Goal: Task Accomplishment & Management: Use online tool/utility

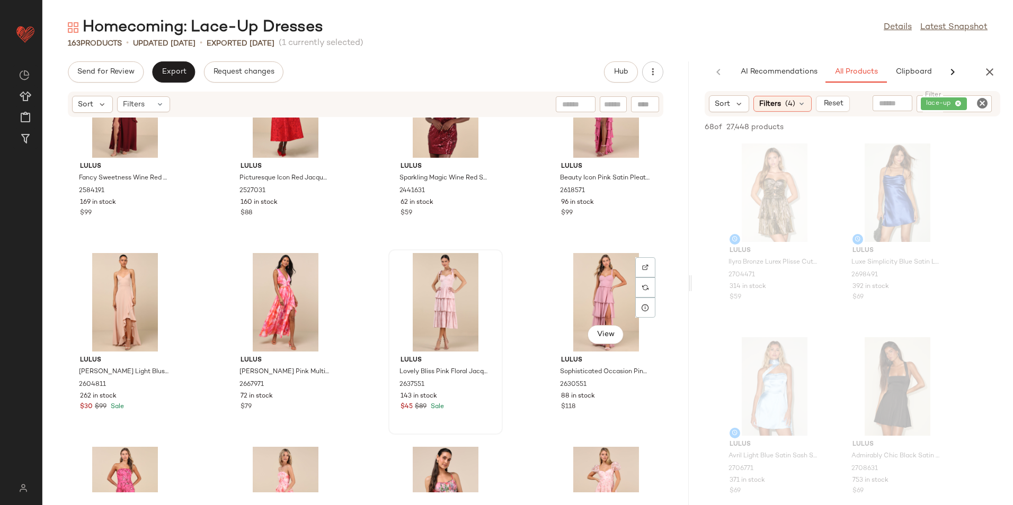
scroll to position [3663, 0]
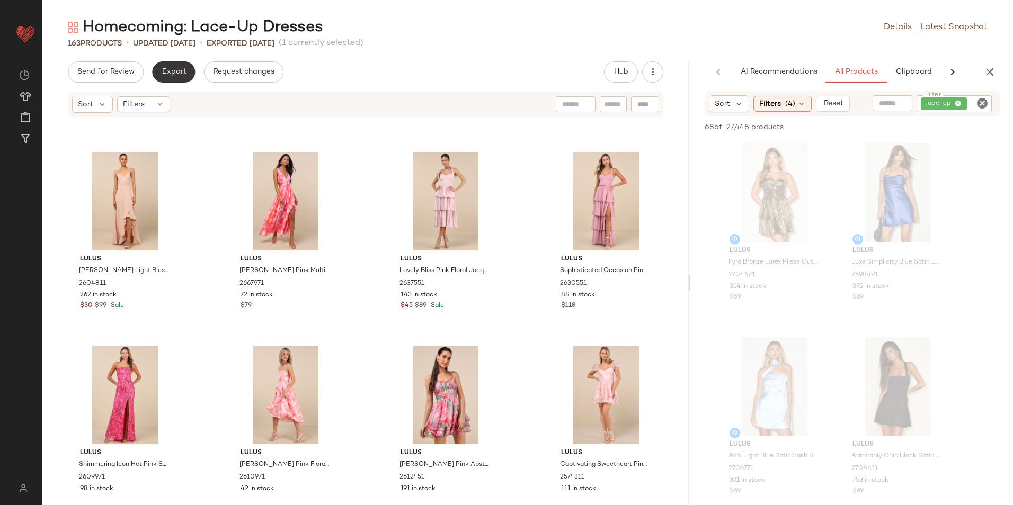
click at [168, 75] on span "Export" at bounding box center [173, 72] width 25 height 8
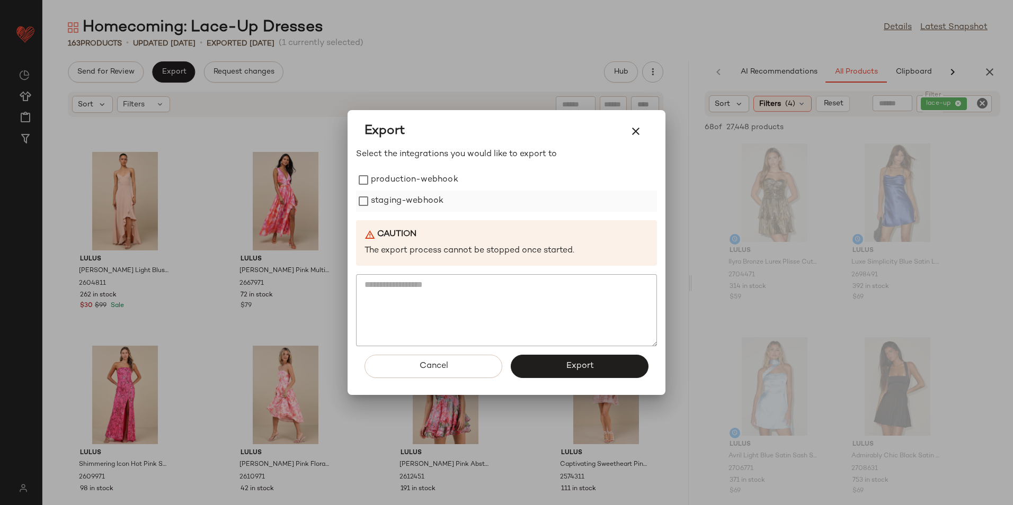
drag, startPoint x: 392, startPoint y: 177, endPoint x: 392, endPoint y: 200, distance: 22.8
click at [393, 183] on label "production-webhook" at bounding box center [414, 179] width 87 height 21
click at [392, 200] on label "staging-webhook" at bounding box center [407, 201] width 73 height 21
click at [569, 370] on span "Export" at bounding box center [579, 366] width 28 height 10
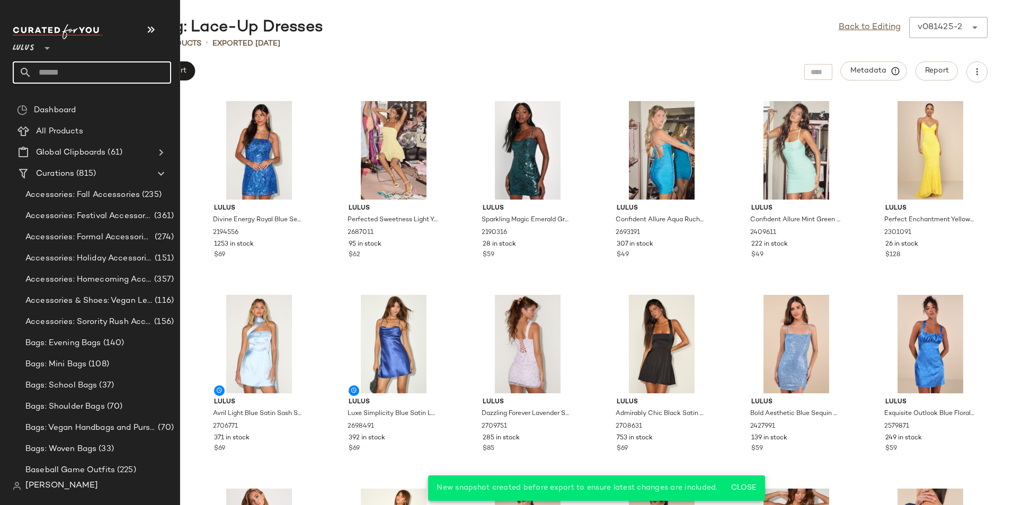
click at [77, 66] on input "text" at bounding box center [101, 72] width 139 height 22
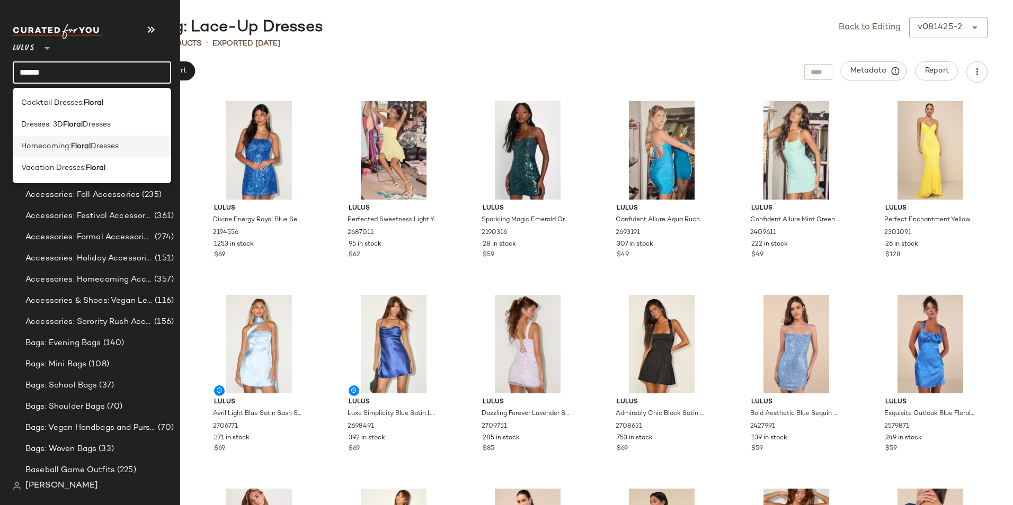
type input "******"
click at [109, 147] on span "Dresses" at bounding box center [105, 146] width 28 height 11
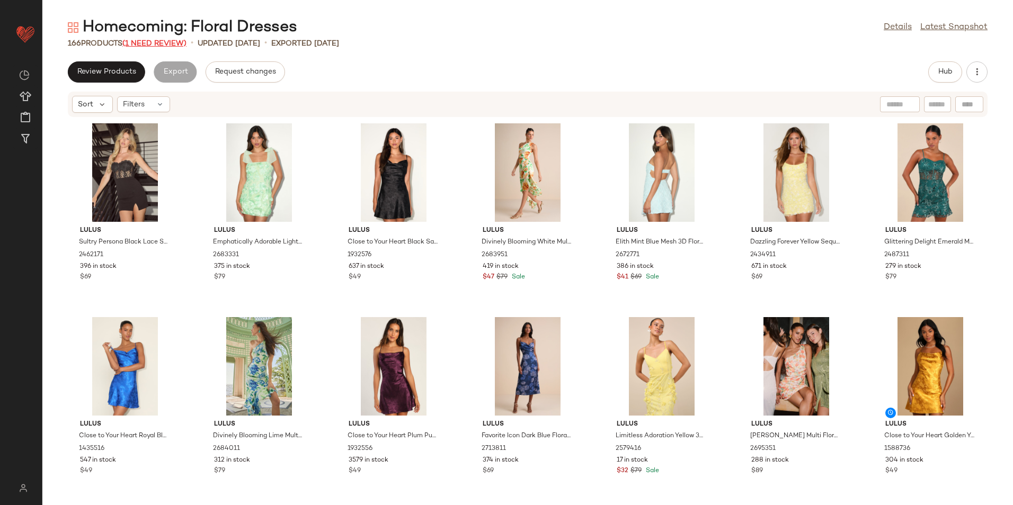
click at [169, 42] on span "(1 Need Review)" at bounding box center [154, 44] width 64 height 8
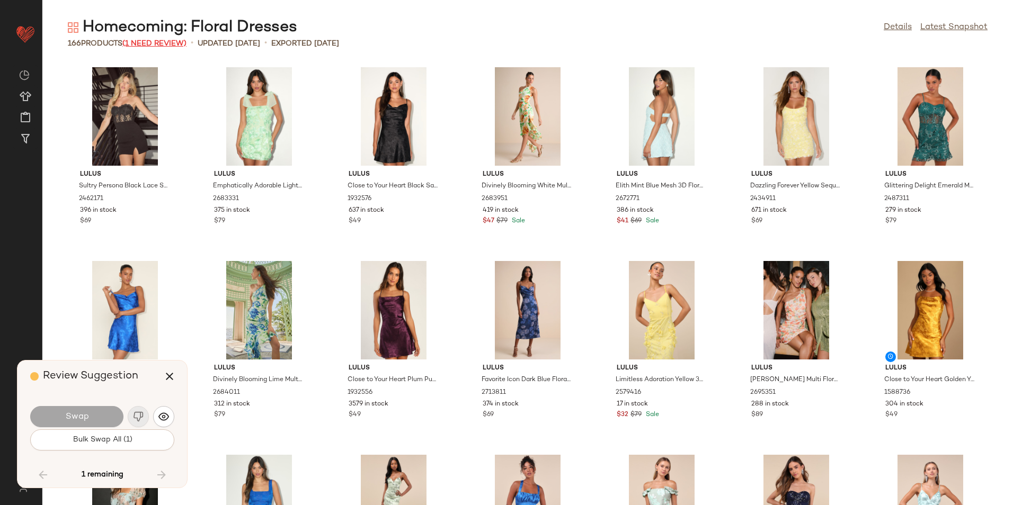
scroll to position [4211, 0]
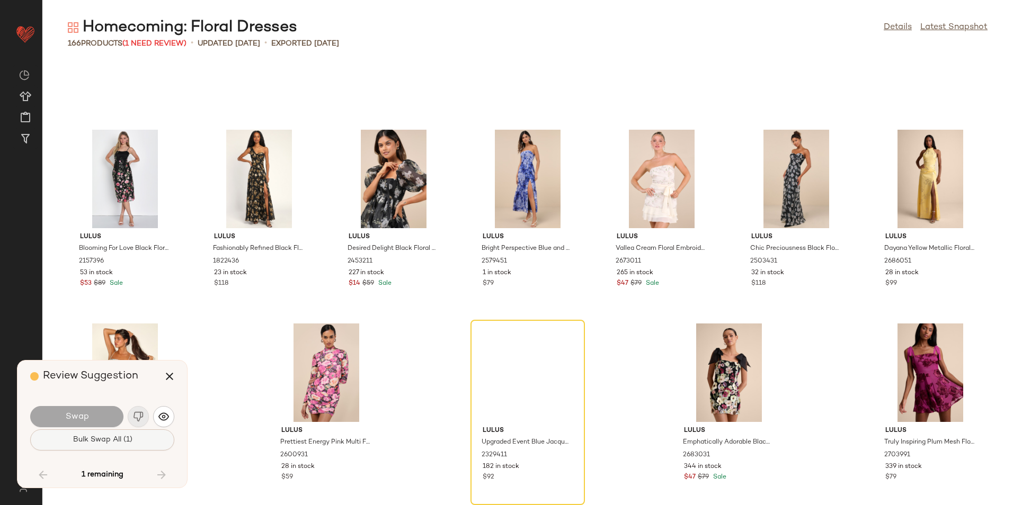
click at [125, 439] on span "Bulk Swap All (1)" at bounding box center [102, 440] width 60 height 8
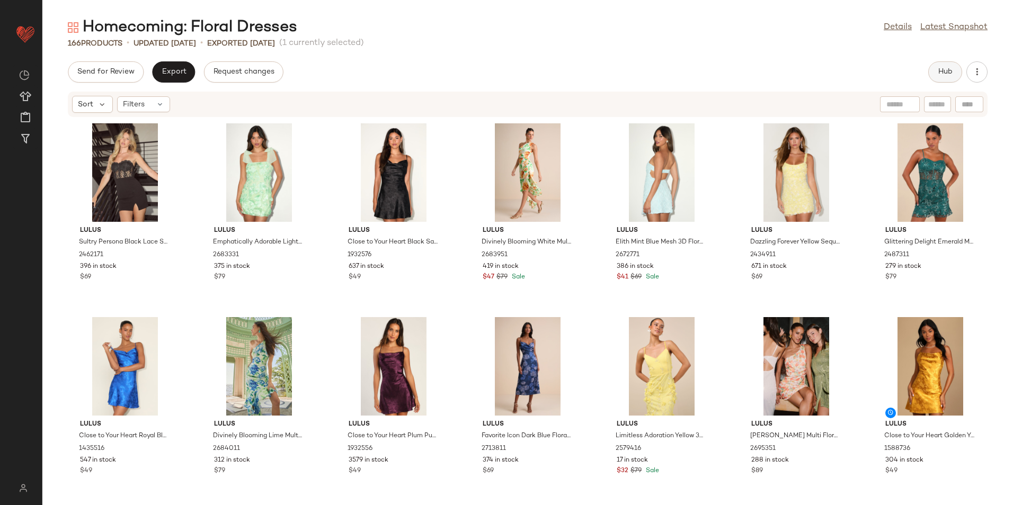
click at [944, 73] on span "Hub" at bounding box center [945, 72] width 15 height 8
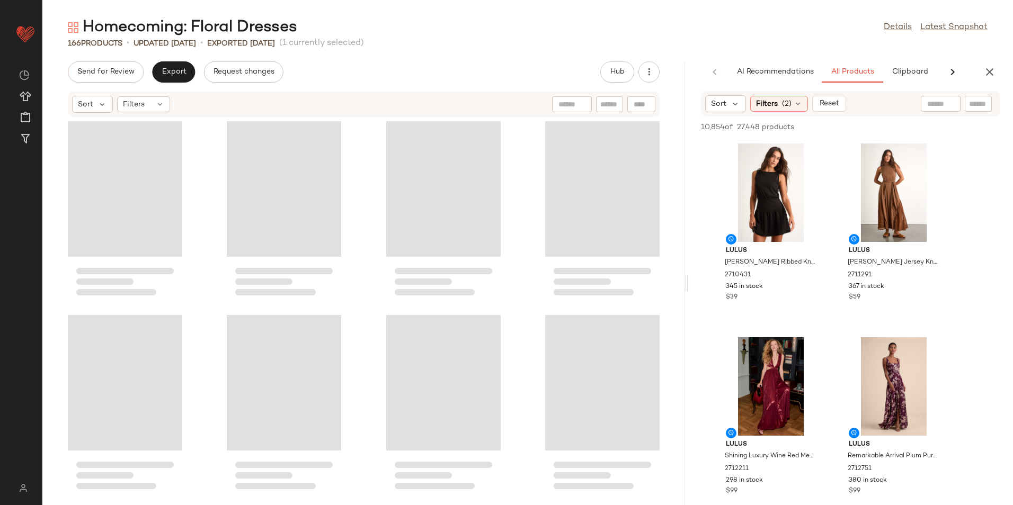
drag, startPoint x: 525, startPoint y: 281, endPoint x: 820, endPoint y: 273, distance: 294.6
click at [794, 285] on div "Homecoming: Floral Dresses Details Latest Snapshot 166 Products • updated [DATE…" at bounding box center [527, 261] width 970 height 488
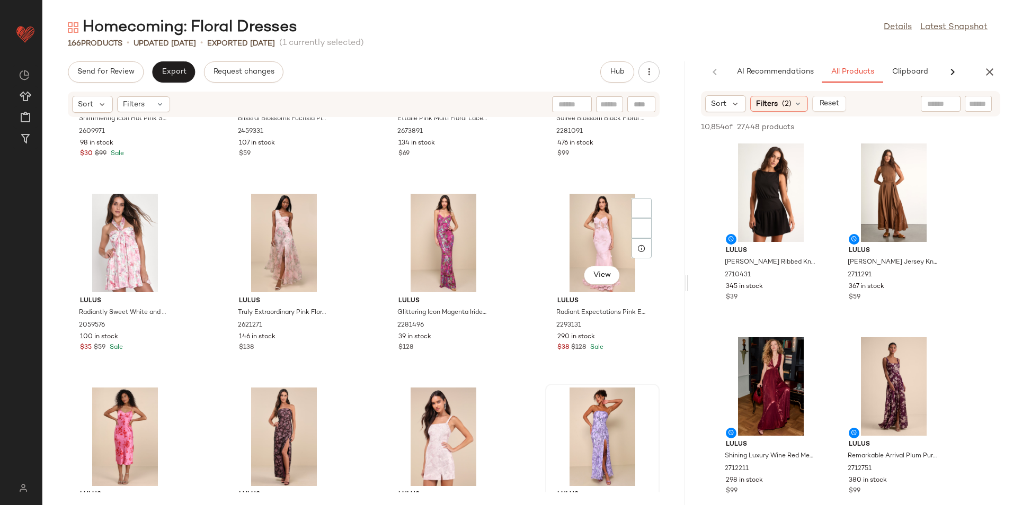
scroll to position [3716, 0]
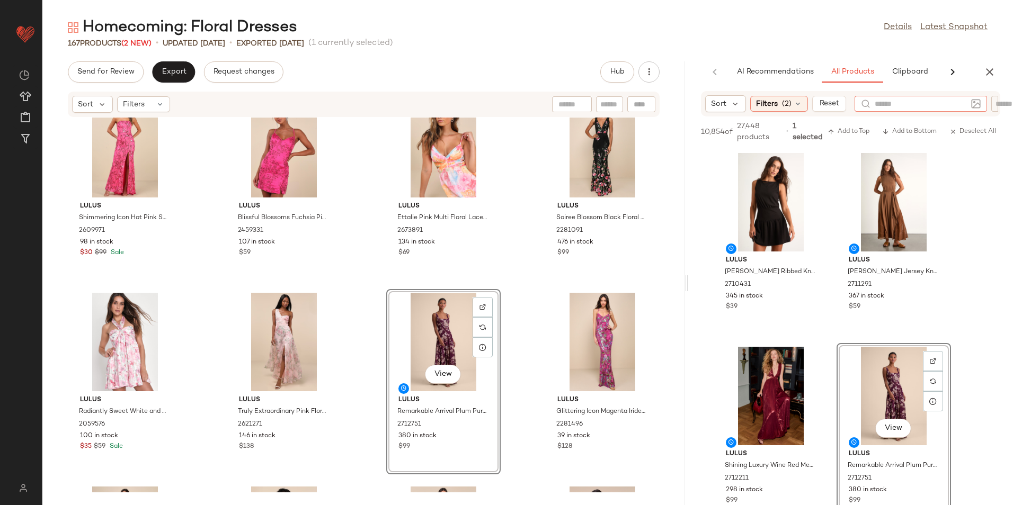
click at [935, 106] on input "text" at bounding box center [921, 104] width 92 height 11
type input "******"
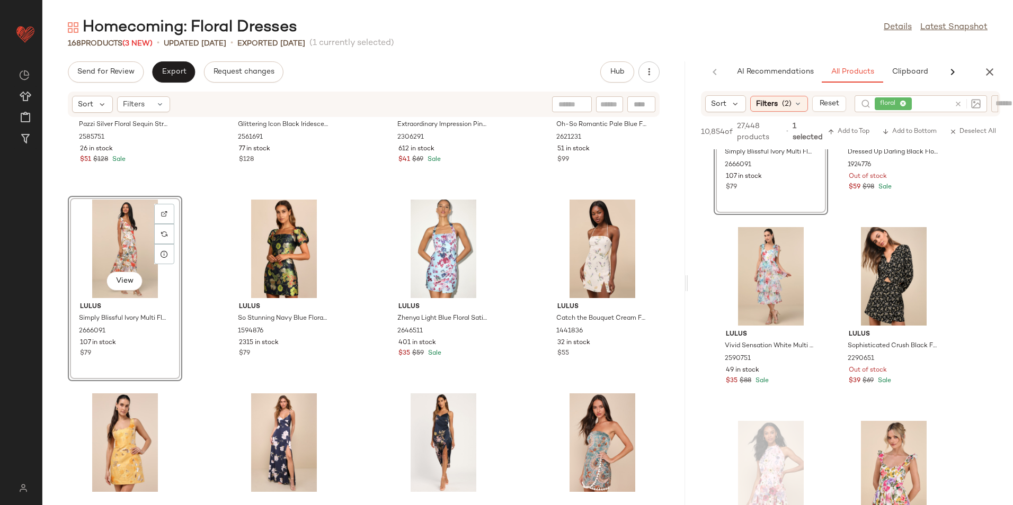
scroll to position [2066, 0]
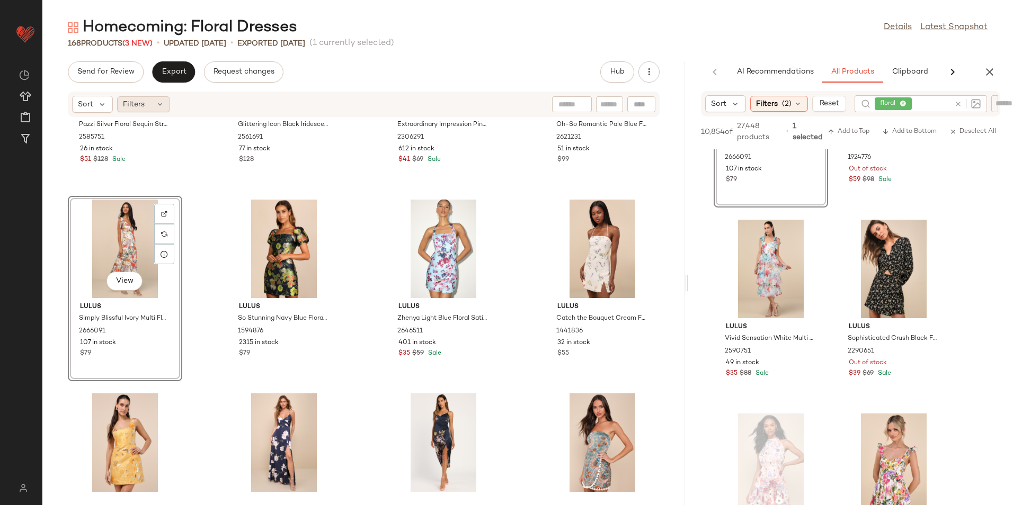
click at [150, 108] on div "Filters" at bounding box center [143, 104] width 53 height 16
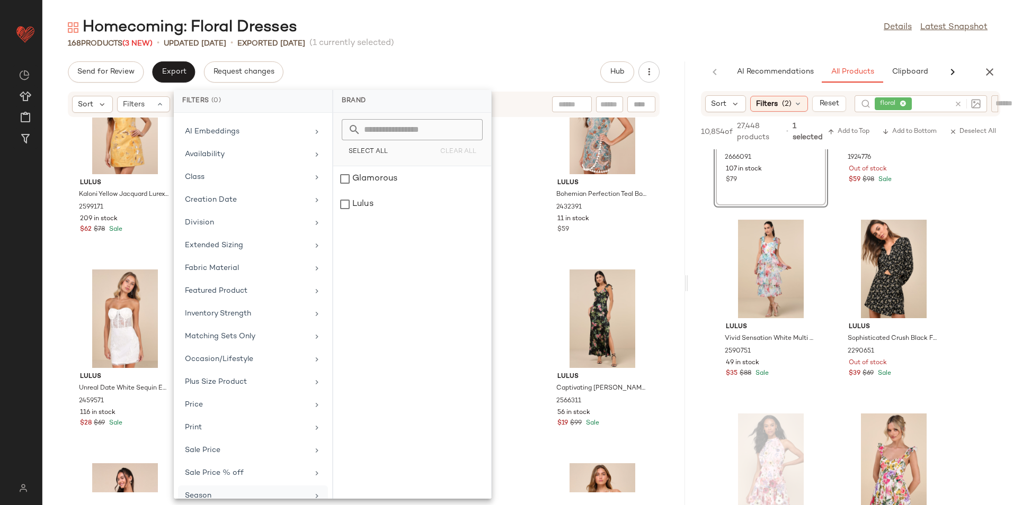
scroll to position [123, 0]
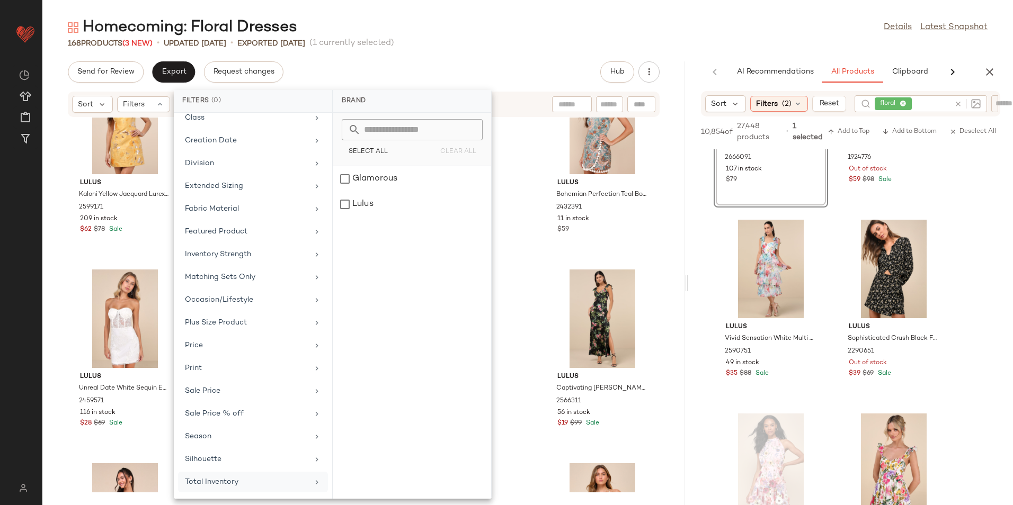
click at [225, 484] on div "Total Inventory" at bounding box center [246, 482] width 123 height 11
click at [435, 200] on input "Max" at bounding box center [441, 199] width 64 height 21
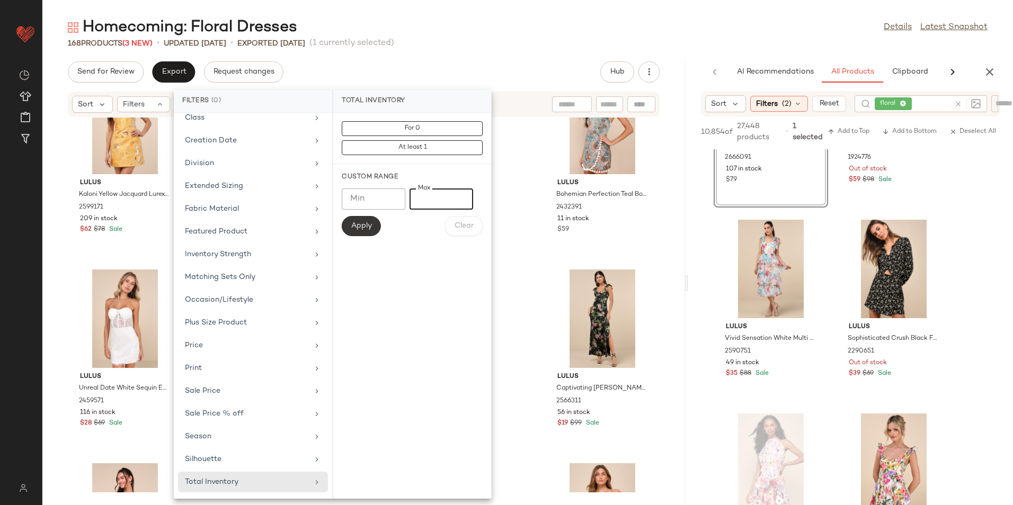
type input "**"
click at [356, 220] on button "Apply" at bounding box center [361, 226] width 39 height 20
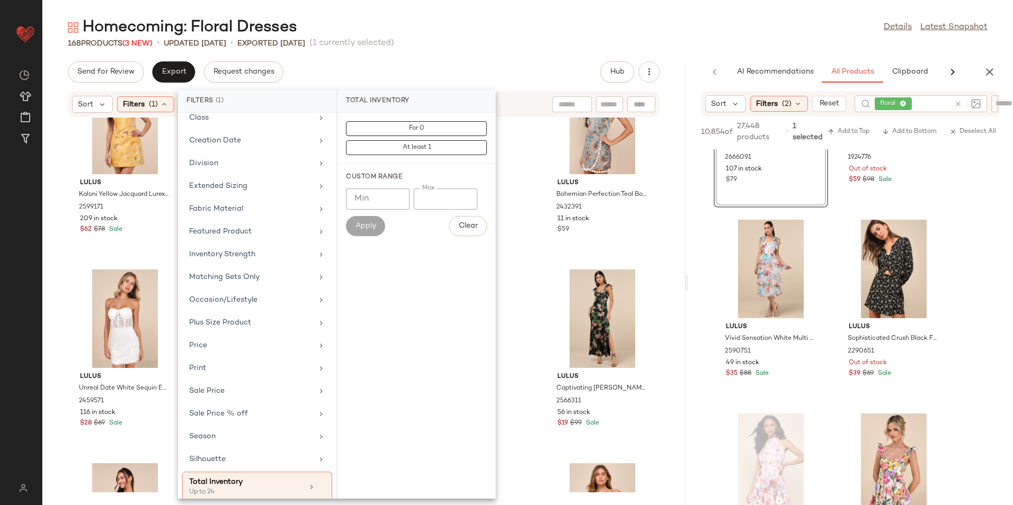
click at [514, 51] on div "Homecoming: Floral Dresses Details Latest Snapshot 168 Products (3 New) • updat…" at bounding box center [527, 261] width 970 height 488
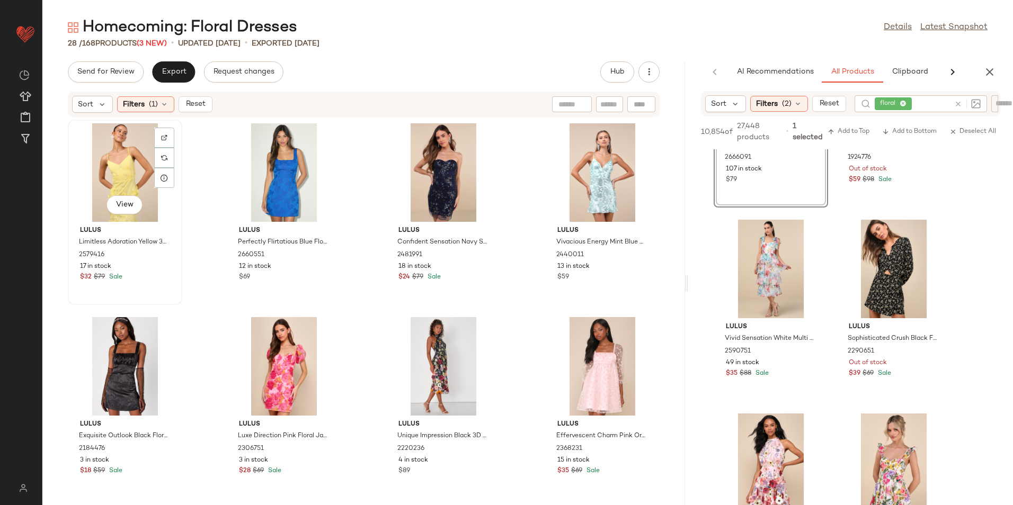
click at [120, 148] on div "View" at bounding box center [125, 172] width 107 height 99
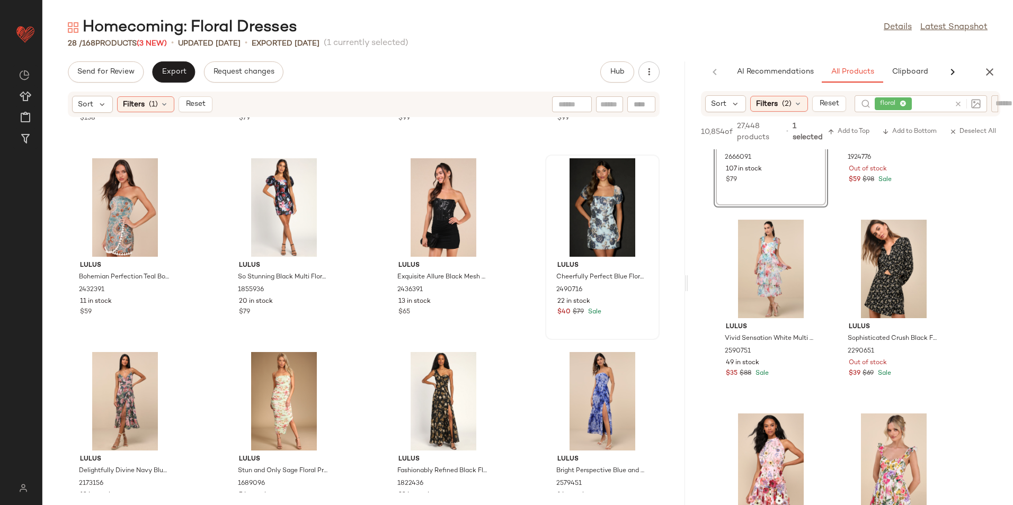
scroll to position [984, 0]
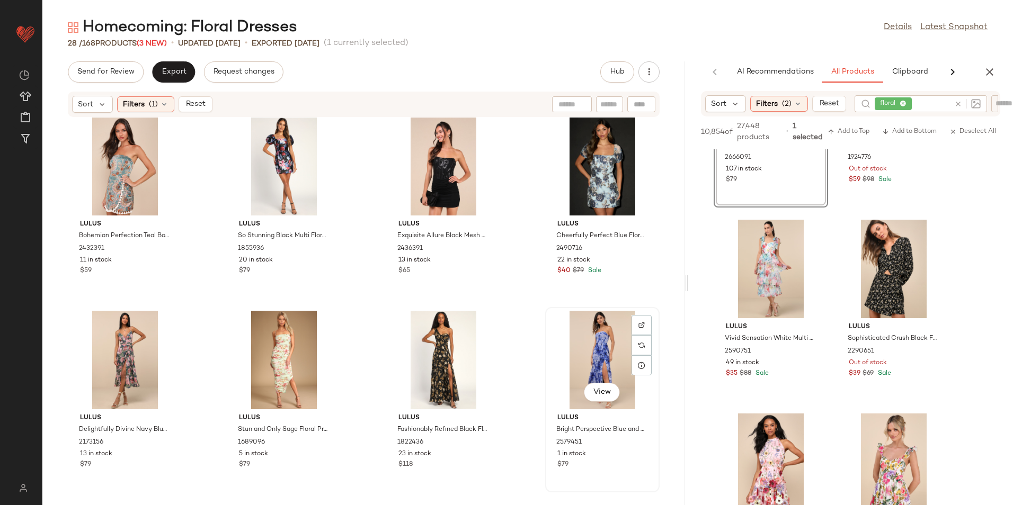
click at [593, 334] on div "View" at bounding box center [602, 360] width 107 height 99
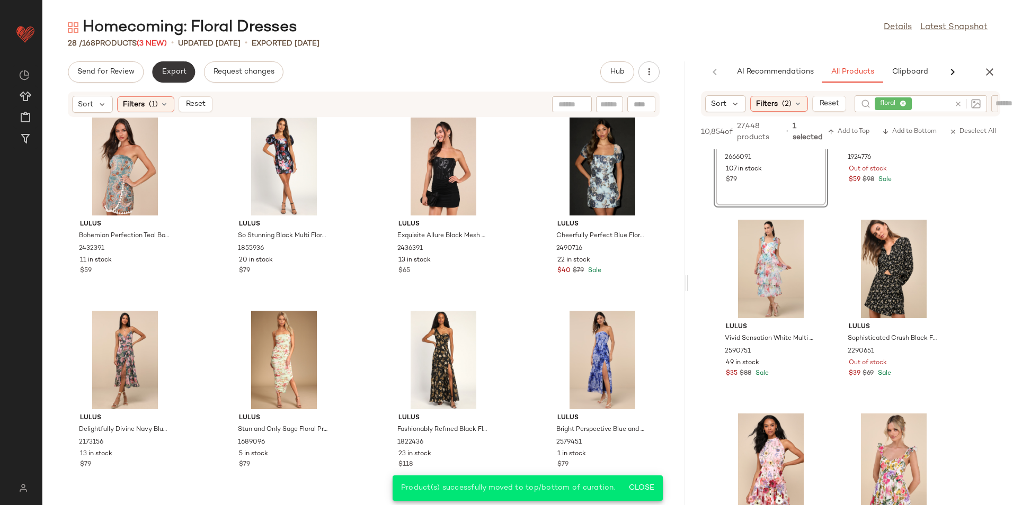
click at [179, 64] on button "Export" at bounding box center [173, 71] width 43 height 21
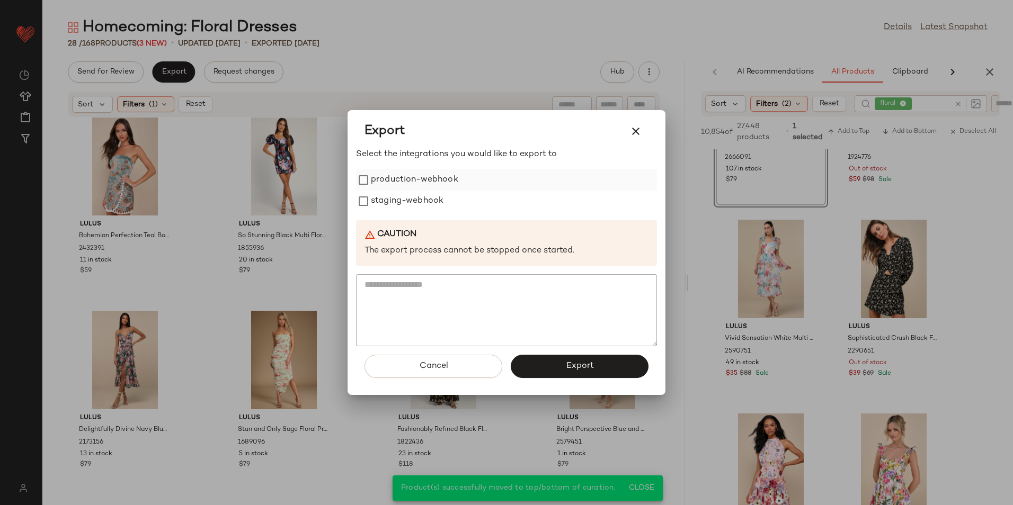
click at [411, 180] on label "production-webhook" at bounding box center [414, 179] width 87 height 21
click at [411, 203] on label "staging-webhook" at bounding box center [407, 201] width 73 height 21
click at [548, 367] on button "Export" at bounding box center [580, 366] width 138 height 23
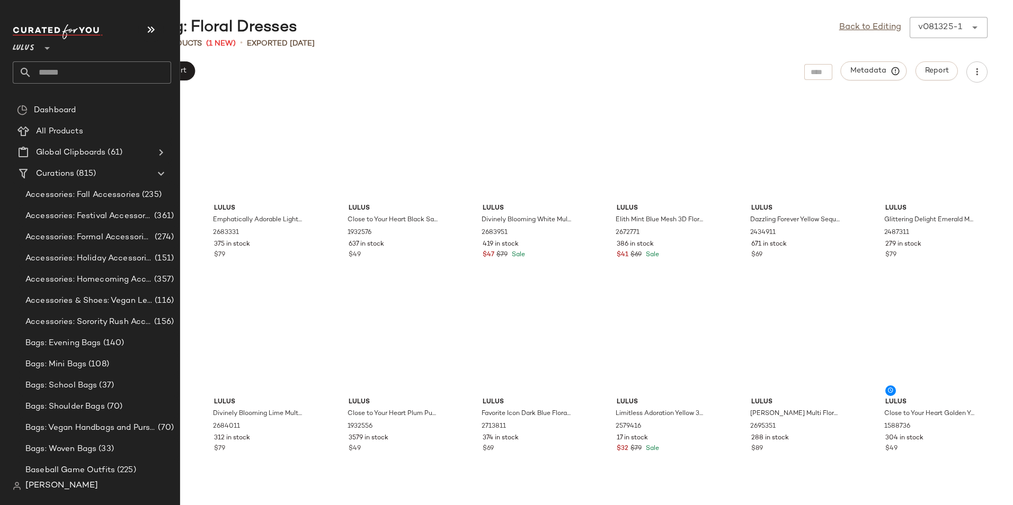
click at [69, 64] on input "text" at bounding box center [101, 72] width 139 height 22
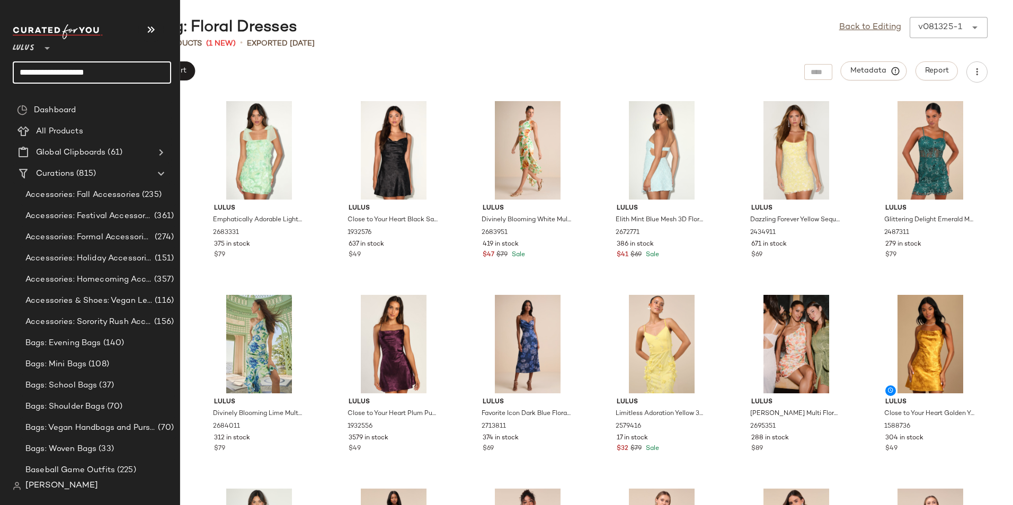
click at [56, 68] on input "**********" at bounding box center [92, 72] width 158 height 22
click at [123, 69] on input "**********" at bounding box center [92, 72] width 158 height 22
click at [76, 70] on input "text" at bounding box center [101, 72] width 139 height 22
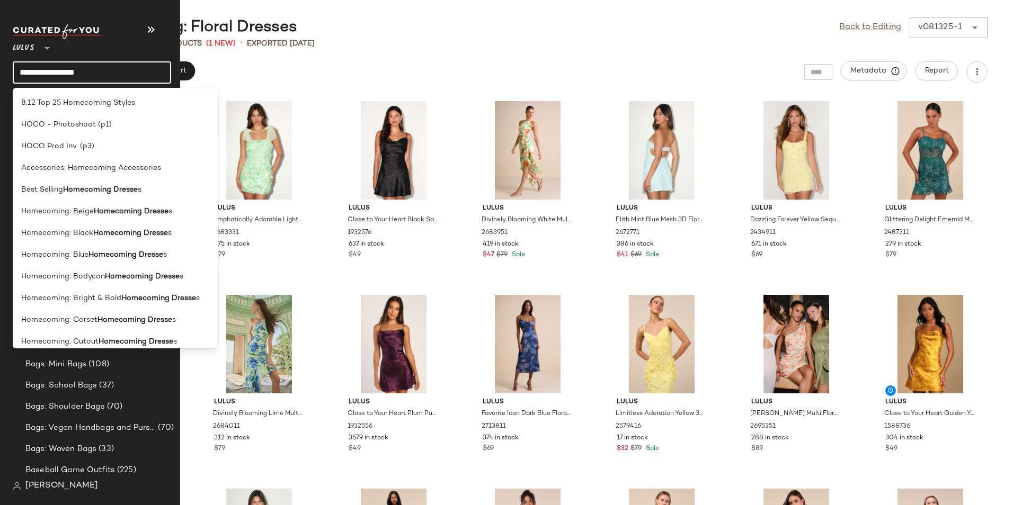
type input "**********"
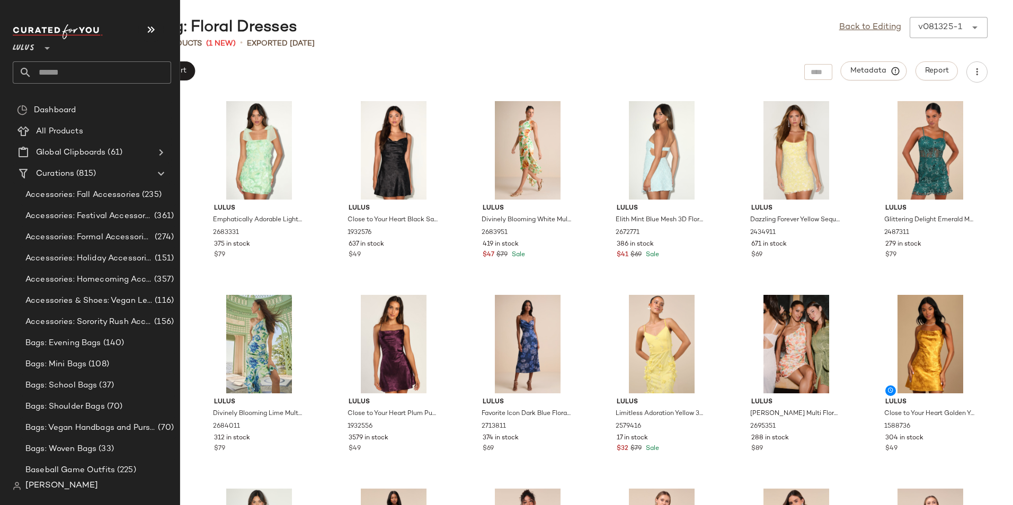
click at [51, 76] on input "text" at bounding box center [101, 72] width 139 height 22
type input "*********"
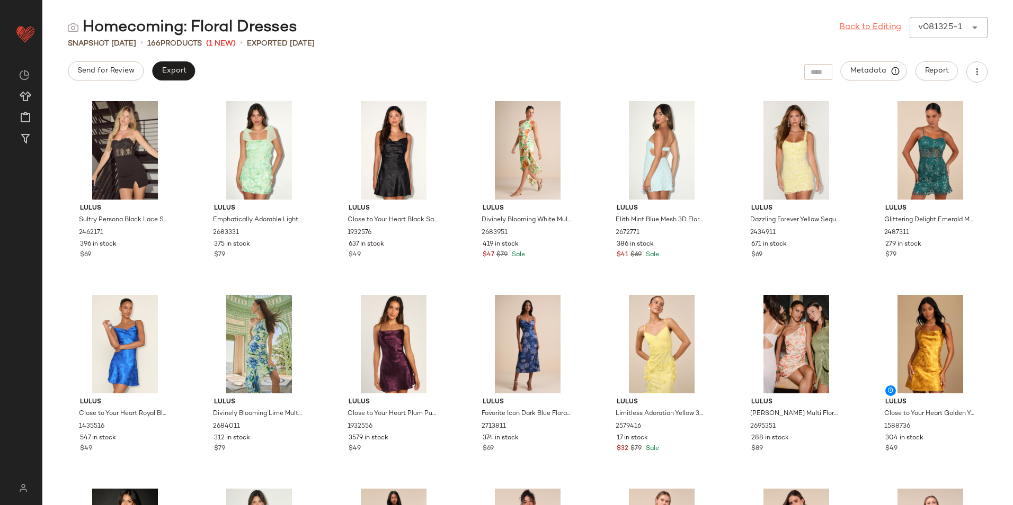
click at [885, 31] on link "Back to Editing" at bounding box center [870, 27] width 62 height 13
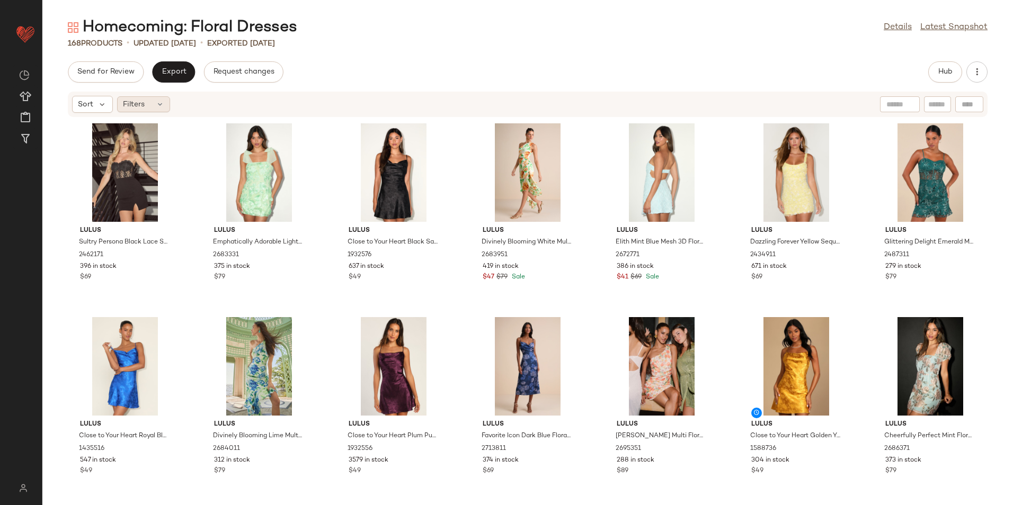
click at [162, 105] on icon at bounding box center [160, 104] width 8 height 8
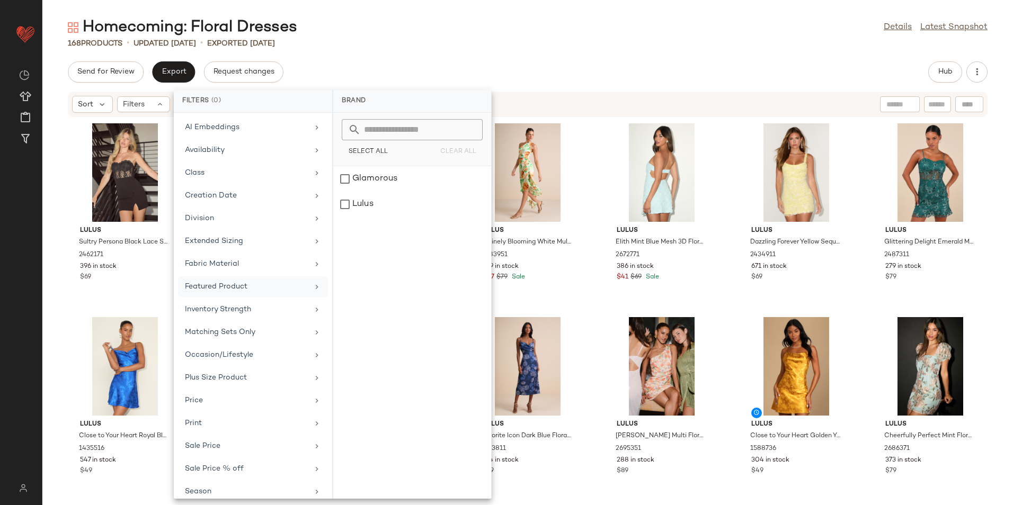
scroll to position [123, 0]
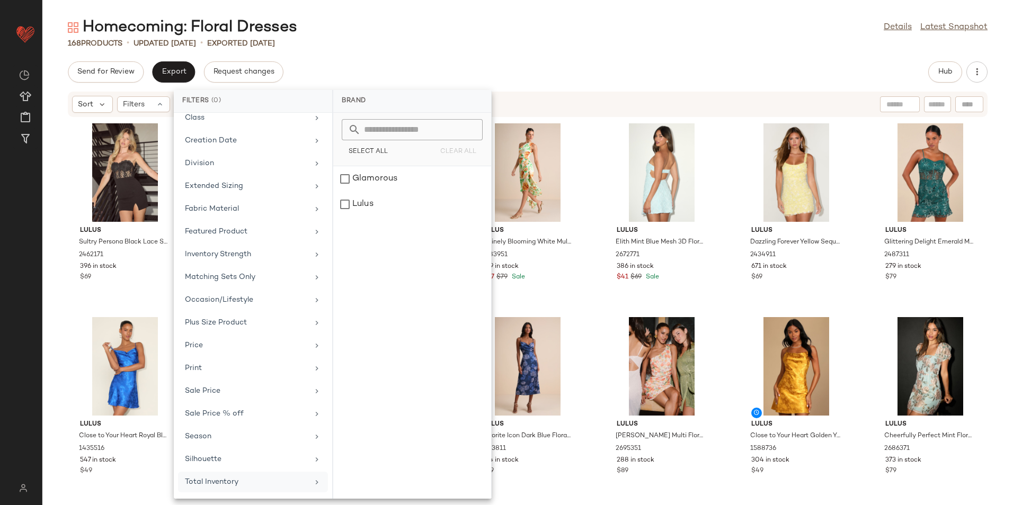
click at [238, 483] on div "Total Inventory" at bounding box center [246, 482] width 123 height 11
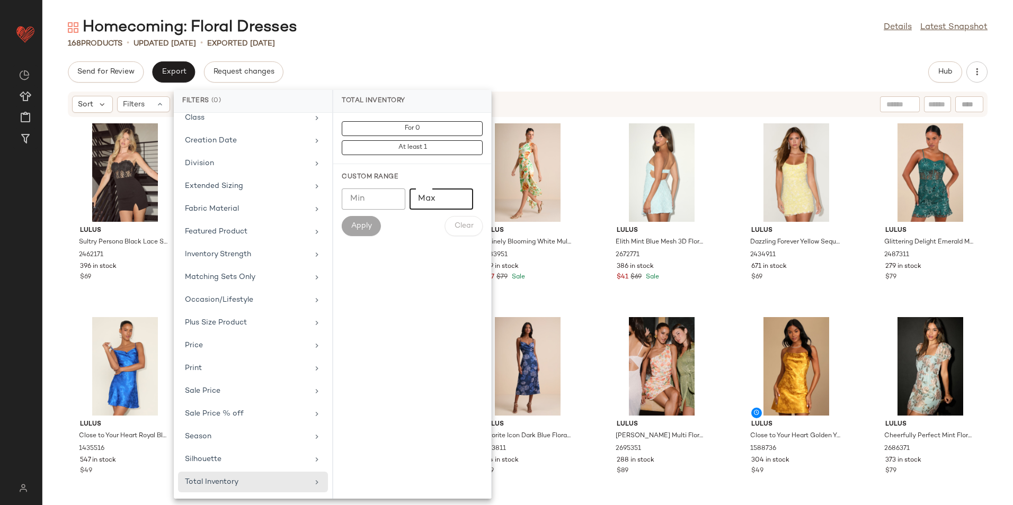
click at [435, 193] on input "Max" at bounding box center [441, 199] width 64 height 21
type input "**"
click at [379, 219] on div "Apply" at bounding box center [361, 226] width 39 height 20
click at [369, 226] on span "Apply" at bounding box center [361, 226] width 21 height 8
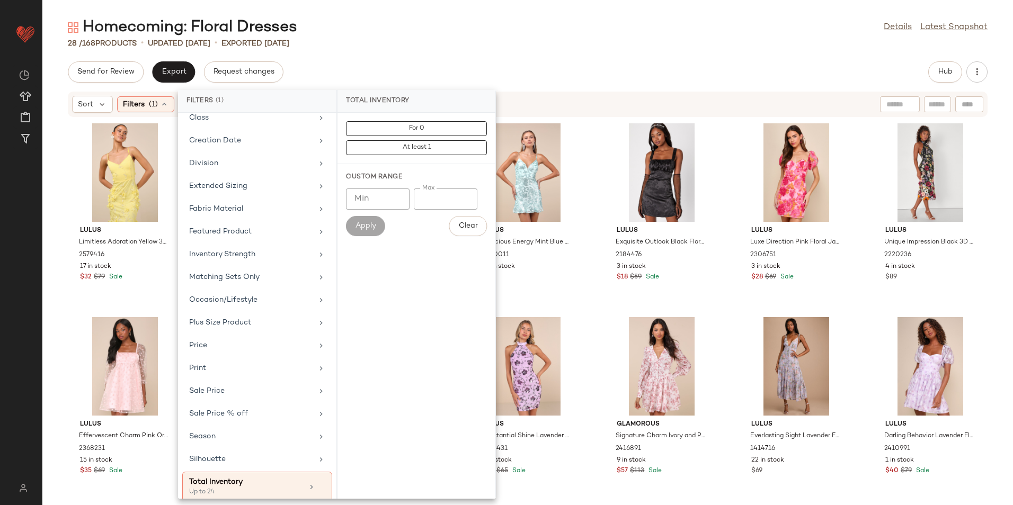
drag, startPoint x: 472, startPoint y: 42, endPoint x: 404, endPoint y: 81, distance: 79.2
click at [471, 42] on div "28 / 168 Products • updated [DATE] • Exported [DATE]" at bounding box center [527, 43] width 970 height 11
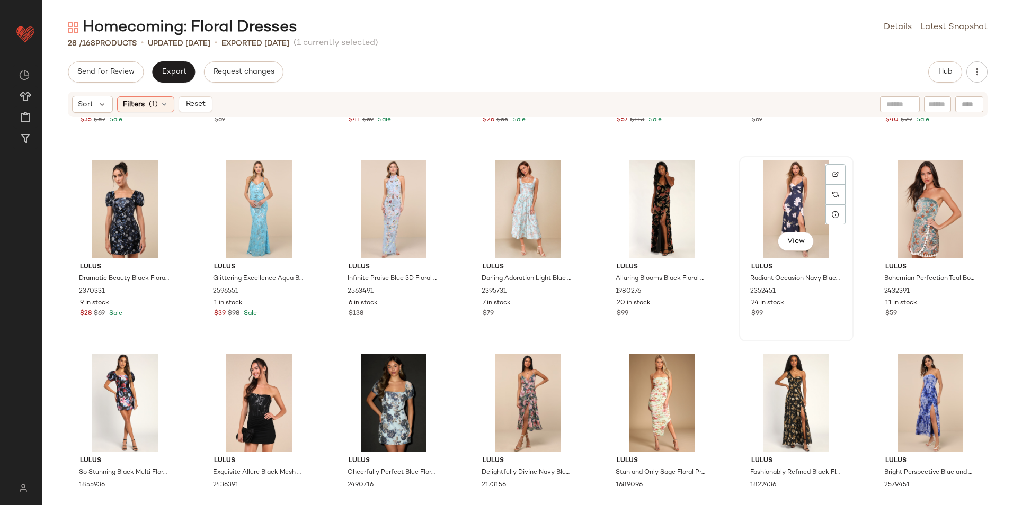
scroll to position [403, 0]
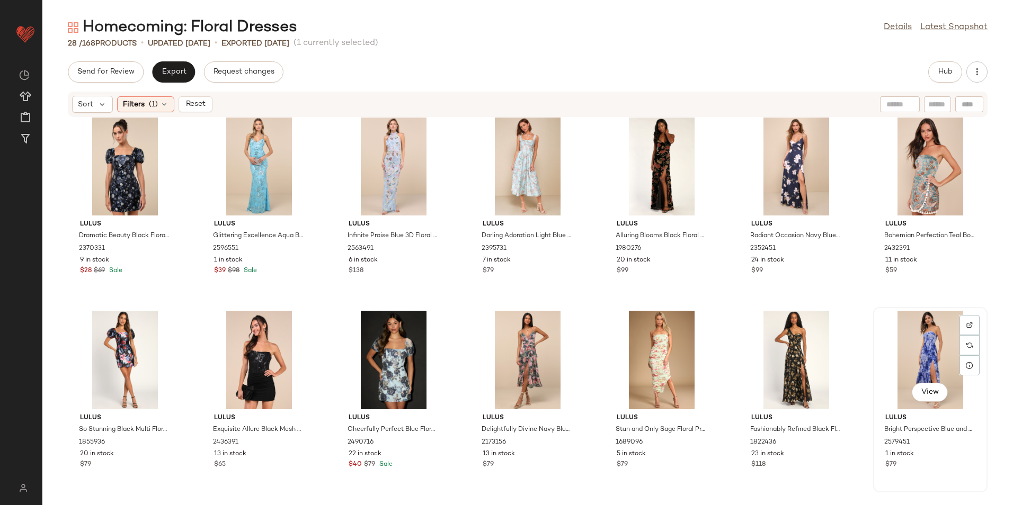
click at [908, 340] on div "View" at bounding box center [930, 360] width 107 height 99
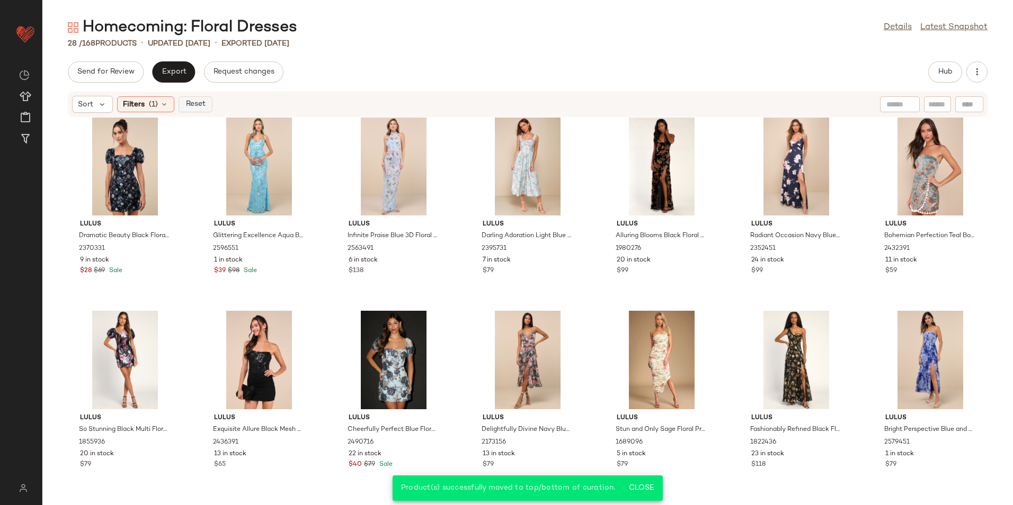
click at [198, 104] on span "Reset" at bounding box center [195, 104] width 20 height 8
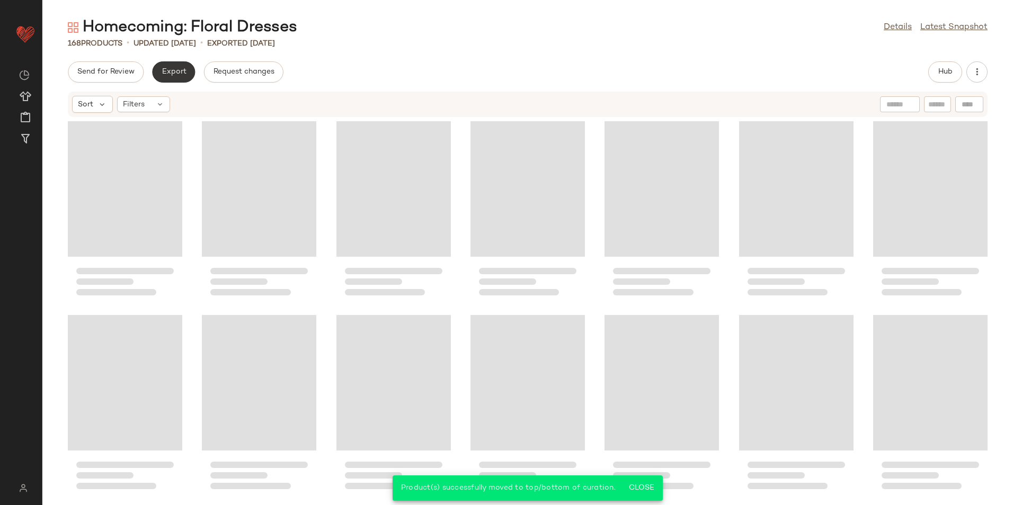
click at [179, 78] on button "Export" at bounding box center [173, 71] width 43 height 21
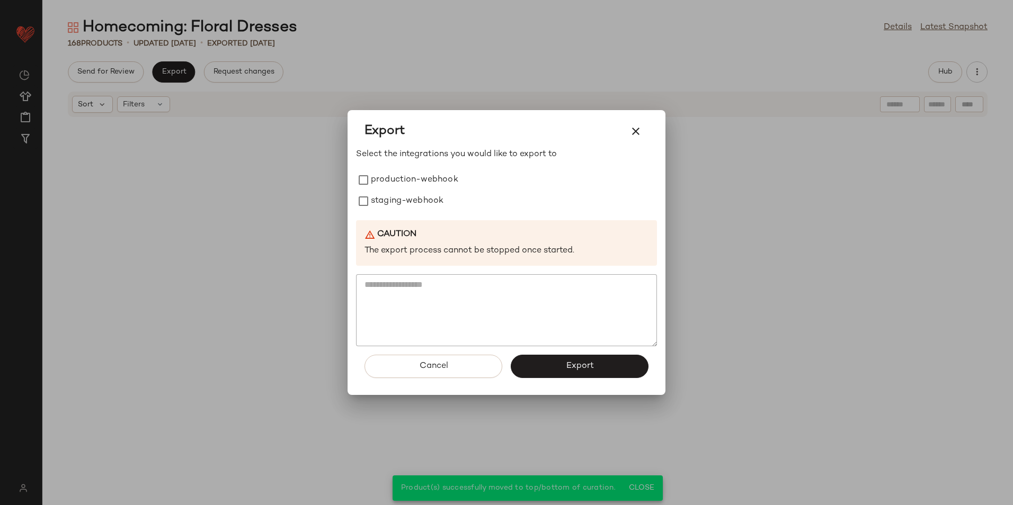
scroll to position [4280, 0]
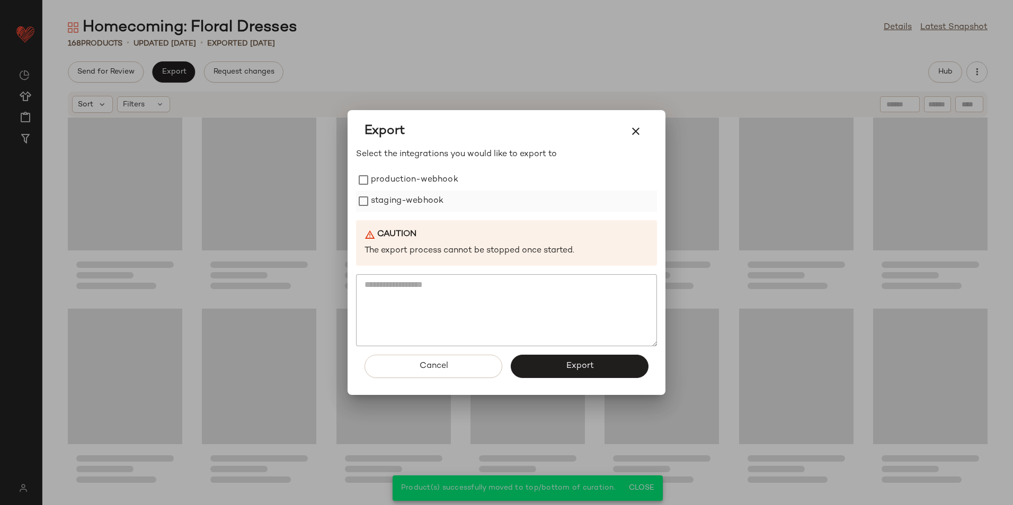
drag, startPoint x: 382, startPoint y: 179, endPoint x: 388, endPoint y: 207, distance: 28.2
click at [382, 184] on label "production-webhook" at bounding box center [414, 179] width 87 height 21
click at [388, 207] on label "staging-webhook" at bounding box center [407, 201] width 73 height 21
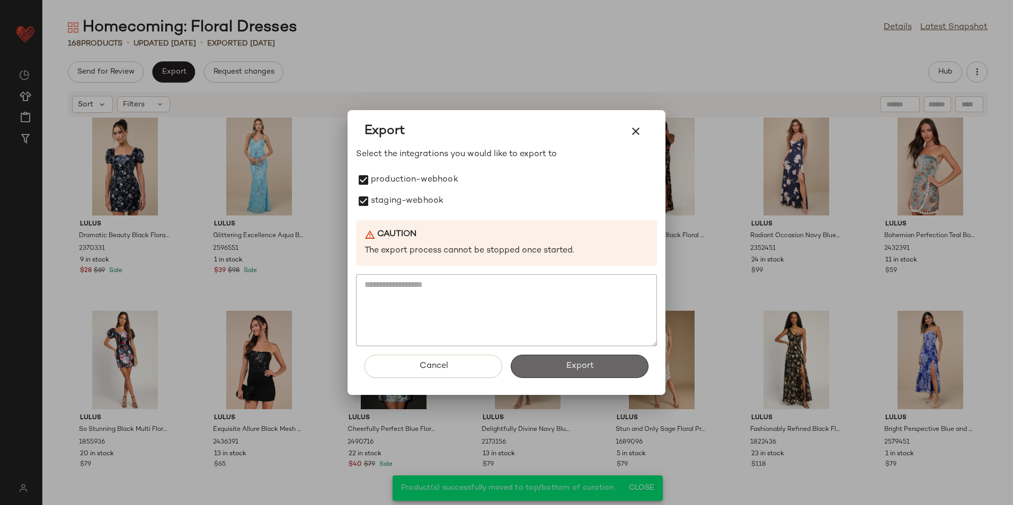
click at [538, 367] on button "Export" at bounding box center [580, 366] width 138 height 23
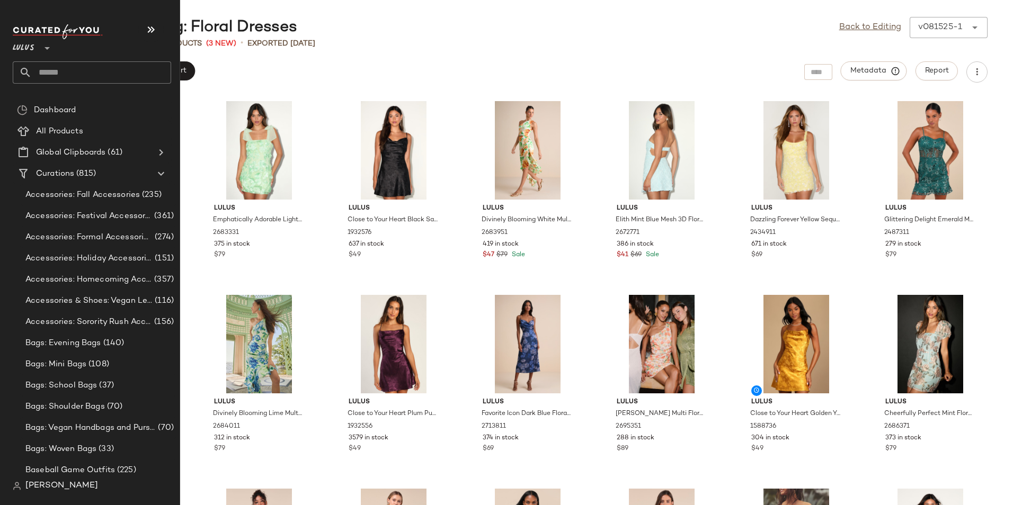
click at [68, 70] on input "text" at bounding box center [101, 72] width 139 height 22
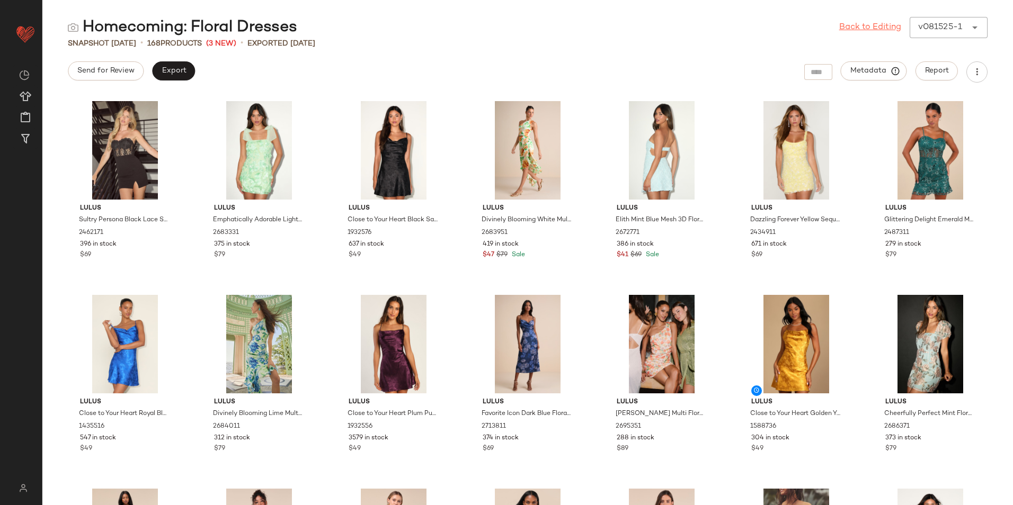
click at [863, 28] on link "Back to Editing" at bounding box center [870, 27] width 62 height 13
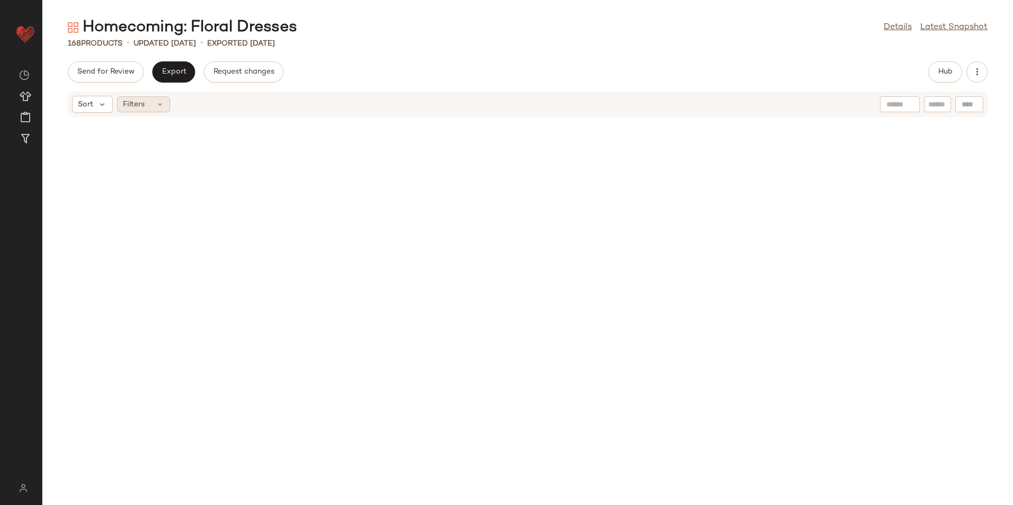
scroll to position [4280, 0]
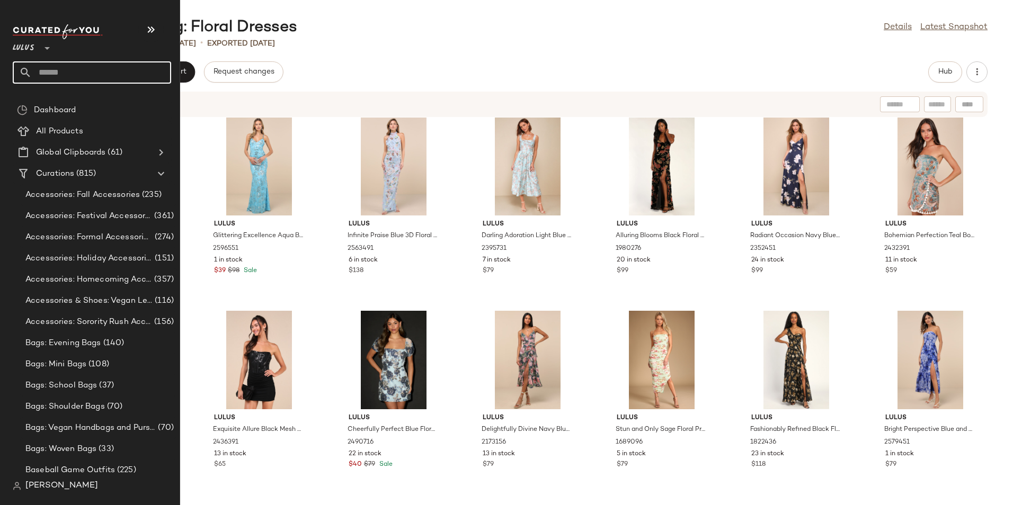
click at [64, 67] on input "text" at bounding box center [101, 72] width 139 height 22
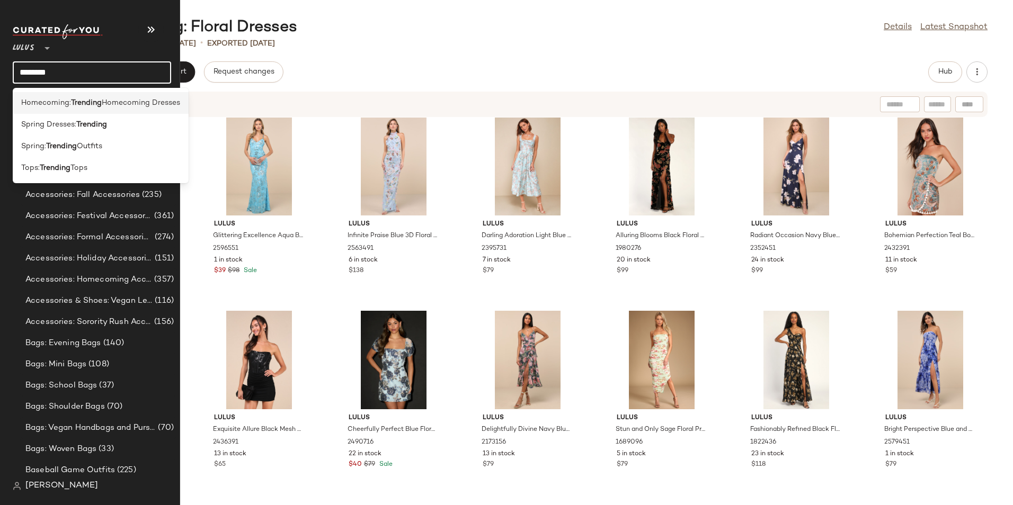
type input "********"
click at [67, 136] on div "Homecoming: Trending Homecoming Dresses" at bounding box center [101, 147] width 176 height 22
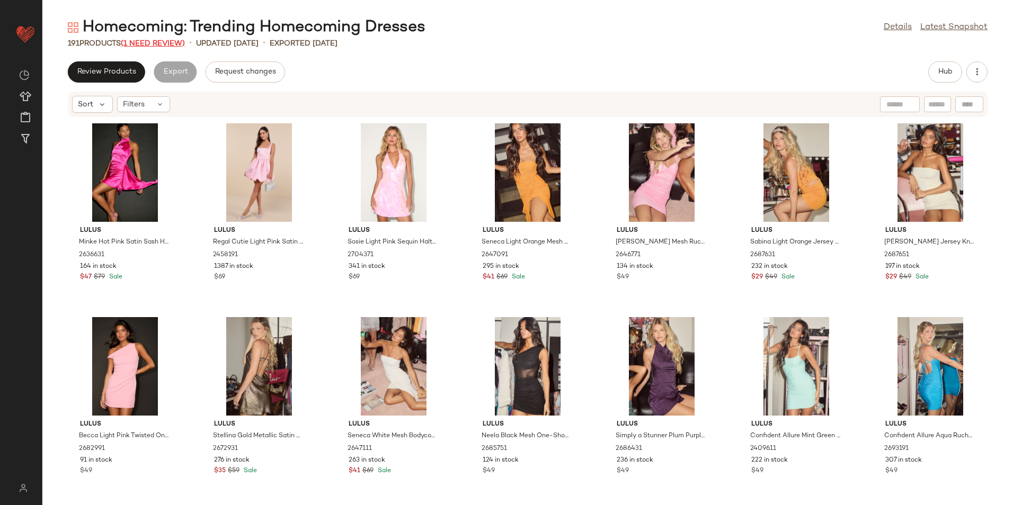
click at [164, 41] on span "(1 Need Review)" at bounding box center [153, 44] width 64 height 8
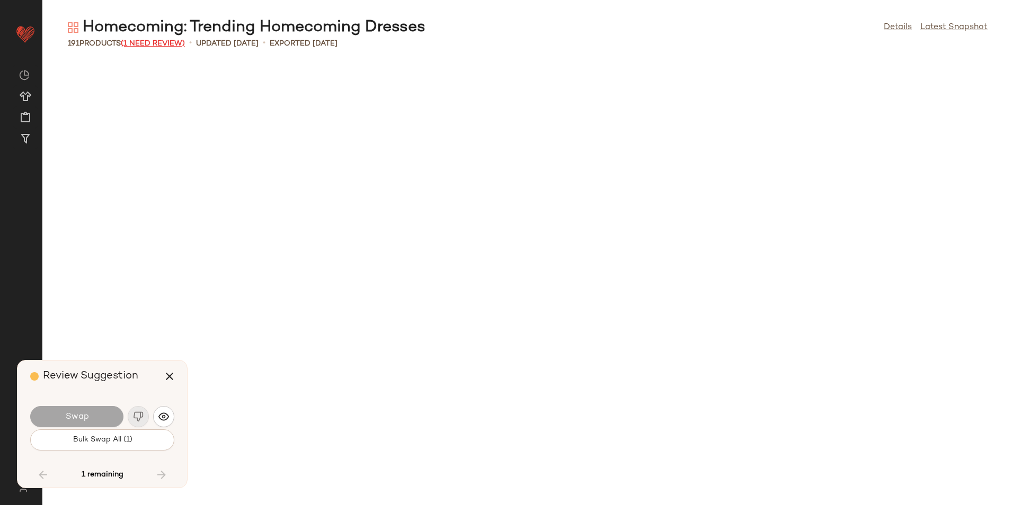
scroll to position [2520, 0]
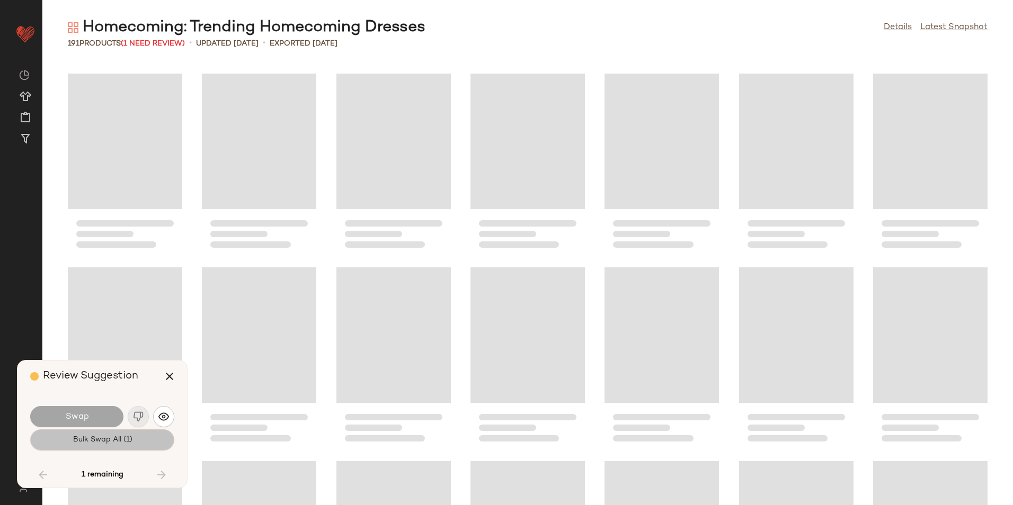
click at [119, 449] on button "Bulk Swap All (1)" at bounding box center [102, 440] width 144 height 21
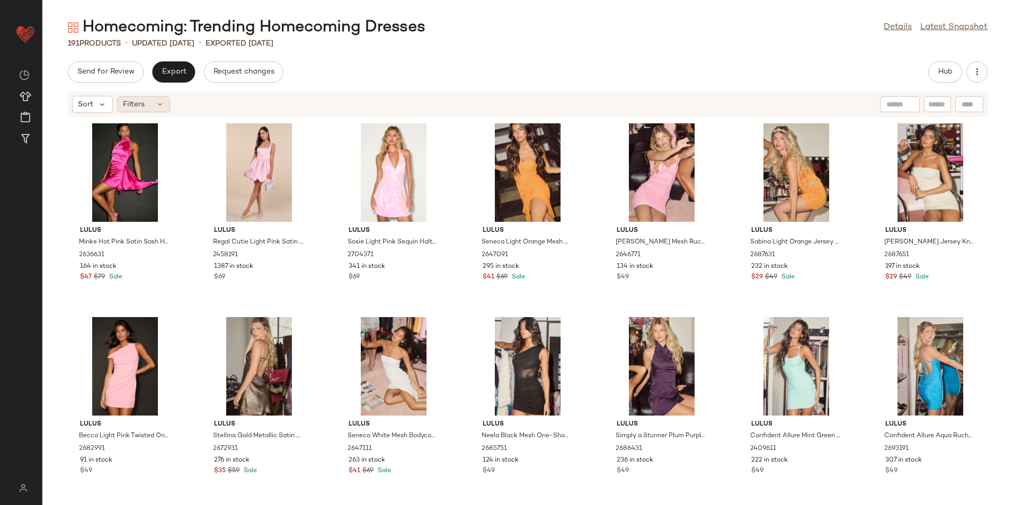
click at [156, 107] on icon at bounding box center [160, 104] width 8 height 8
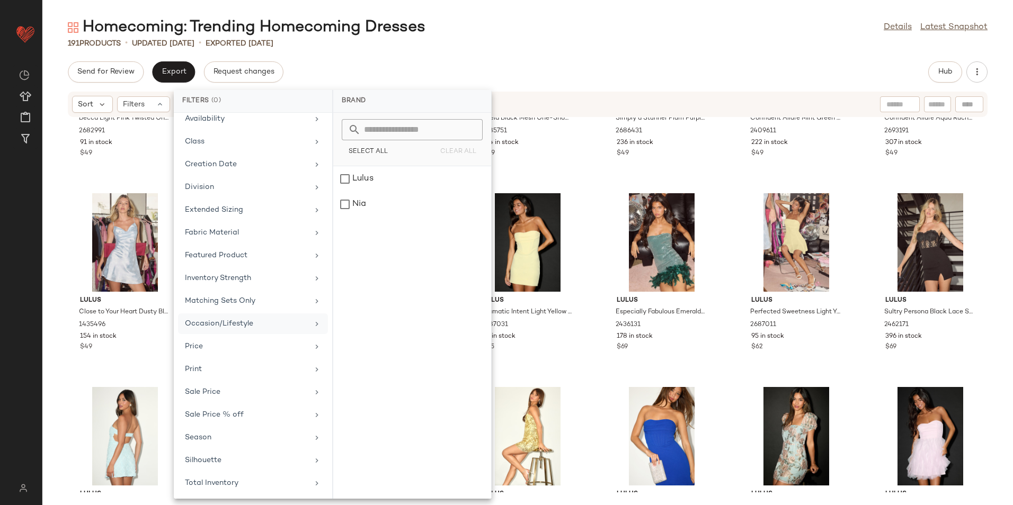
scroll to position [101, 0]
click at [258, 480] on div "Total Inventory" at bounding box center [246, 482] width 123 height 11
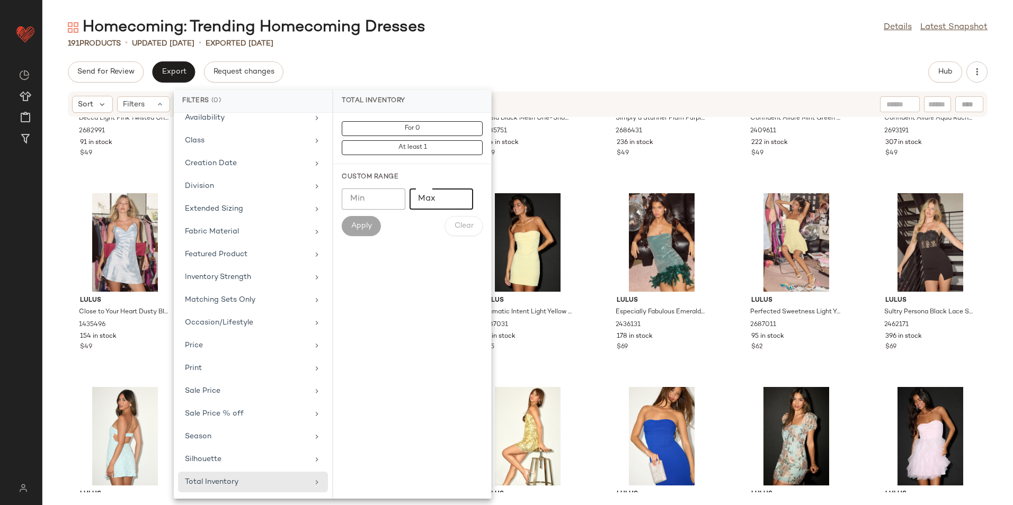
click at [425, 204] on input "Max" at bounding box center [441, 199] width 64 height 21
type input "**"
click at [368, 226] on span "Apply" at bounding box center [361, 226] width 21 height 8
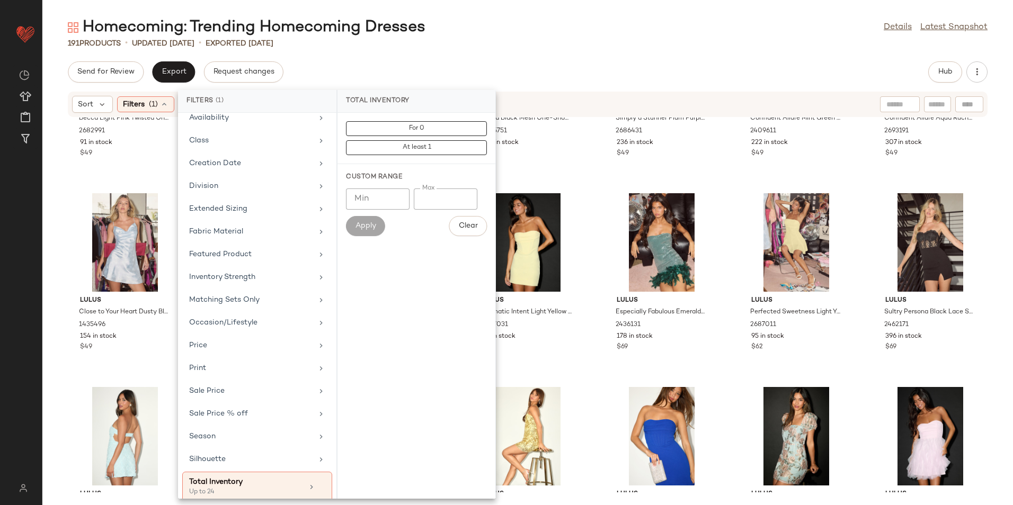
click at [547, 41] on div "191 Products • updated [DATE] • Exported [DATE]" at bounding box center [527, 43] width 970 height 11
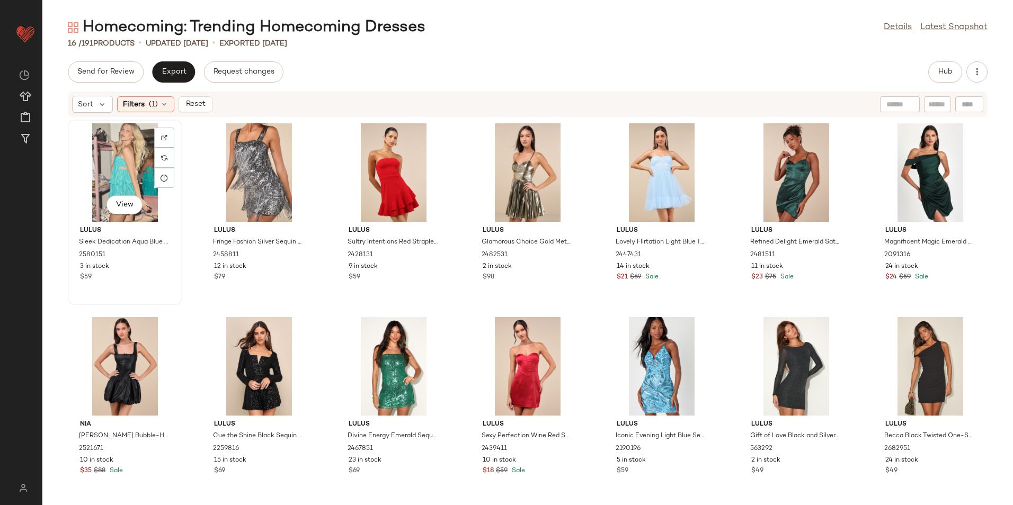
click at [116, 155] on div "View" at bounding box center [125, 172] width 107 height 99
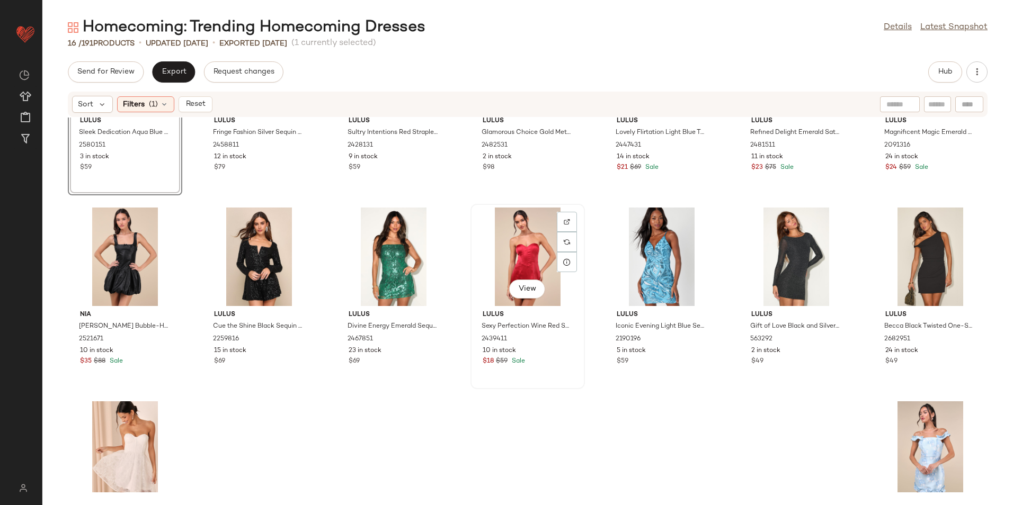
scroll to position [200, 0]
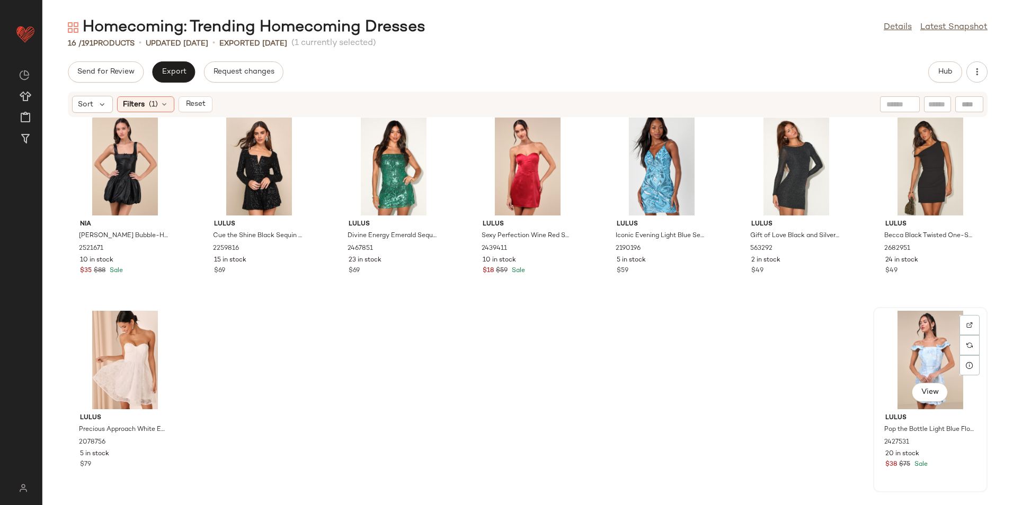
click at [913, 340] on div "View" at bounding box center [930, 360] width 107 height 99
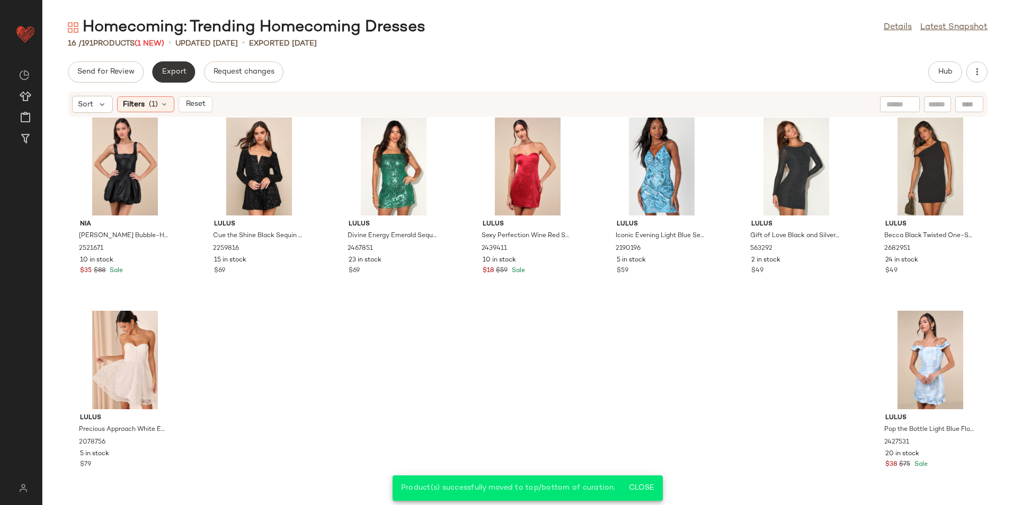
click at [163, 74] on span "Export" at bounding box center [173, 72] width 25 height 8
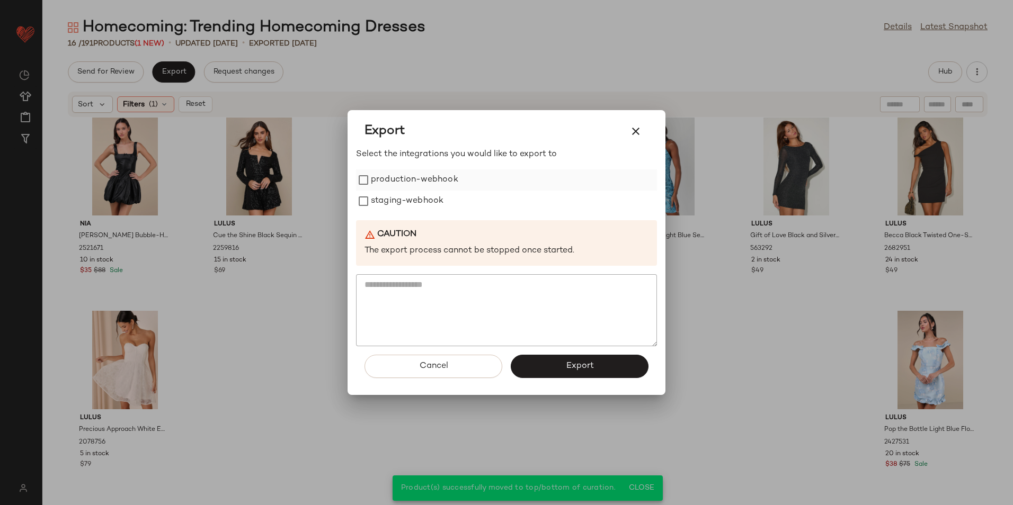
click at [395, 178] on label "production-webhook" at bounding box center [414, 179] width 87 height 21
drag, startPoint x: 396, startPoint y: 191, endPoint x: 402, endPoint y: 208, distance: 18.1
click at [396, 192] on label "staging-webhook" at bounding box center [407, 201] width 73 height 21
click at [540, 370] on button "Export" at bounding box center [580, 366] width 138 height 23
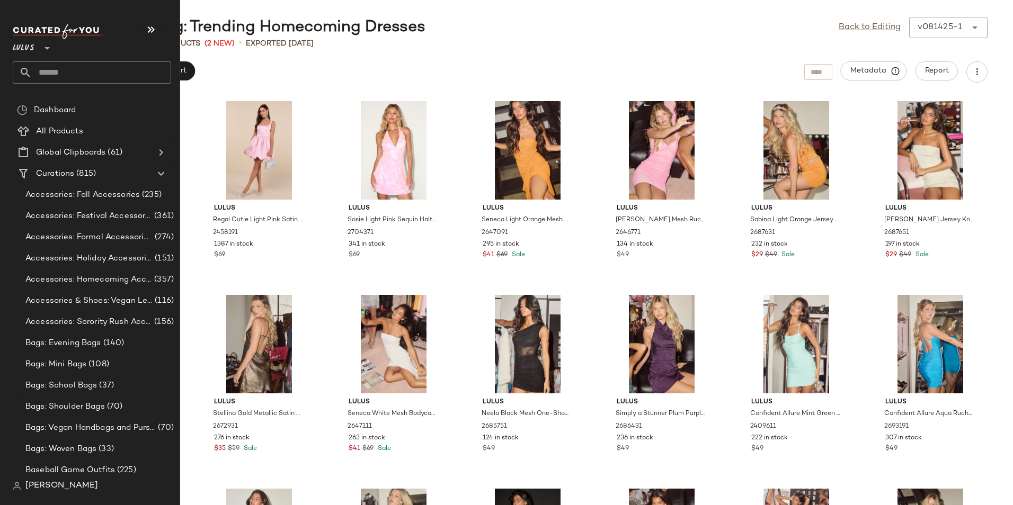
click at [72, 72] on input "text" at bounding box center [101, 72] width 139 height 22
click at [62, 74] on input "text" at bounding box center [101, 72] width 139 height 22
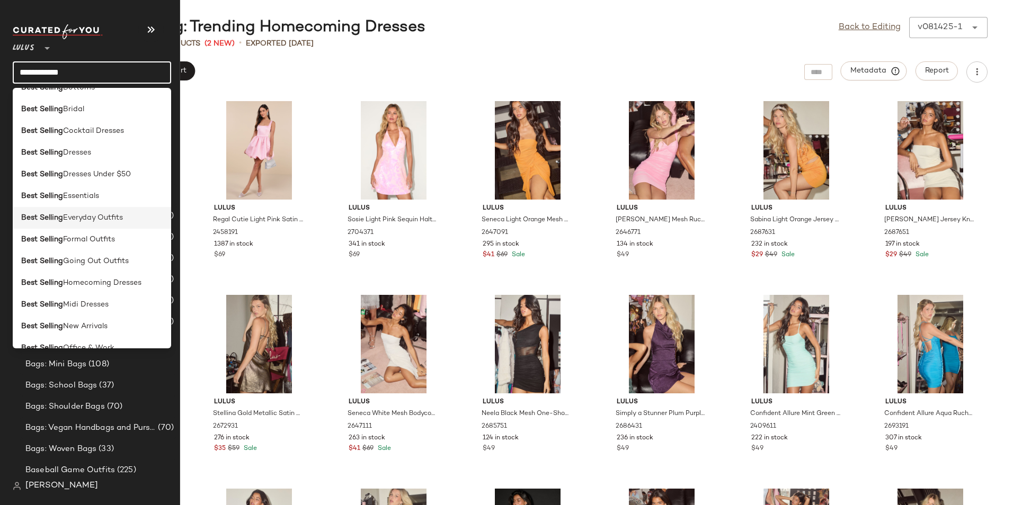
scroll to position [53, 0]
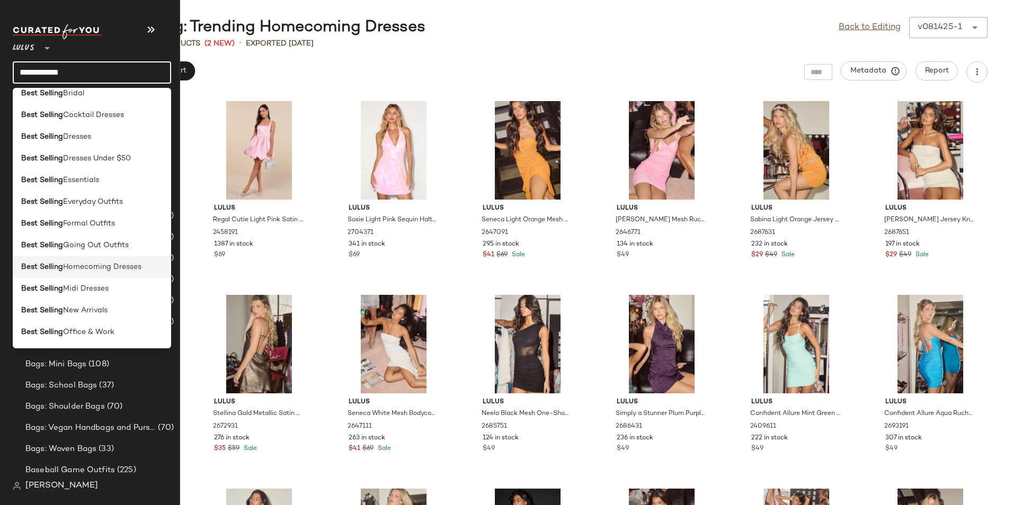
type input "**********"
click at [103, 269] on span "Homecoming Dresses" at bounding box center [102, 267] width 78 height 11
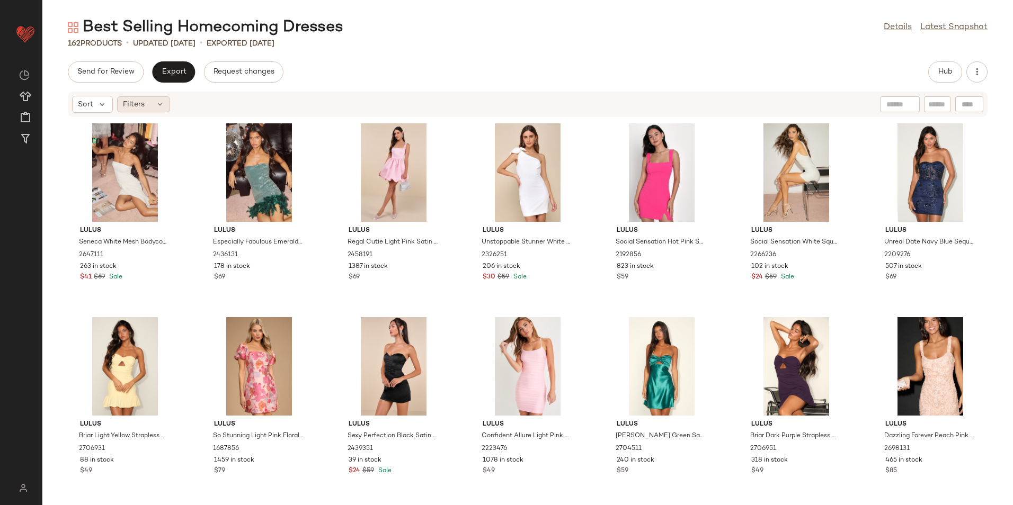
click at [141, 103] on span "Filters" at bounding box center [134, 104] width 22 height 11
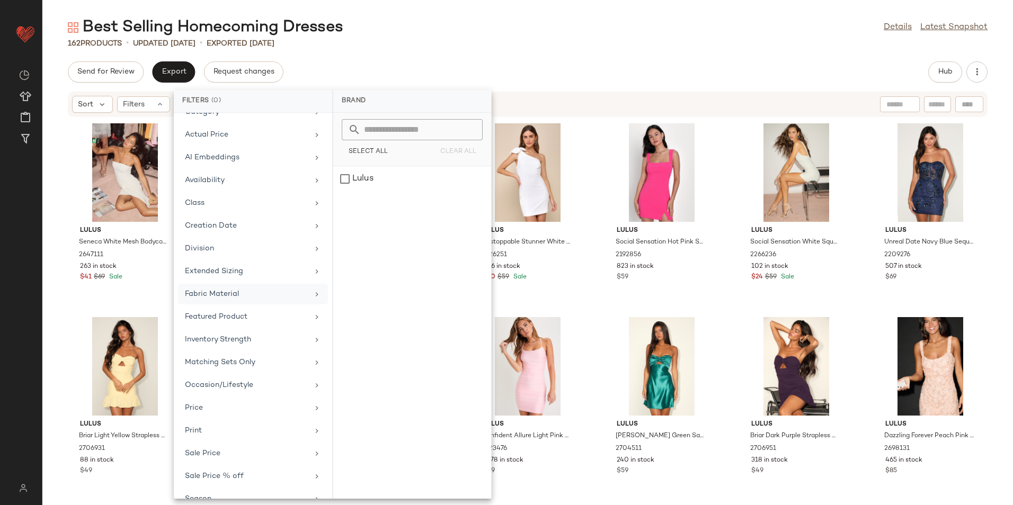
scroll to position [101, 0]
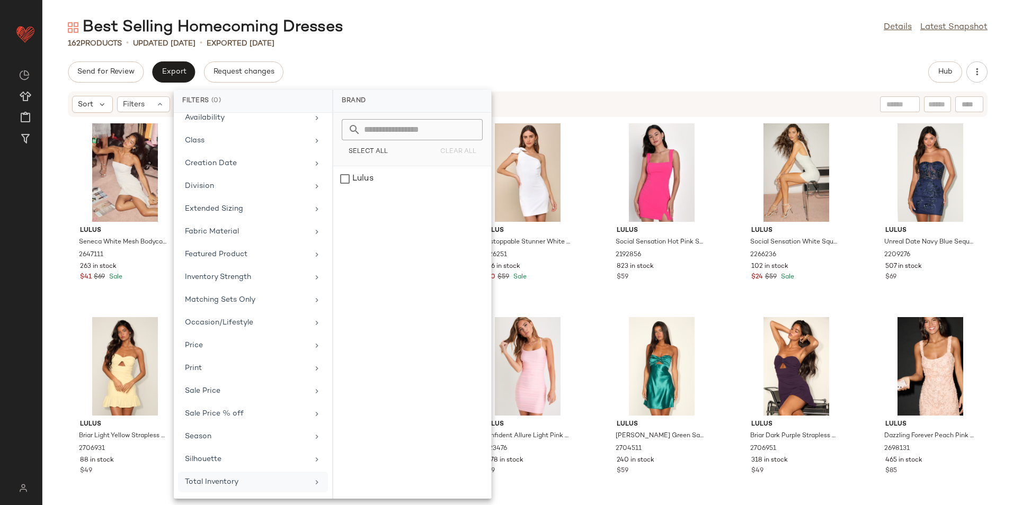
click at [237, 492] on div "Total Inventory" at bounding box center [253, 482] width 150 height 21
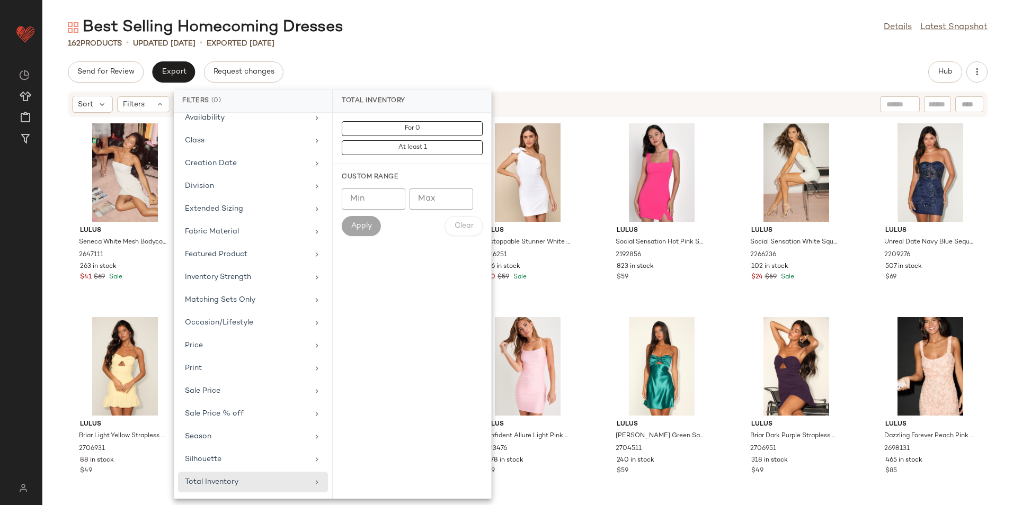
click at [444, 202] on input "Max" at bounding box center [441, 199] width 64 height 21
type input "**"
click at [348, 223] on button "Apply" at bounding box center [361, 226] width 39 height 20
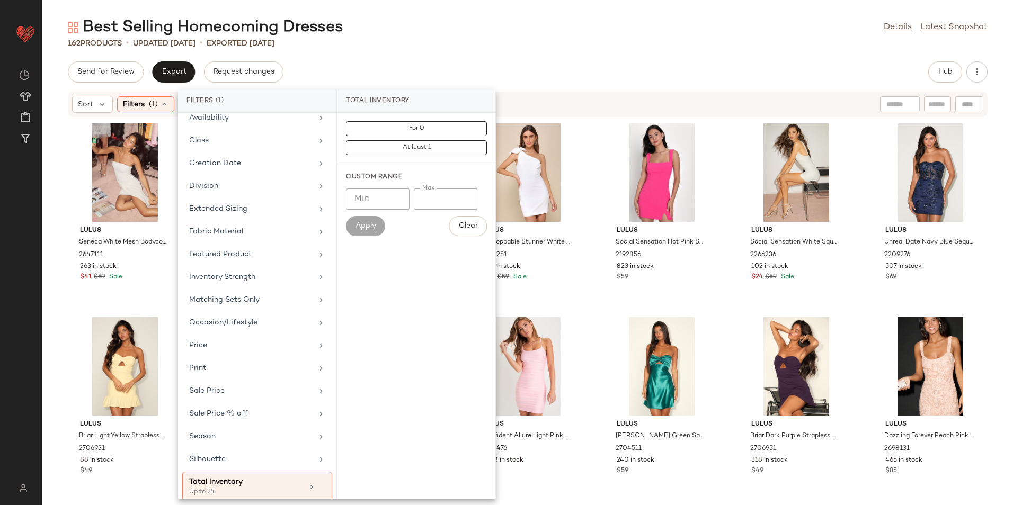
click at [472, 53] on div "Best Selling Homecoming Dresses Details Latest Snapshot 162 Products • updated …" at bounding box center [527, 261] width 970 height 488
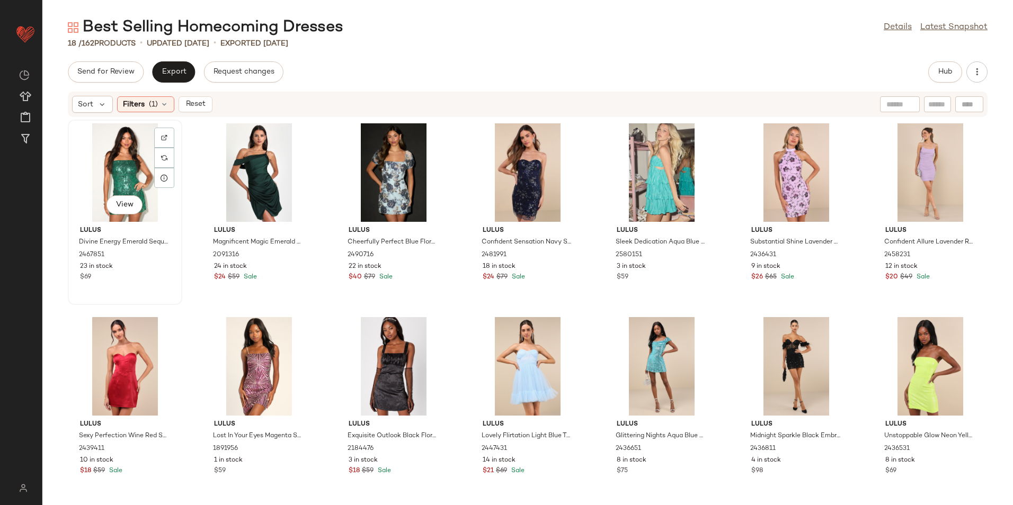
click at [109, 151] on div "View" at bounding box center [125, 172] width 107 height 99
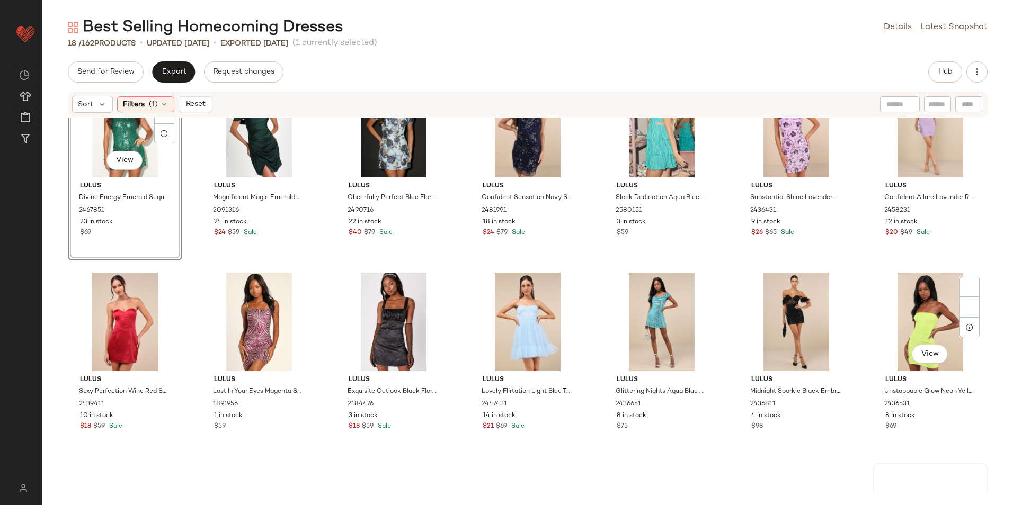
scroll to position [200, 0]
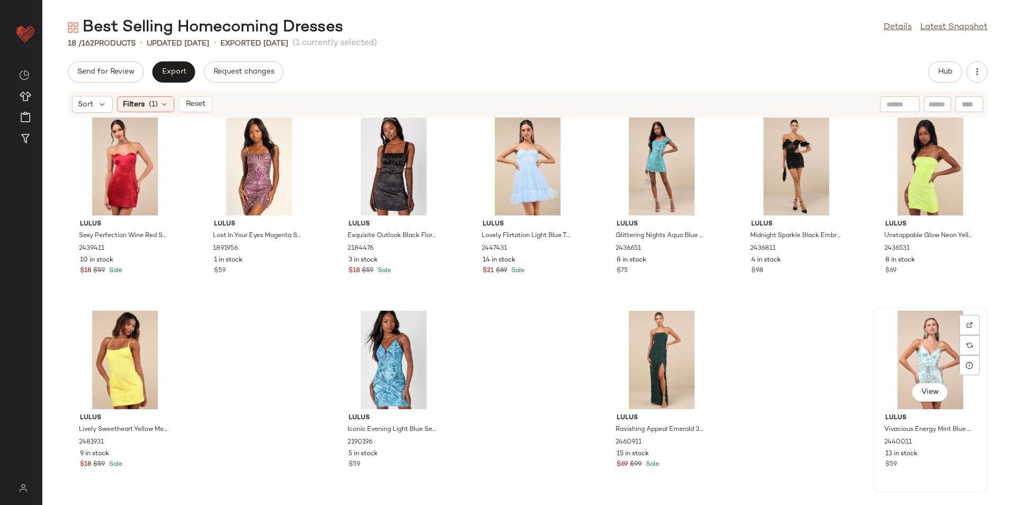
click at [911, 353] on div "View" at bounding box center [930, 360] width 107 height 99
click at [192, 100] on span "Reset" at bounding box center [195, 104] width 20 height 8
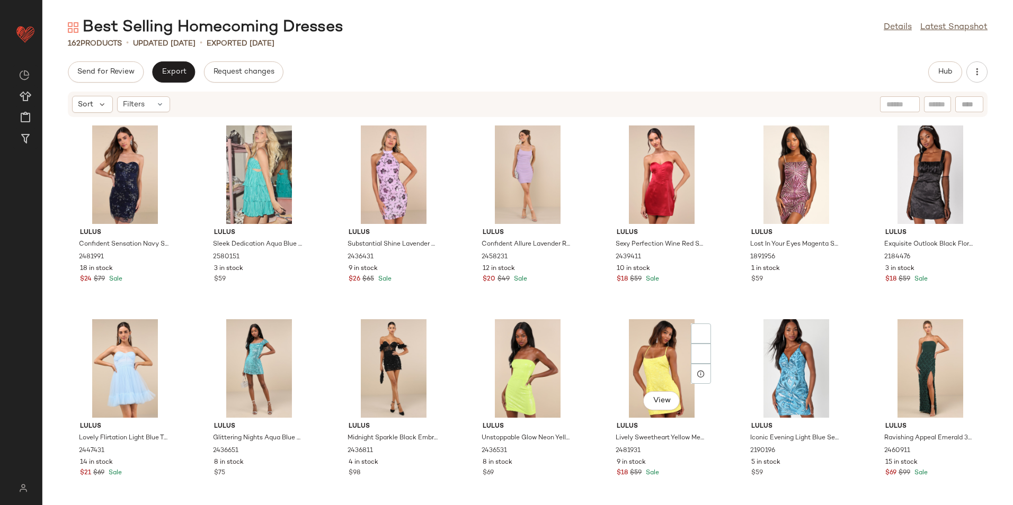
scroll to position [4068, 0]
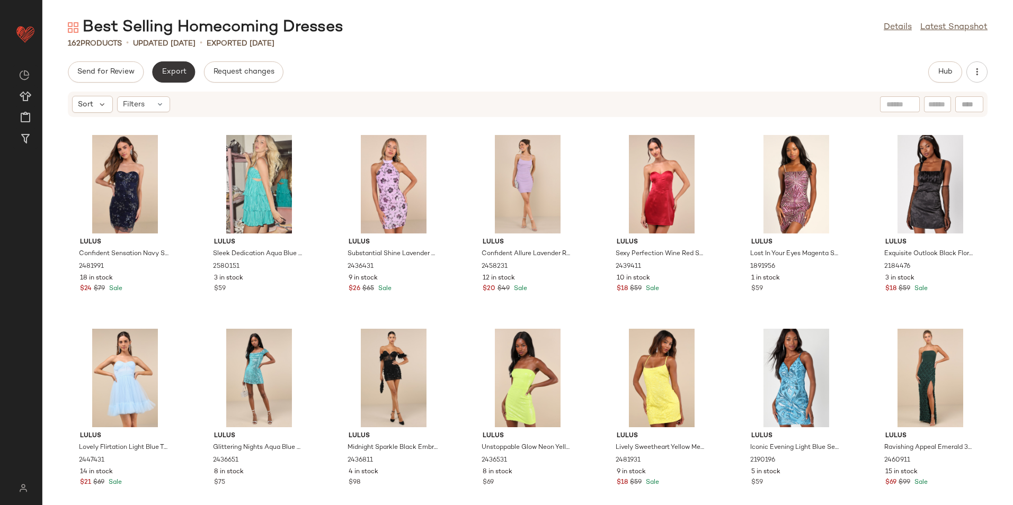
click at [166, 82] on button "Export" at bounding box center [173, 71] width 43 height 21
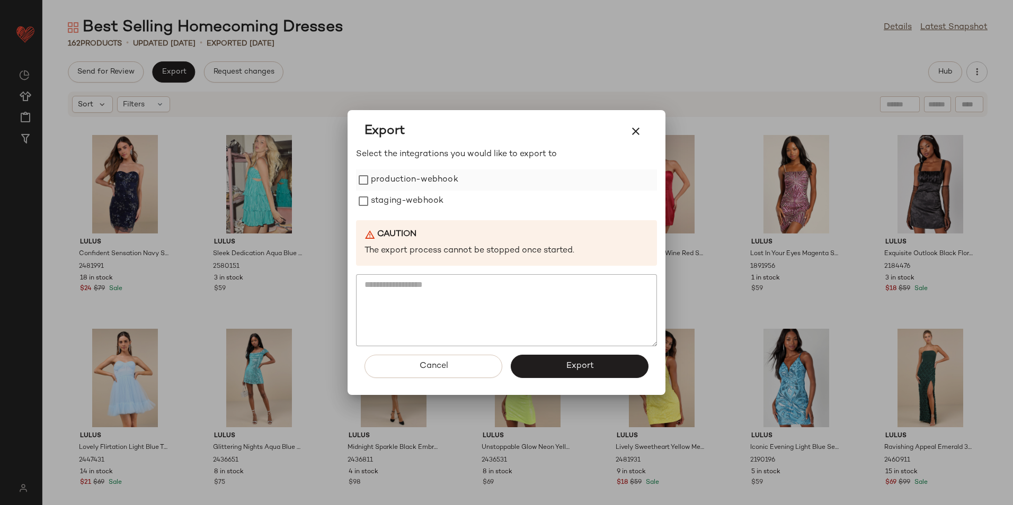
click at [422, 176] on label "production-webhook" at bounding box center [414, 179] width 87 height 21
drag, startPoint x: 419, startPoint y: 199, endPoint x: 433, endPoint y: 227, distance: 31.0
click at [419, 201] on label "staging-webhook" at bounding box center [407, 201] width 73 height 21
click at [572, 363] on span "Export" at bounding box center [579, 366] width 28 height 10
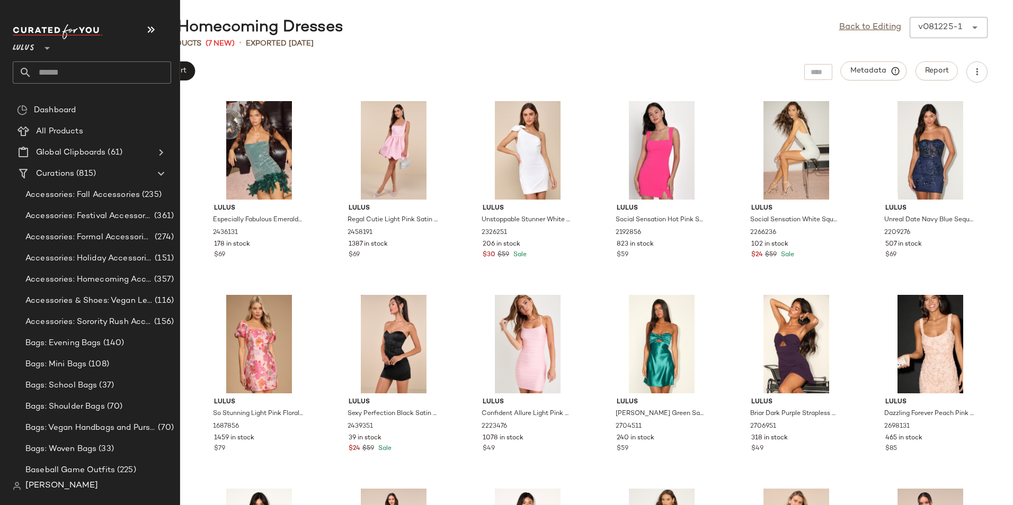
click at [69, 74] on input "text" at bounding box center [101, 72] width 139 height 22
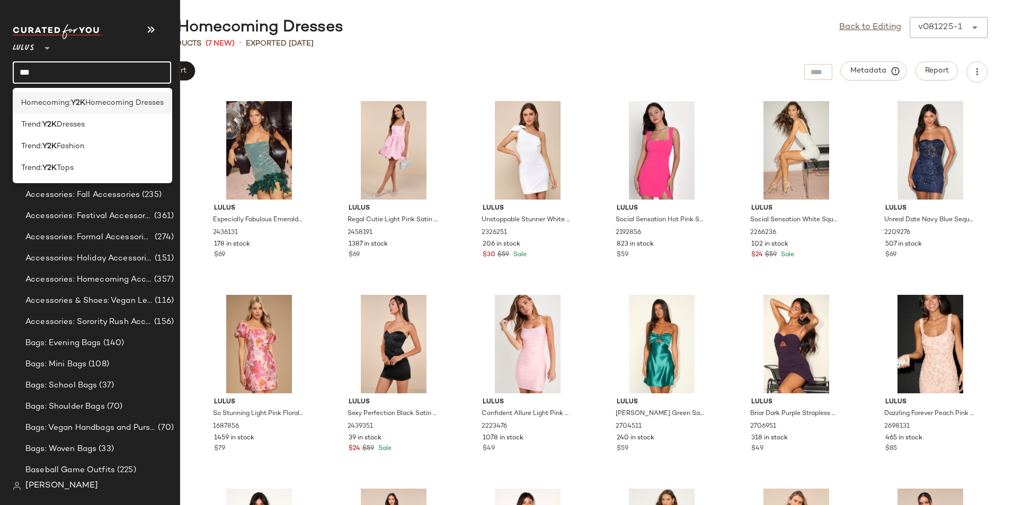
type input "***"
click at [81, 106] on b "Y2K" at bounding box center [78, 102] width 14 height 11
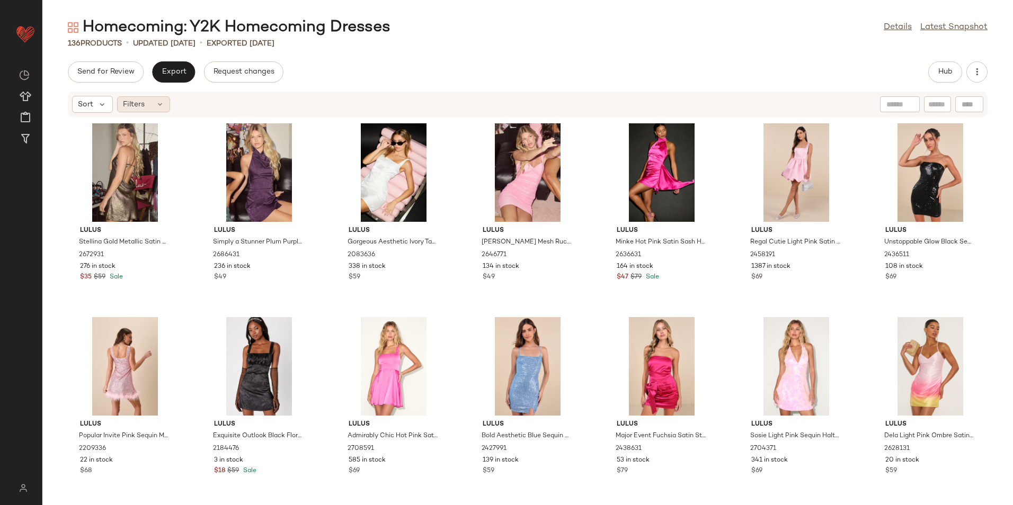
click at [146, 104] on div "Filters" at bounding box center [143, 104] width 53 height 16
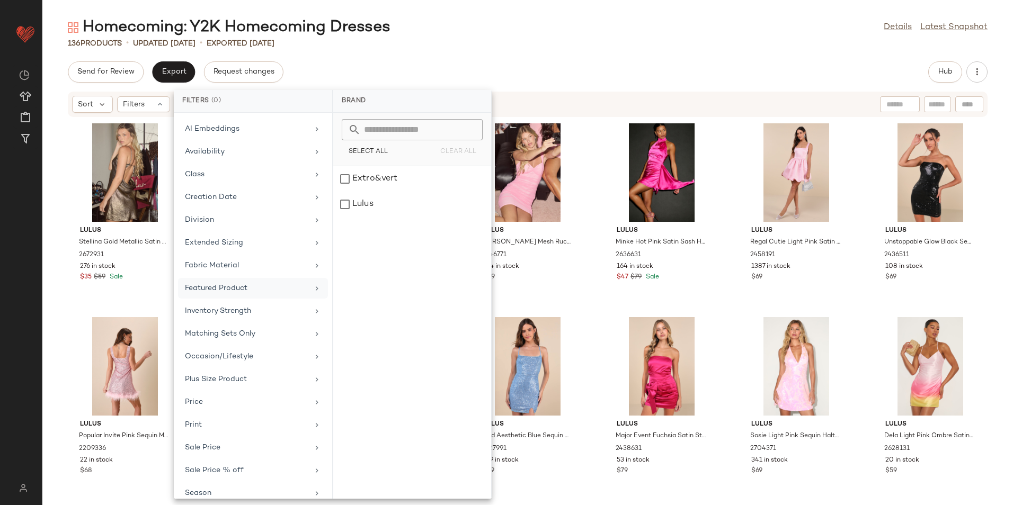
scroll to position [123, 0]
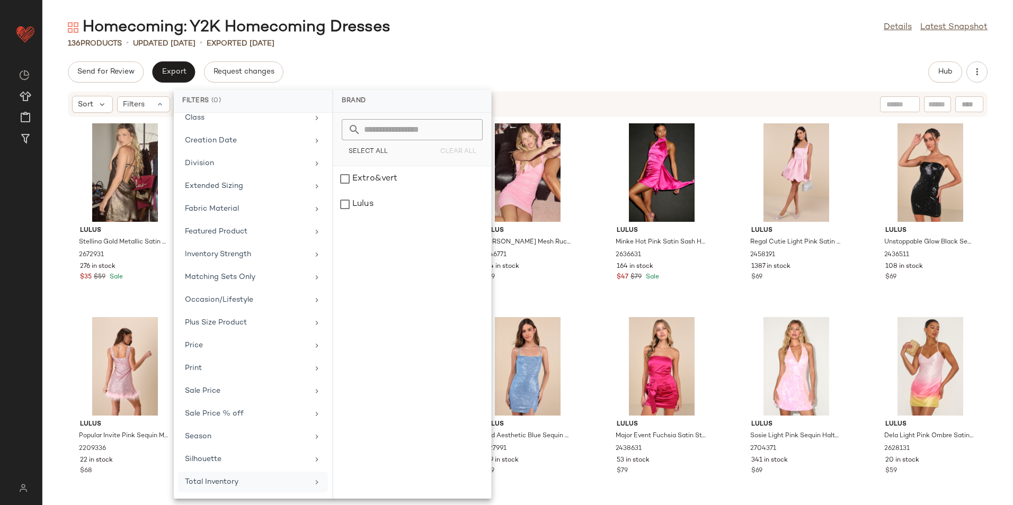
click at [240, 483] on div "Total Inventory" at bounding box center [246, 482] width 123 height 11
click at [443, 194] on input "Max" at bounding box center [441, 199] width 64 height 21
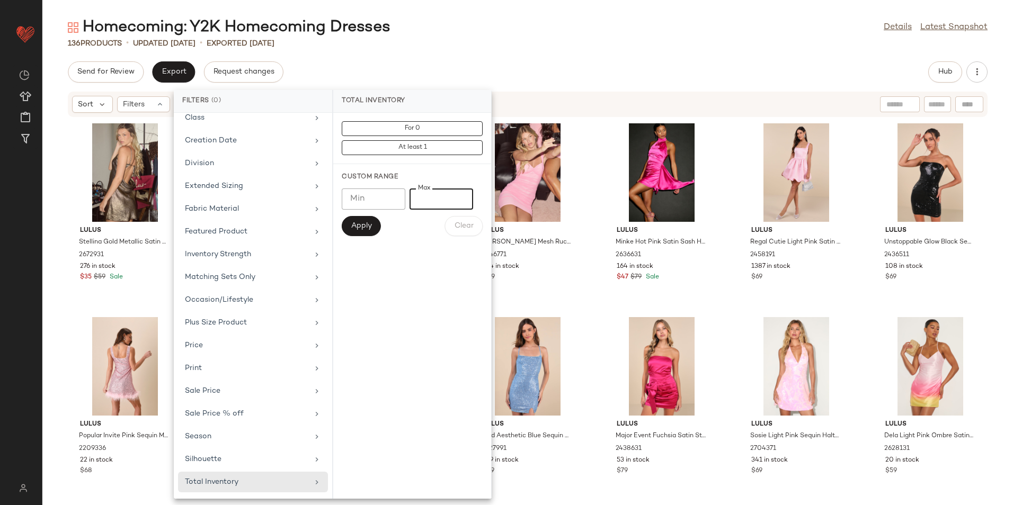
type input "**"
click at [370, 225] on span "Apply" at bounding box center [361, 226] width 21 height 8
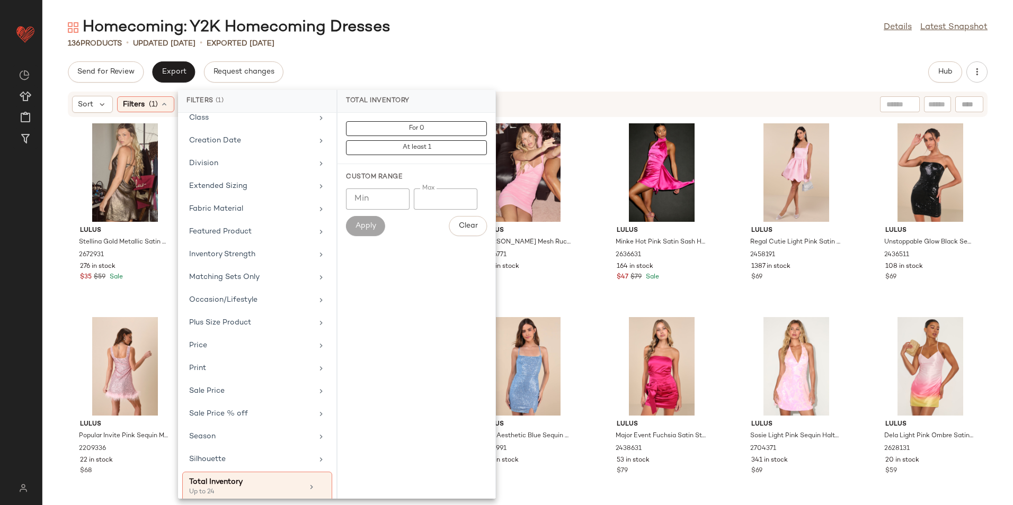
click at [488, 48] on div "136 Products • updated [DATE] • Exported [DATE]" at bounding box center [527, 43] width 970 height 11
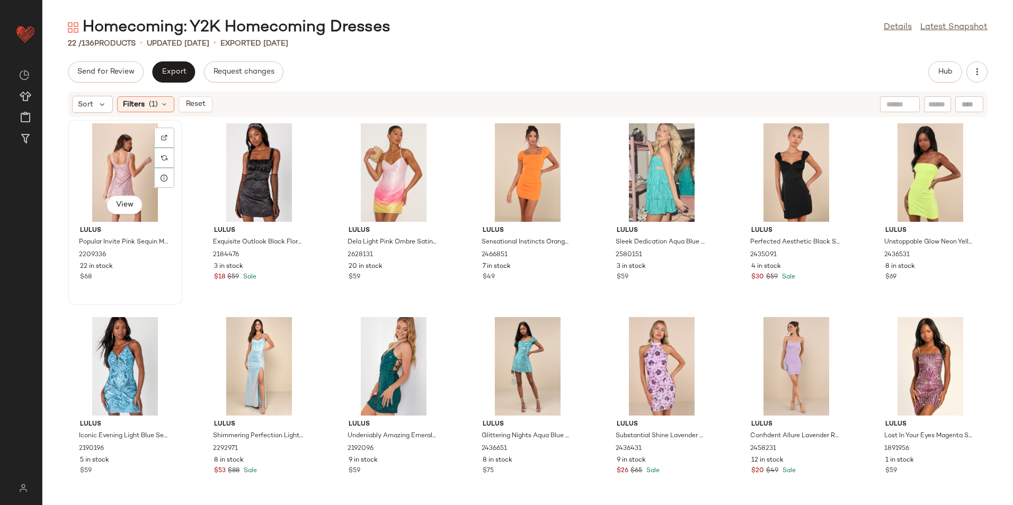
click at [131, 162] on div "View" at bounding box center [125, 172] width 107 height 99
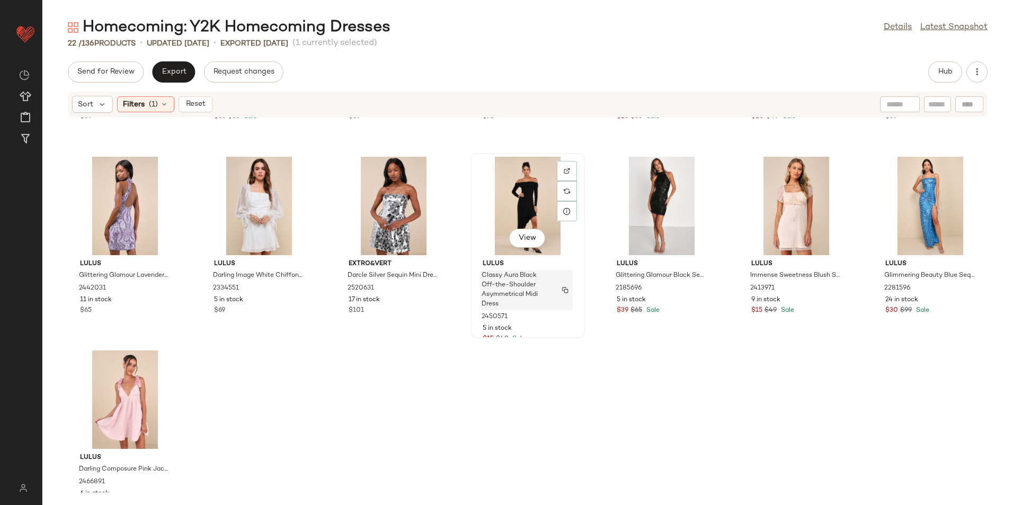
scroll to position [403, 0]
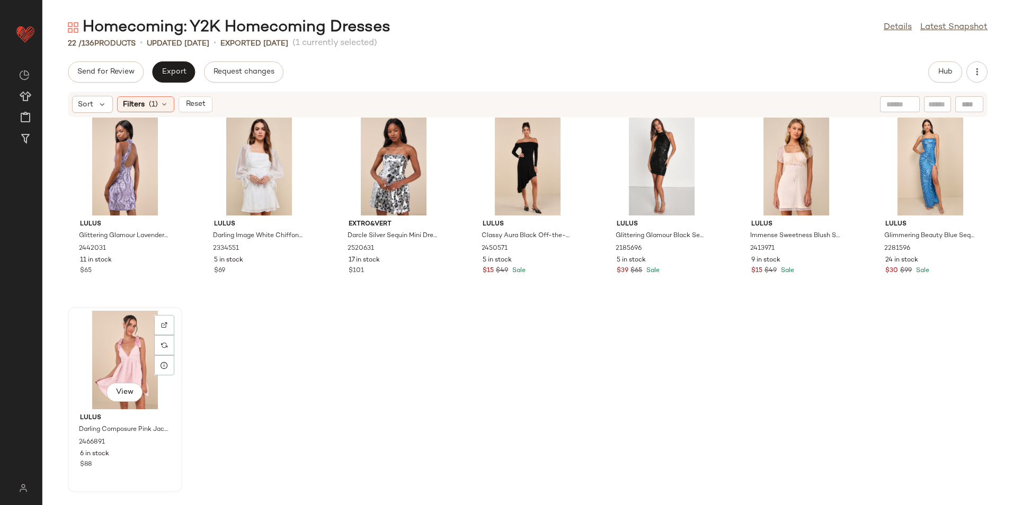
click at [130, 349] on div "View" at bounding box center [125, 360] width 107 height 99
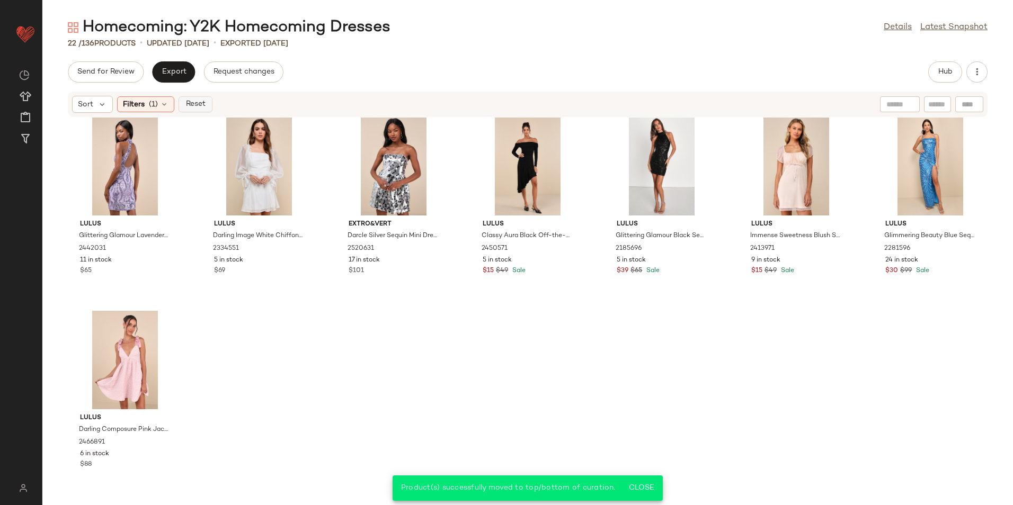
click at [201, 107] on span "Reset" at bounding box center [195, 104] width 20 height 8
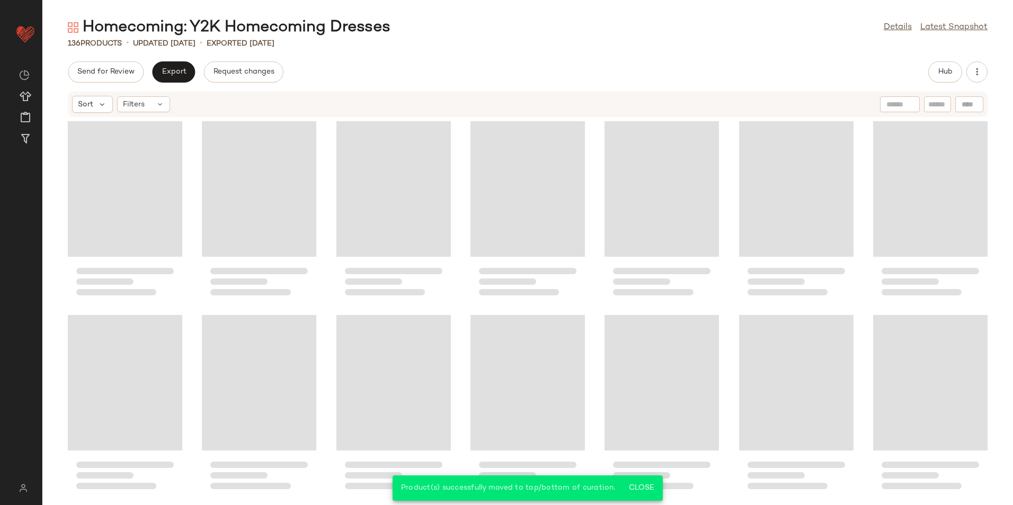
click at [432, 70] on div "Send for Review Export Request changes Hub" at bounding box center [528, 71] width 920 height 21
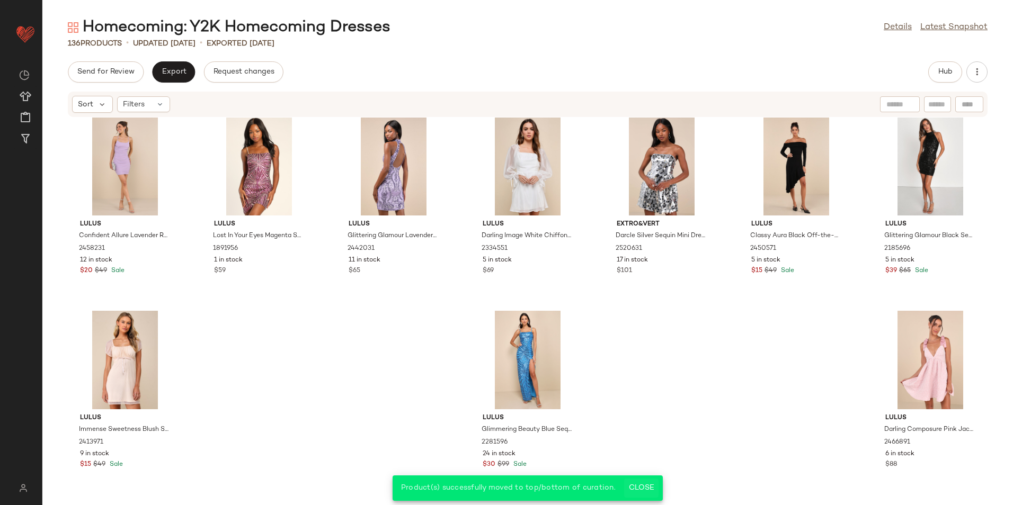
click at [641, 485] on span "Close" at bounding box center [641, 488] width 26 height 8
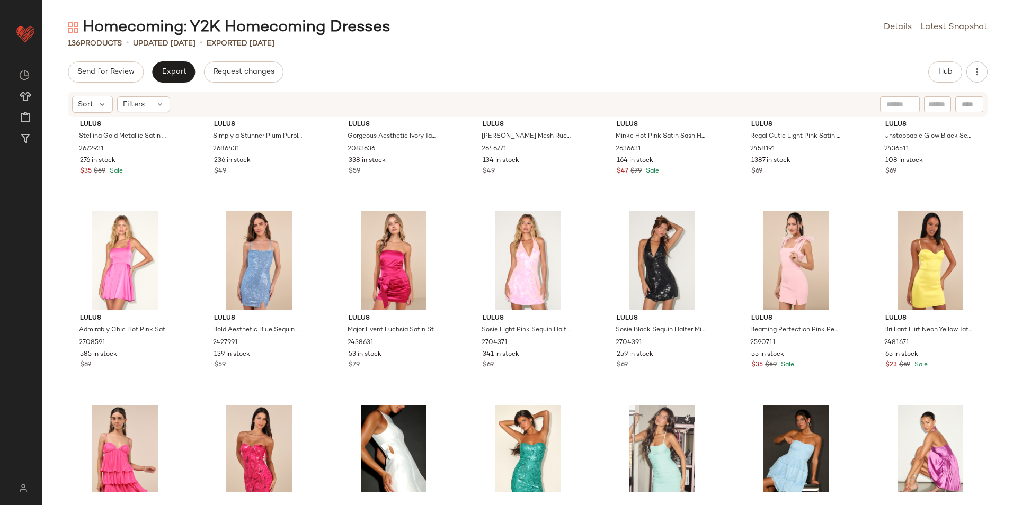
scroll to position [0, 0]
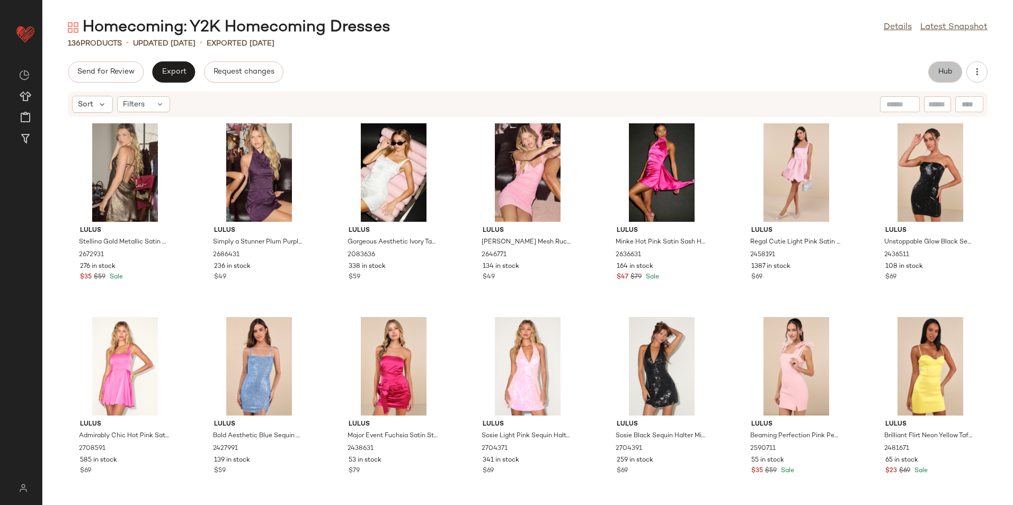
click at [948, 79] on button "Hub" at bounding box center [945, 71] width 34 height 21
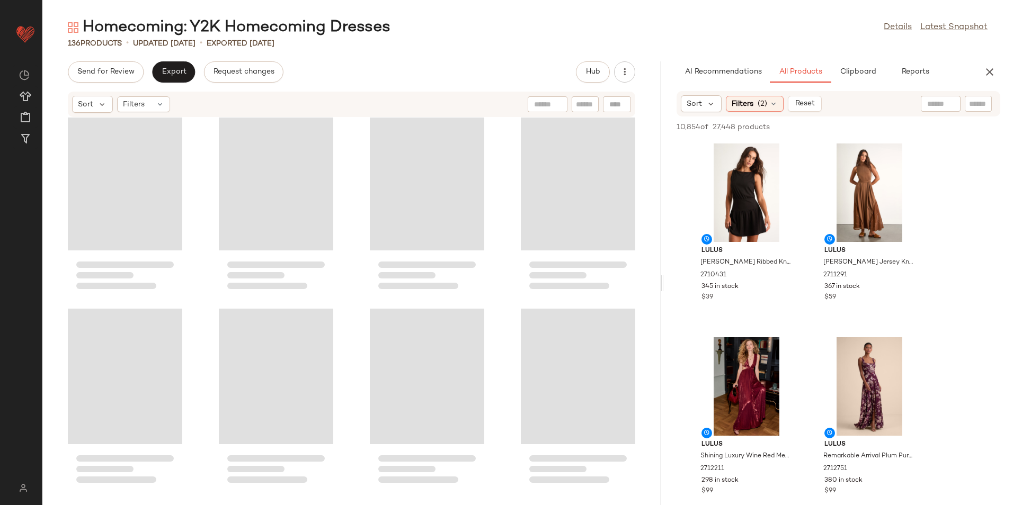
scroll to position [6219, 0]
drag, startPoint x: 529, startPoint y: 283, endPoint x: 864, endPoint y: 283, distance: 335.3
click at [864, 283] on div "Homecoming: Y2K Homecoming Dresses Details Latest Snapshot 136 Products • updat…" at bounding box center [527, 261] width 970 height 488
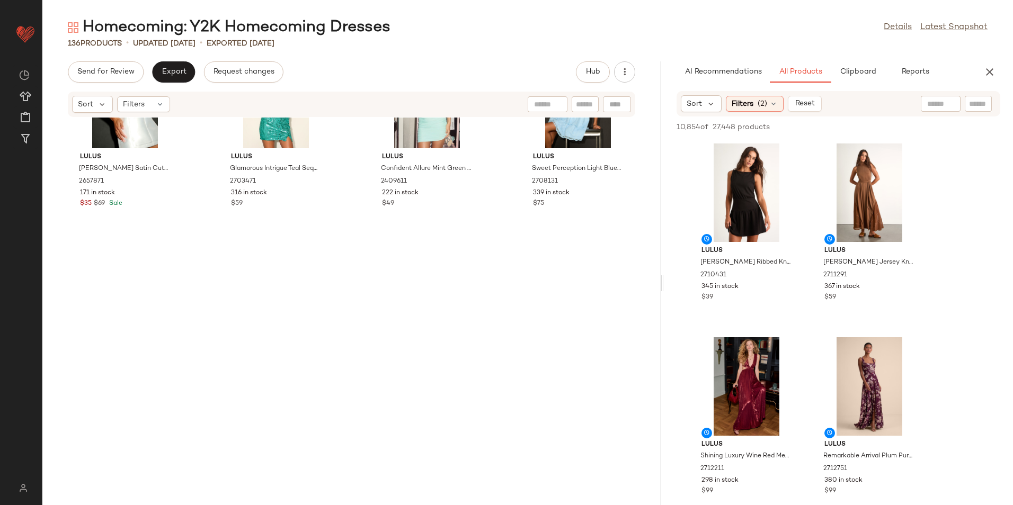
scroll to position [0, 0]
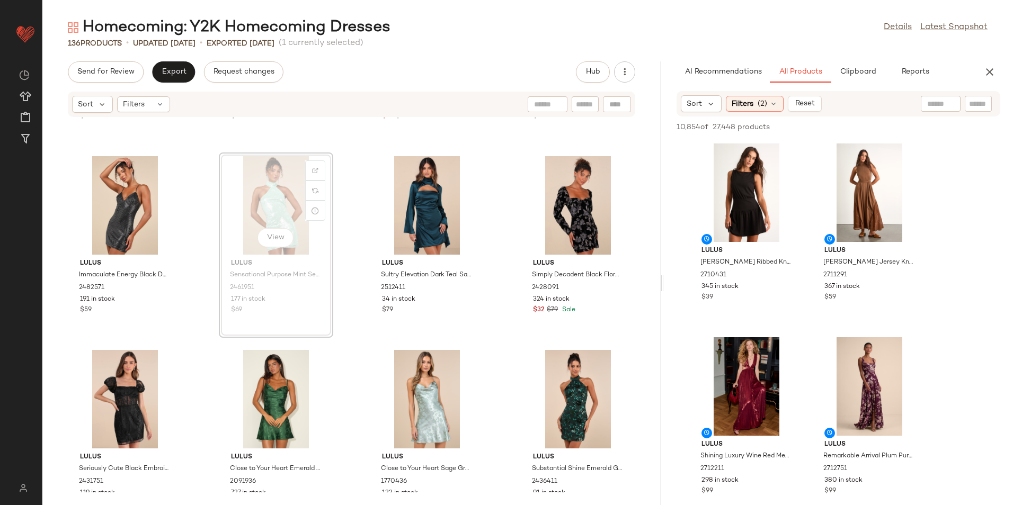
scroll to position [1326, 0]
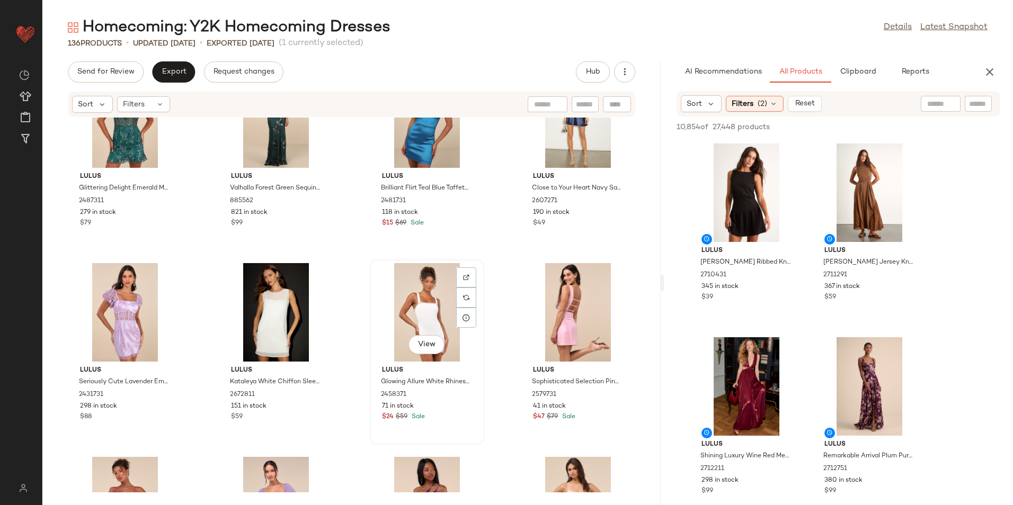
scroll to position [1855, 0]
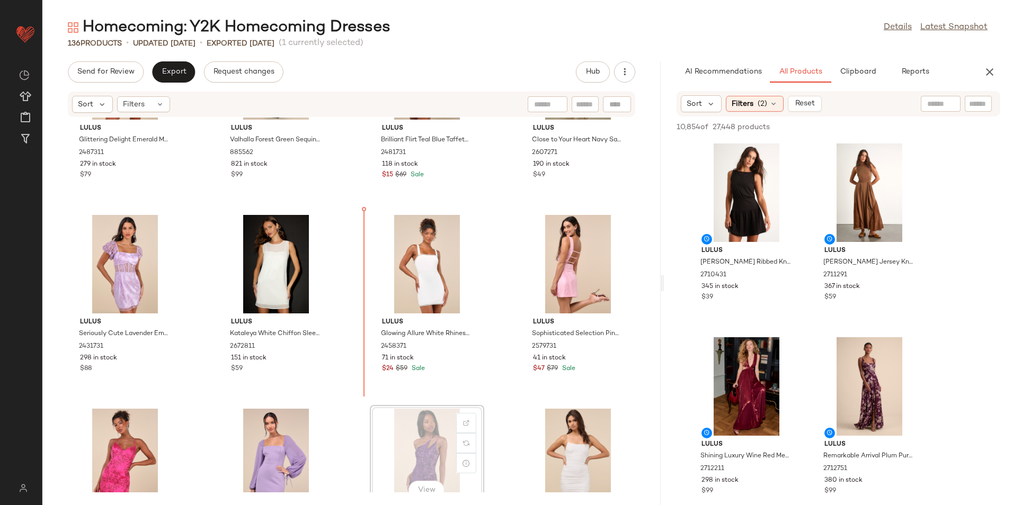
scroll to position [1856, 0]
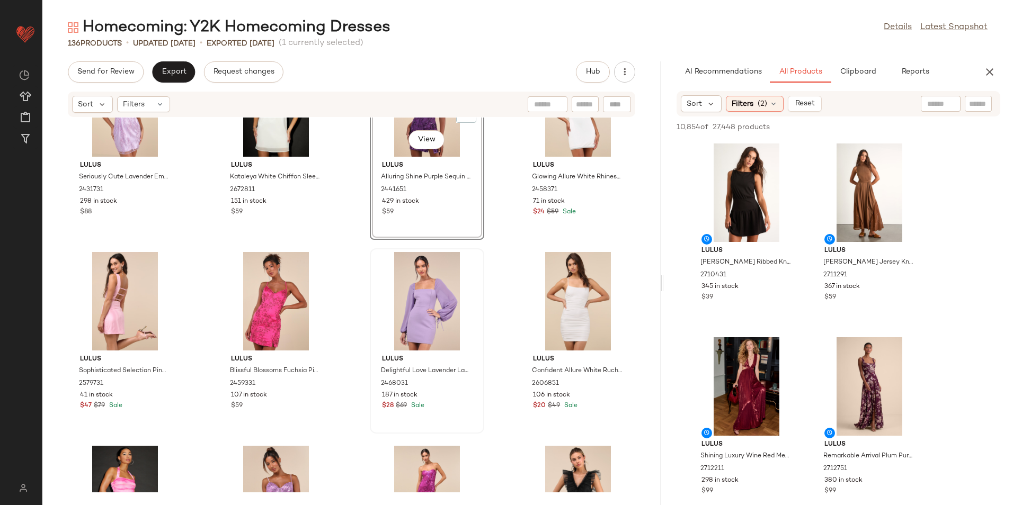
scroll to position [2015, 0]
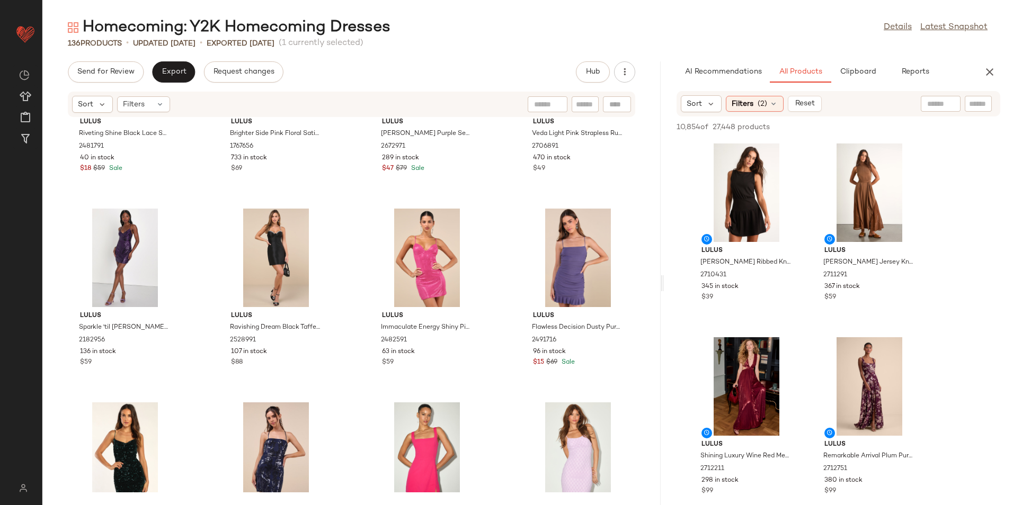
scroll to position [3233, 0]
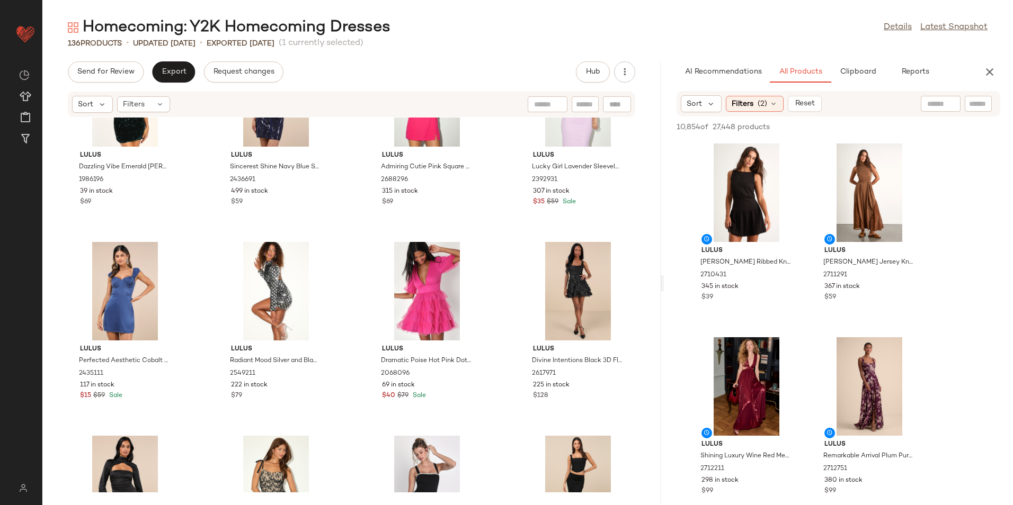
scroll to position [3657, 0]
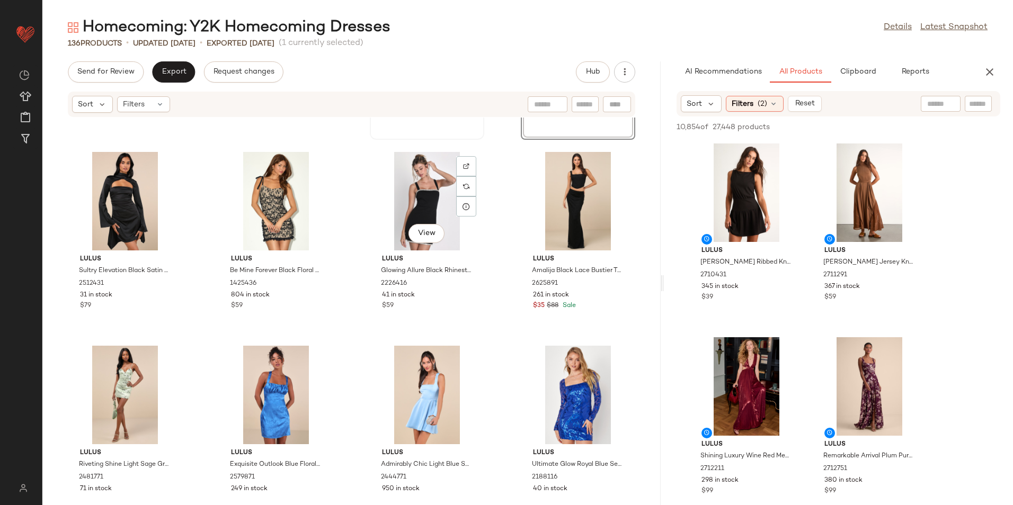
scroll to position [4016, 0]
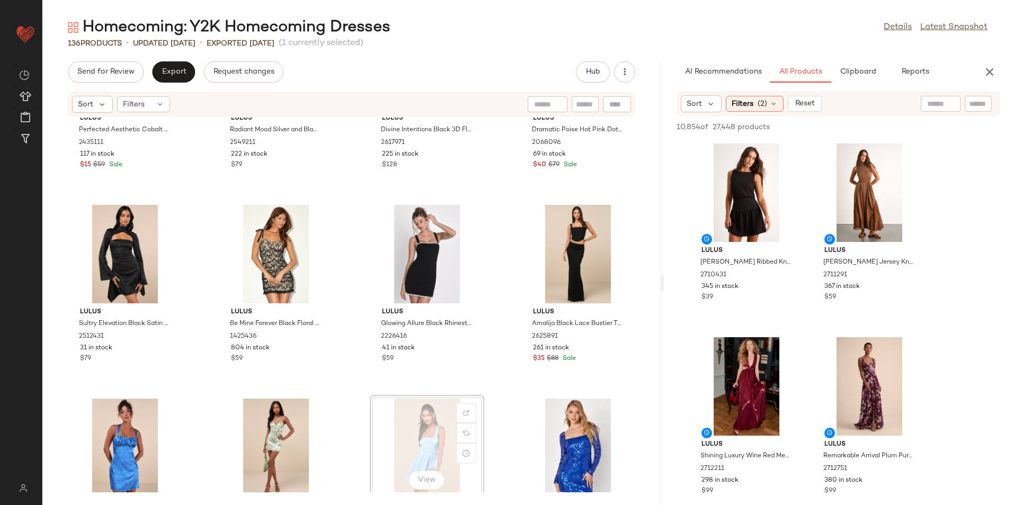
scroll to position [3805, 0]
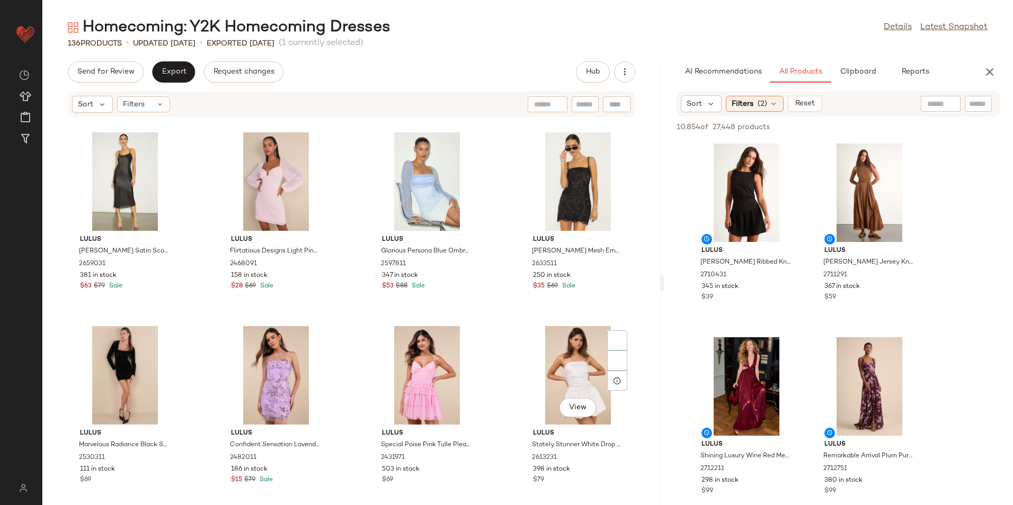
scroll to position [4758, 0]
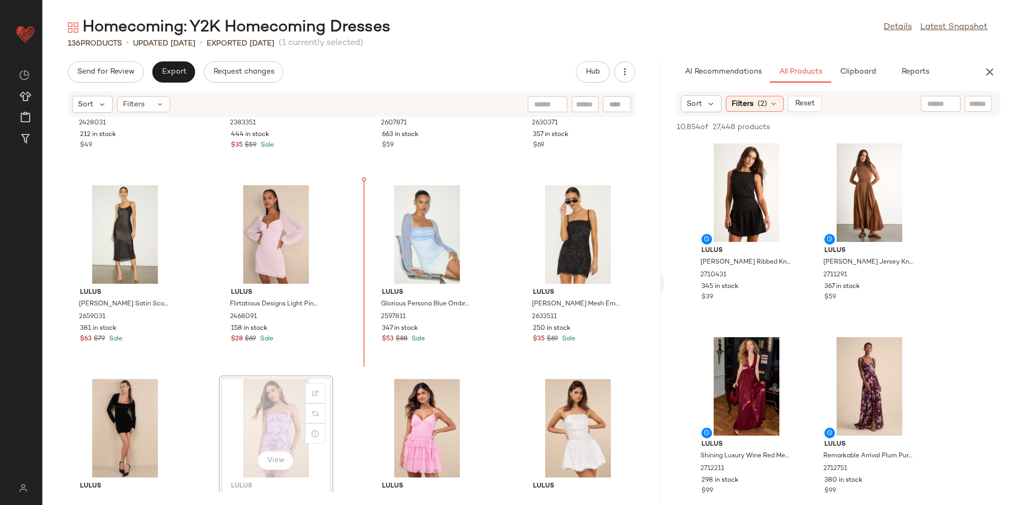
scroll to position [4600, 0]
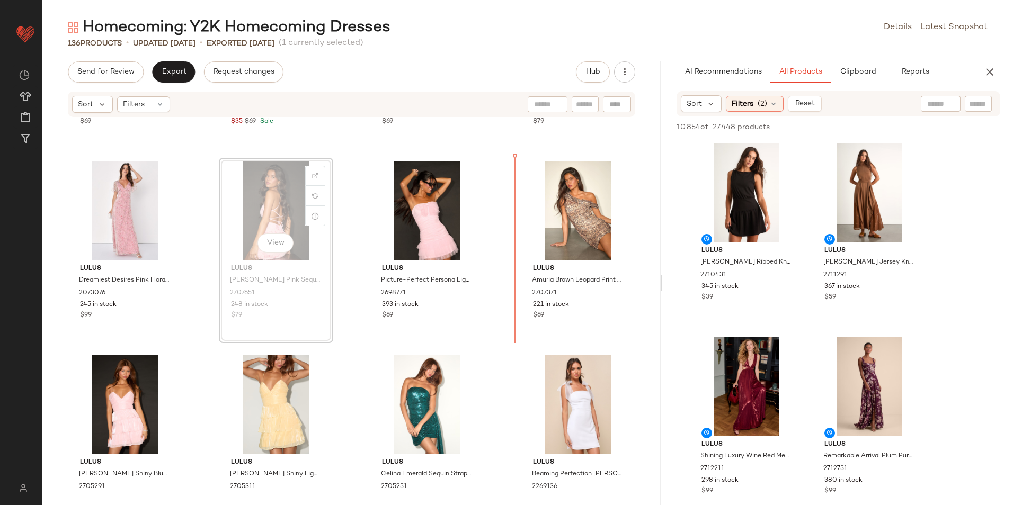
scroll to position [4978, 0]
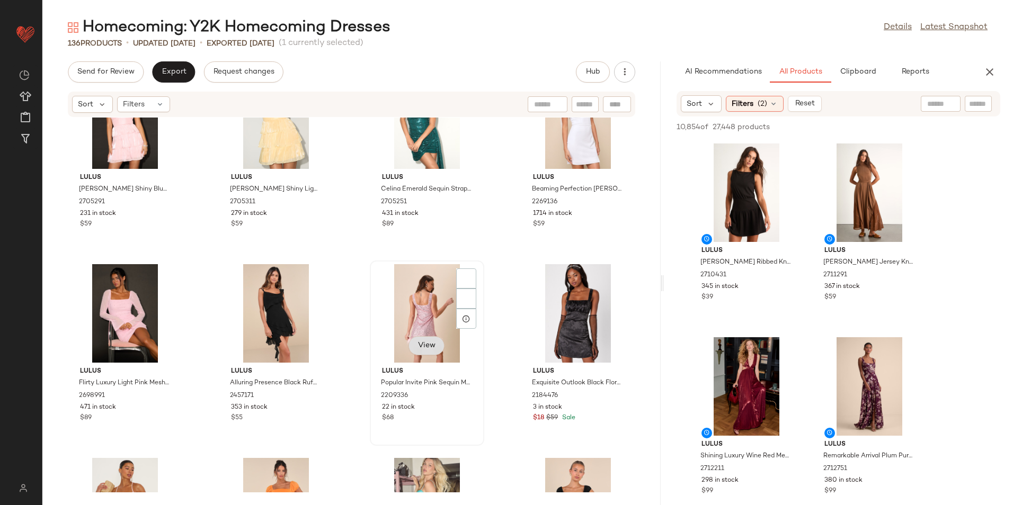
scroll to position [5455, 0]
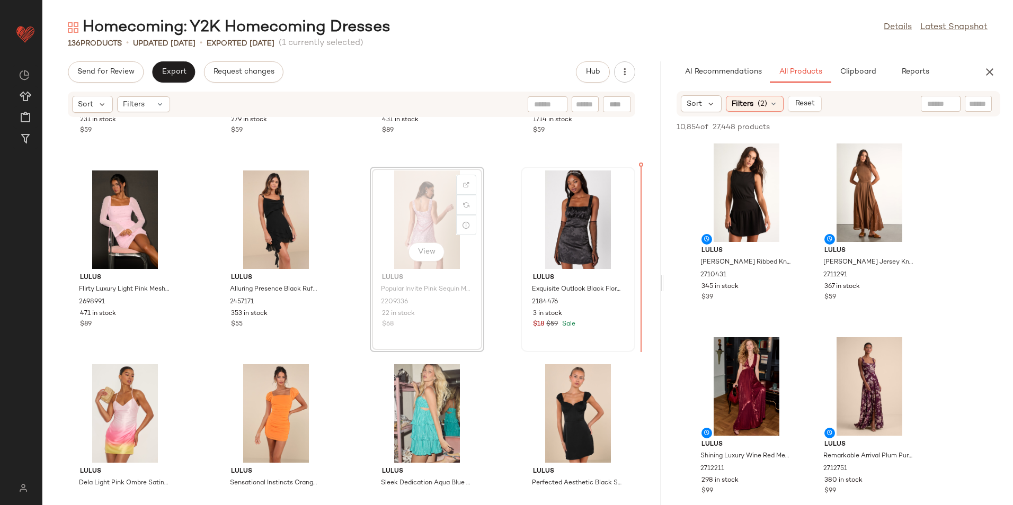
scroll to position [5384, 0]
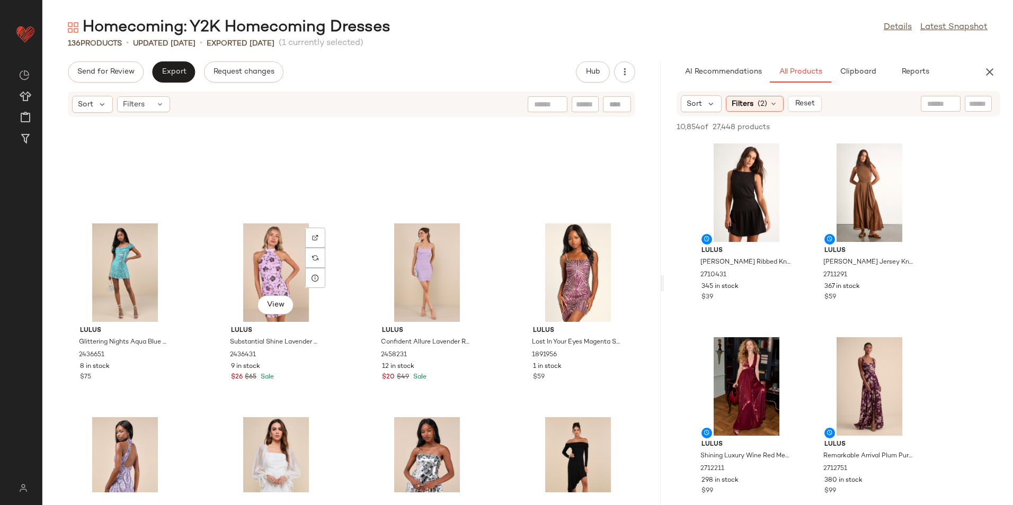
scroll to position [5914, 0]
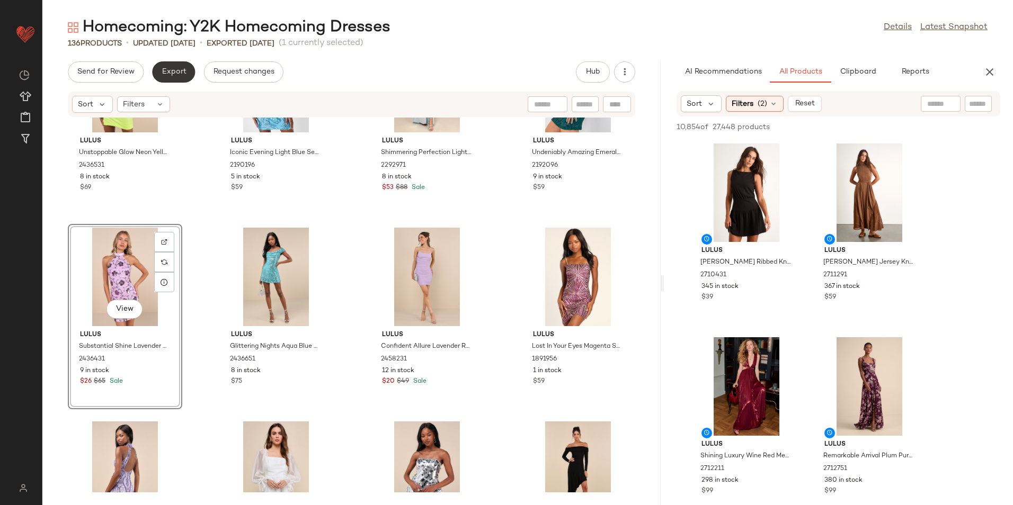
click at [174, 73] on span "Export" at bounding box center [173, 72] width 25 height 8
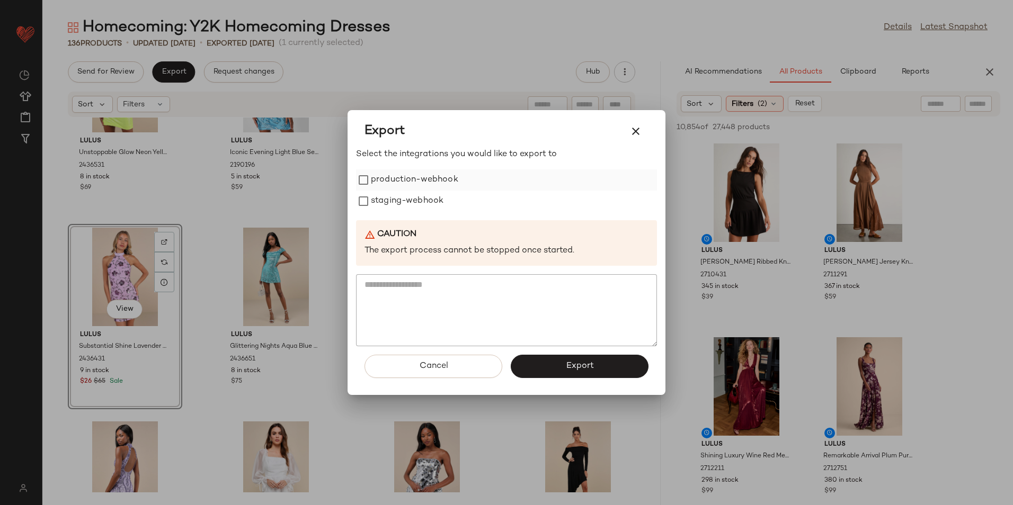
click at [373, 177] on label "production-webhook" at bounding box center [414, 179] width 87 height 21
click at [395, 203] on label "staging-webhook" at bounding box center [407, 201] width 73 height 21
click at [564, 363] on button "Export" at bounding box center [580, 366] width 138 height 23
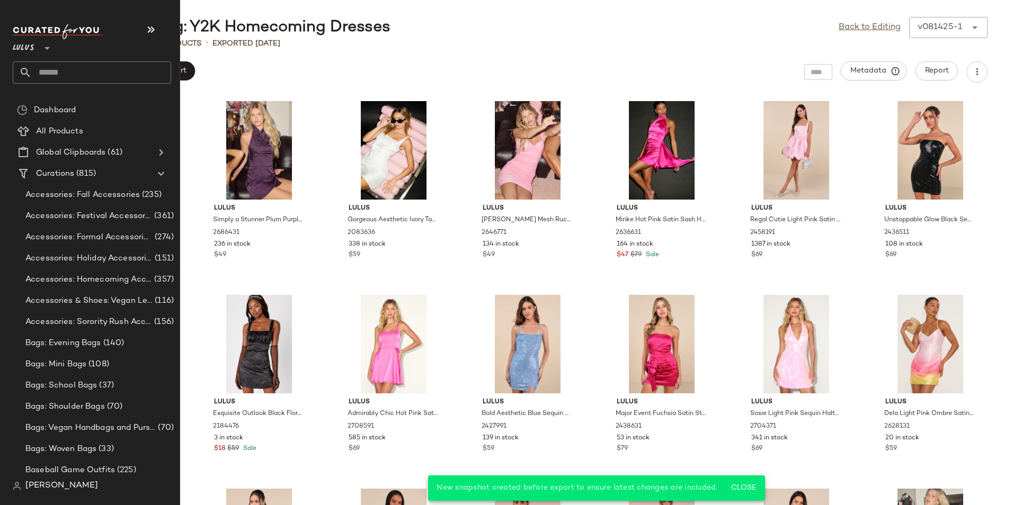
click at [73, 78] on input "text" at bounding box center [101, 72] width 139 height 22
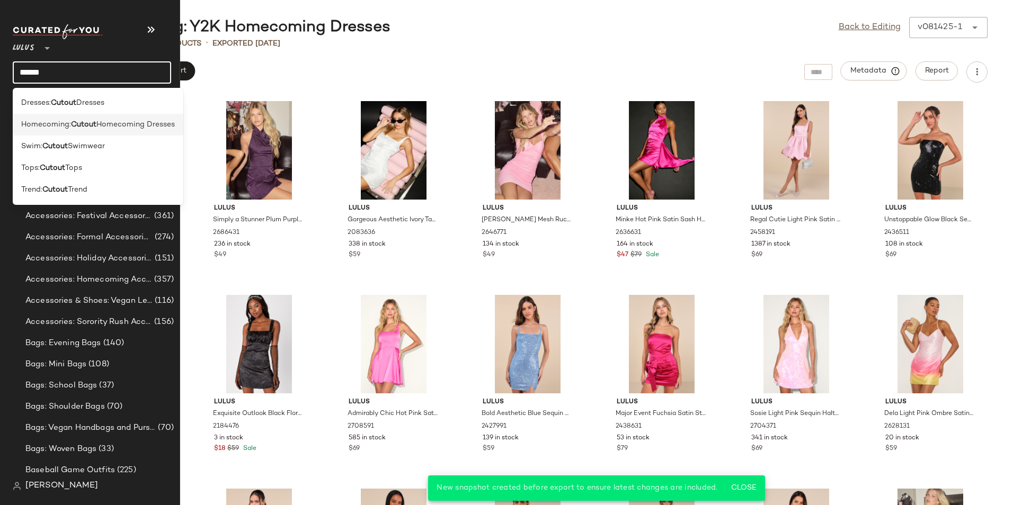
type input "******"
click at [78, 127] on b "Cutout" at bounding box center [83, 124] width 25 height 11
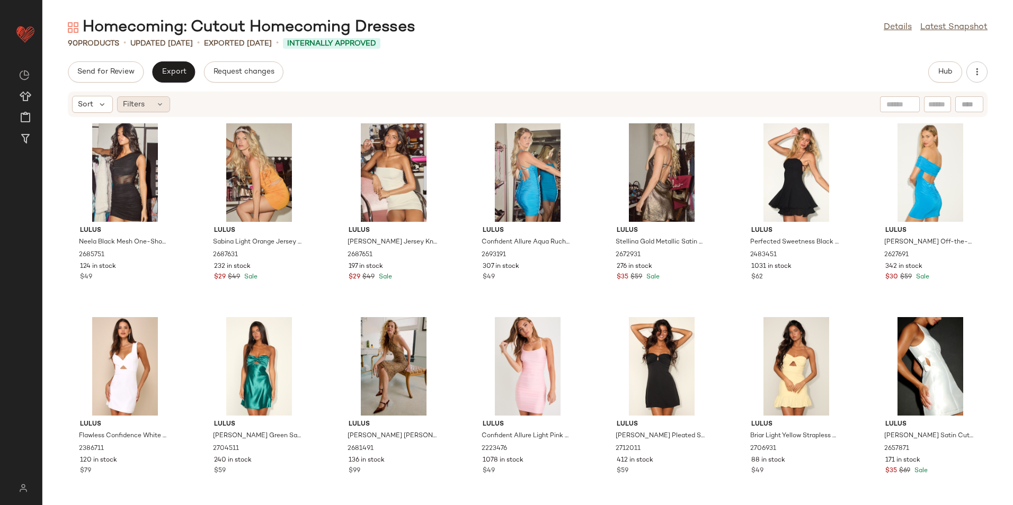
click at [158, 105] on icon at bounding box center [160, 104] width 8 height 8
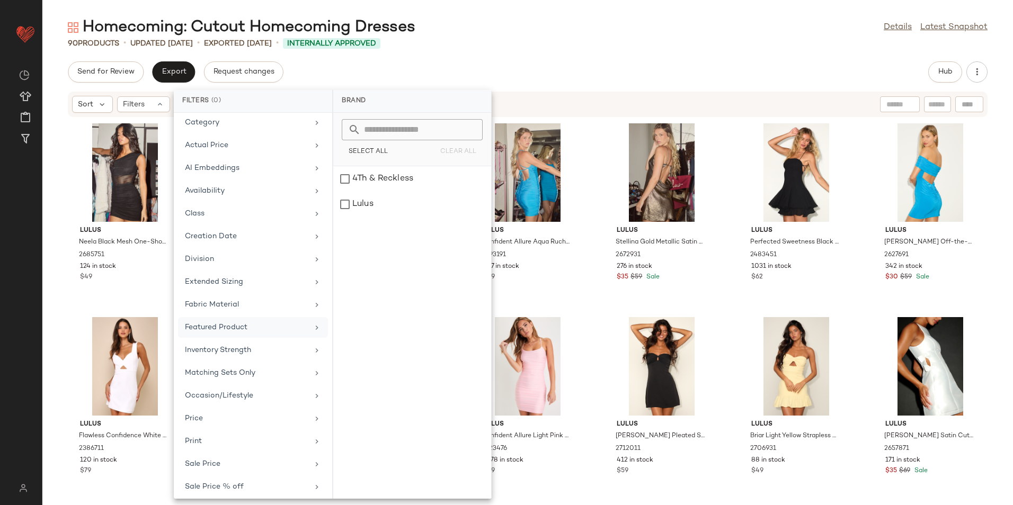
scroll to position [101, 0]
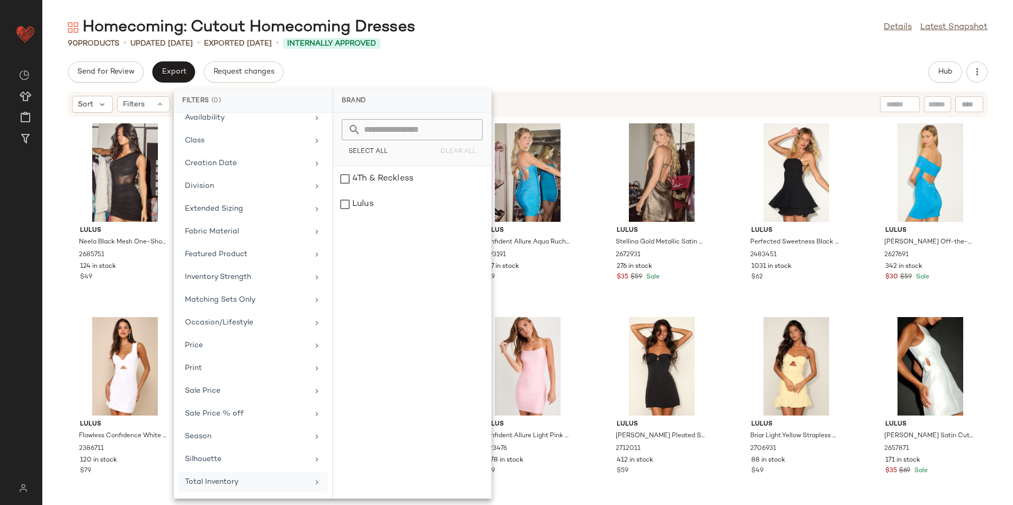
click at [212, 474] on div "Total Inventory" at bounding box center [253, 482] width 150 height 21
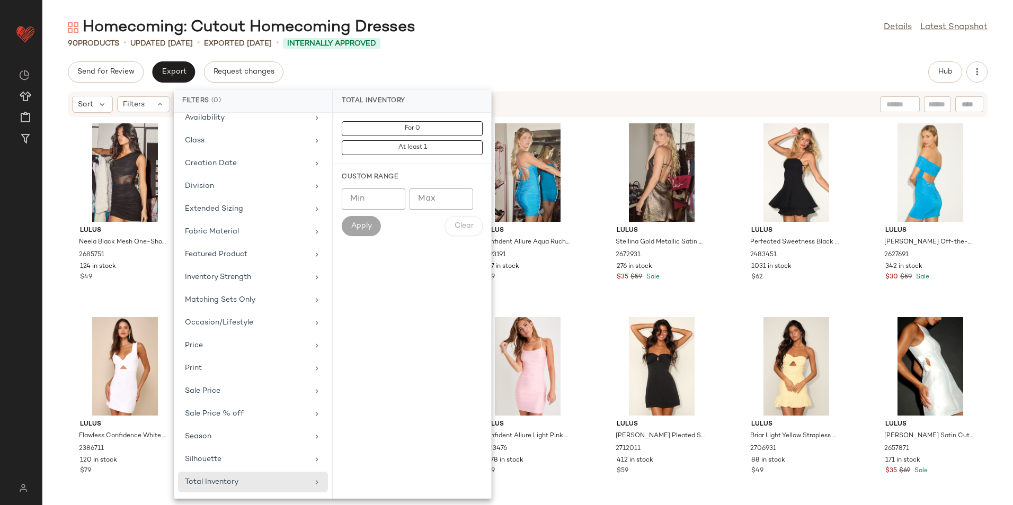
click at [431, 201] on input "Max" at bounding box center [441, 199] width 64 height 21
type input "**"
click at [353, 227] on span "Apply" at bounding box center [361, 226] width 21 height 8
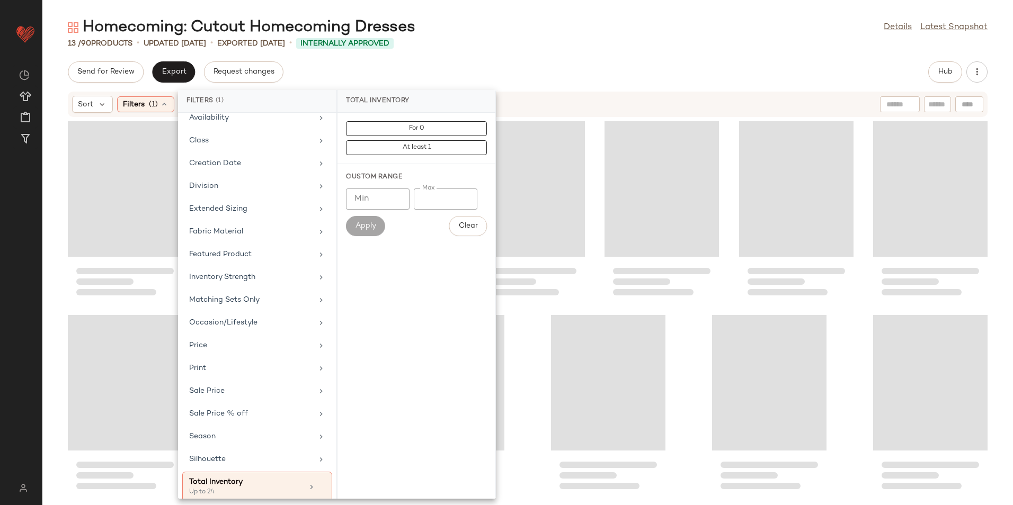
click at [620, 46] on div "13 / 90 Products • updated [DATE] • Exported [DATE] • Internally Approved" at bounding box center [527, 43] width 970 height 11
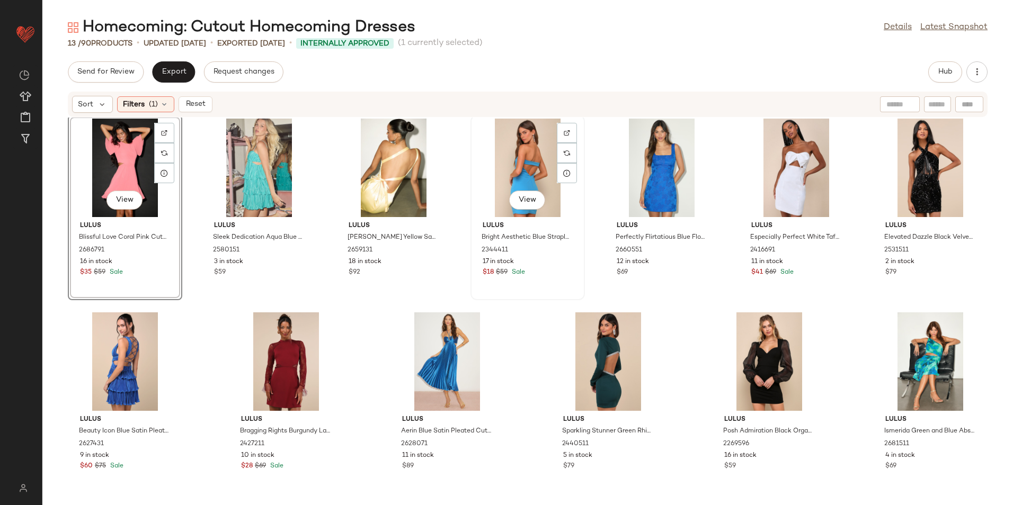
scroll to position [6, 0]
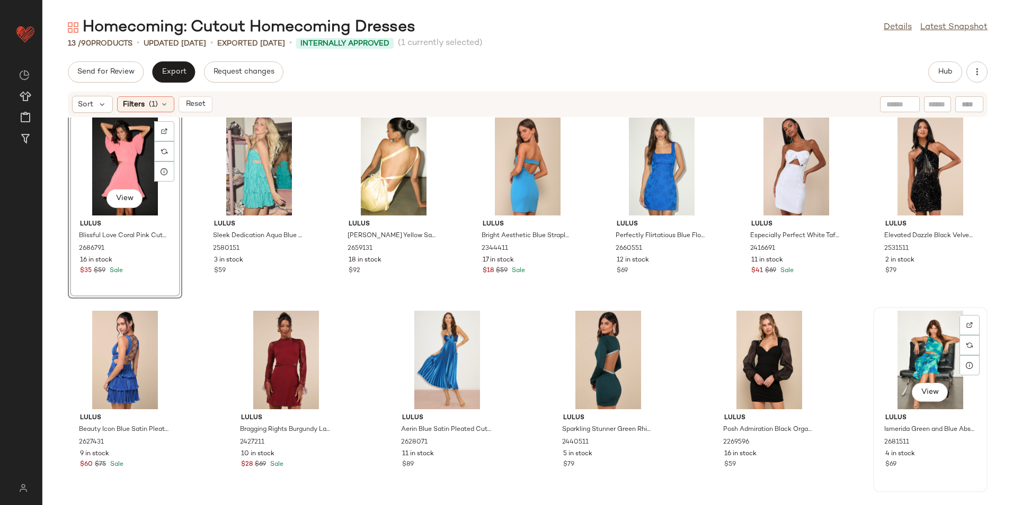
click at [935, 346] on div "View" at bounding box center [930, 360] width 107 height 99
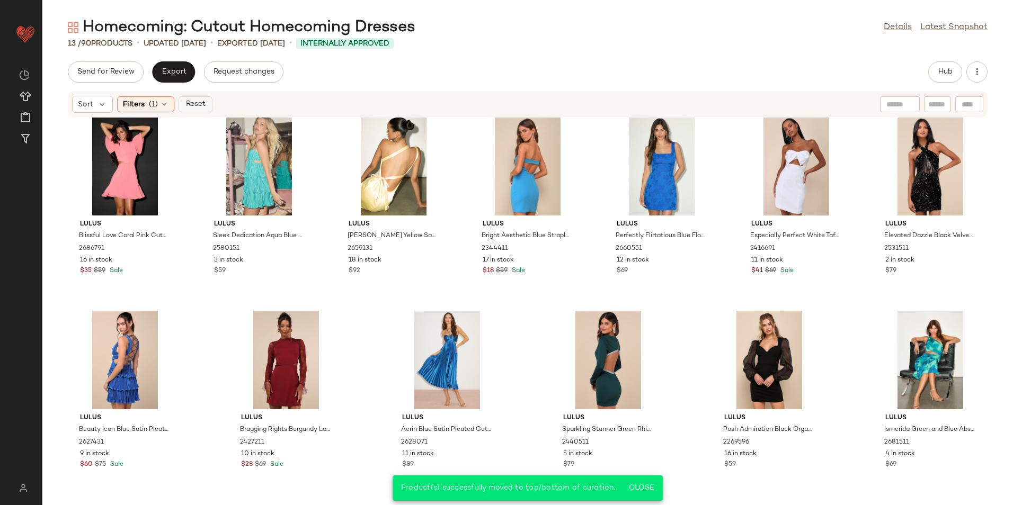
click at [192, 100] on span "Reset" at bounding box center [195, 104] width 20 height 8
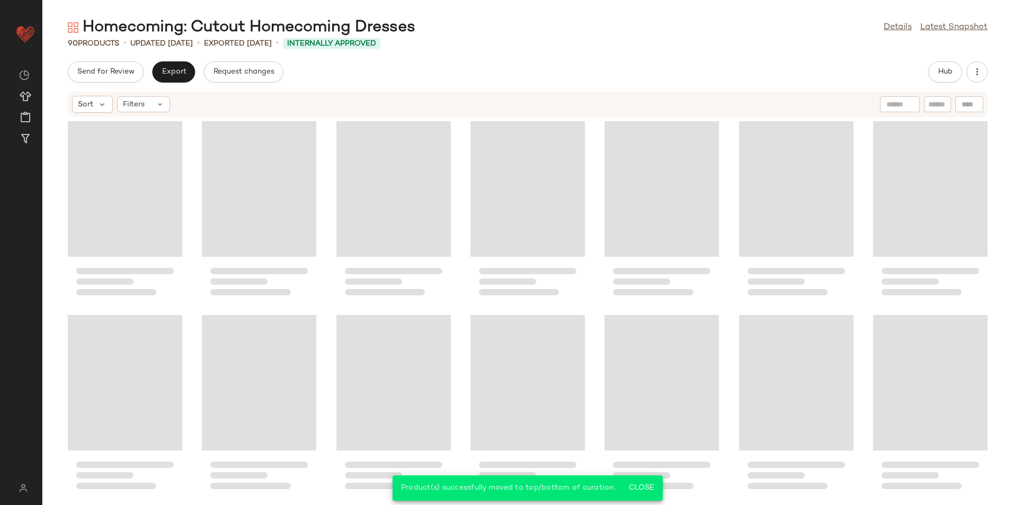
click at [555, 68] on div "Send for Review Export Request changes Hub" at bounding box center [528, 71] width 920 height 21
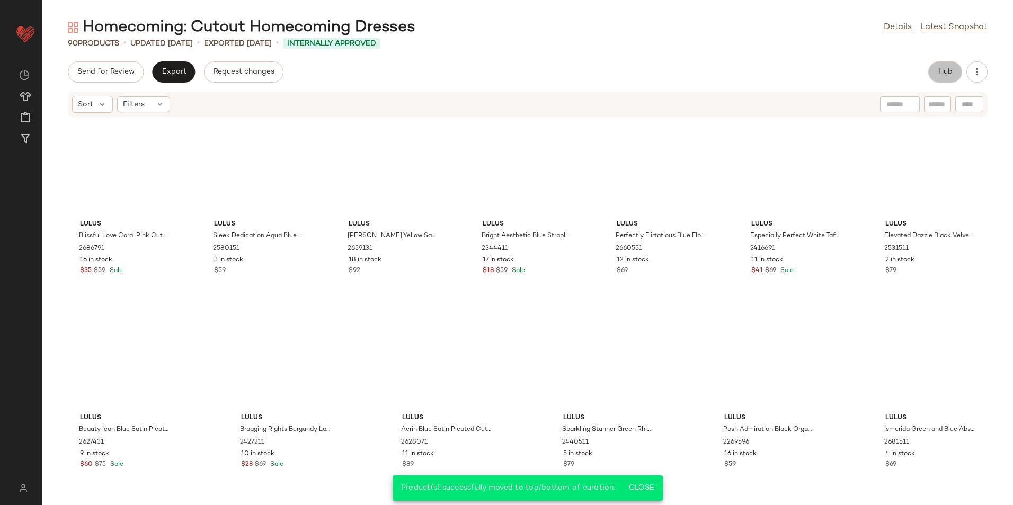
click at [938, 71] on span "Hub" at bounding box center [945, 72] width 15 height 8
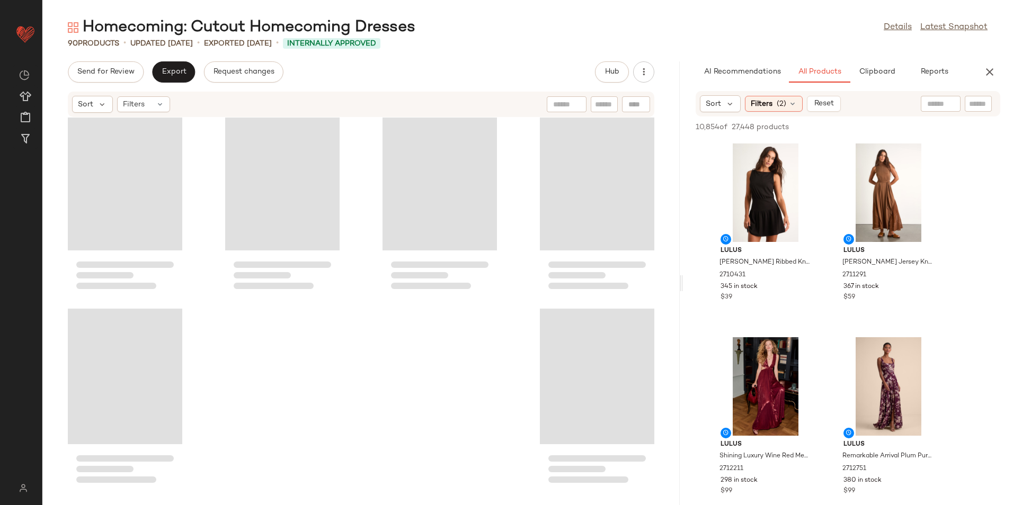
drag, startPoint x: 526, startPoint y: 283, endPoint x: 682, endPoint y: 289, distance: 156.4
click at [682, 289] on div "Homecoming: Cutout Homecoming Dresses Details Latest Snapshot 90 Products • upd…" at bounding box center [527, 261] width 970 height 488
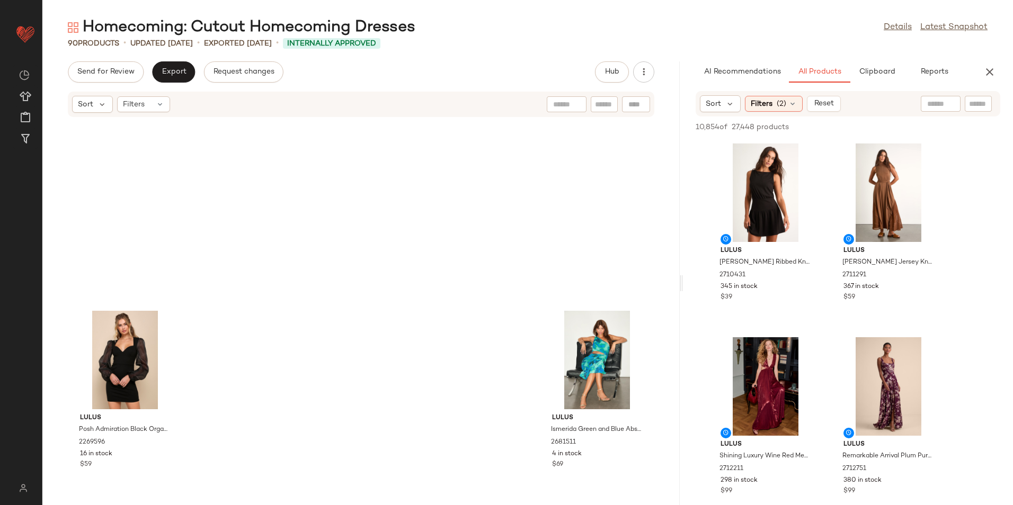
drag, startPoint x: 672, startPoint y: 478, endPoint x: 672, endPoint y: 460, distance: 18.0
click at [672, 460] on div "Lulus Posh Admiration Black Organza Sleeve Backless Mini Dress 2269596 16 in st…" at bounding box center [360, 305] width 637 height 375
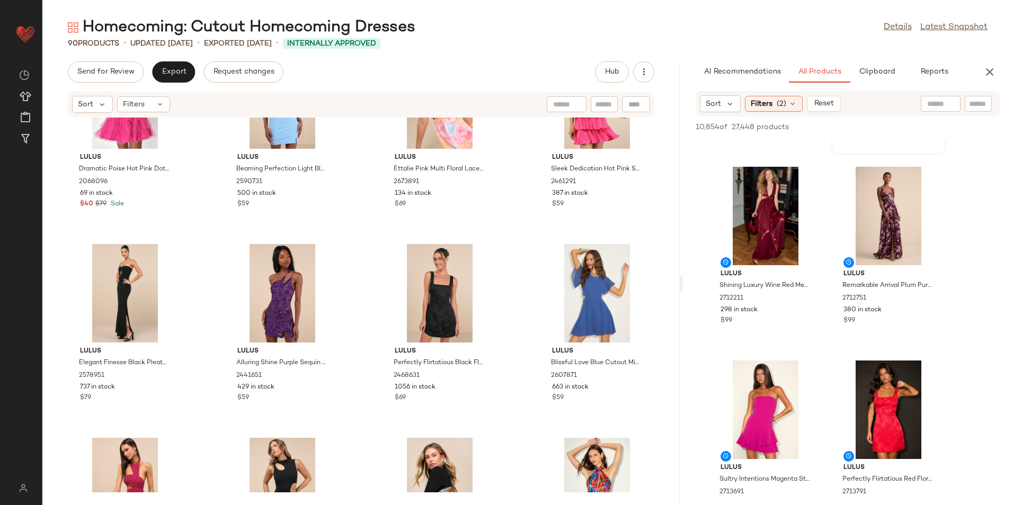
scroll to position [212, 0]
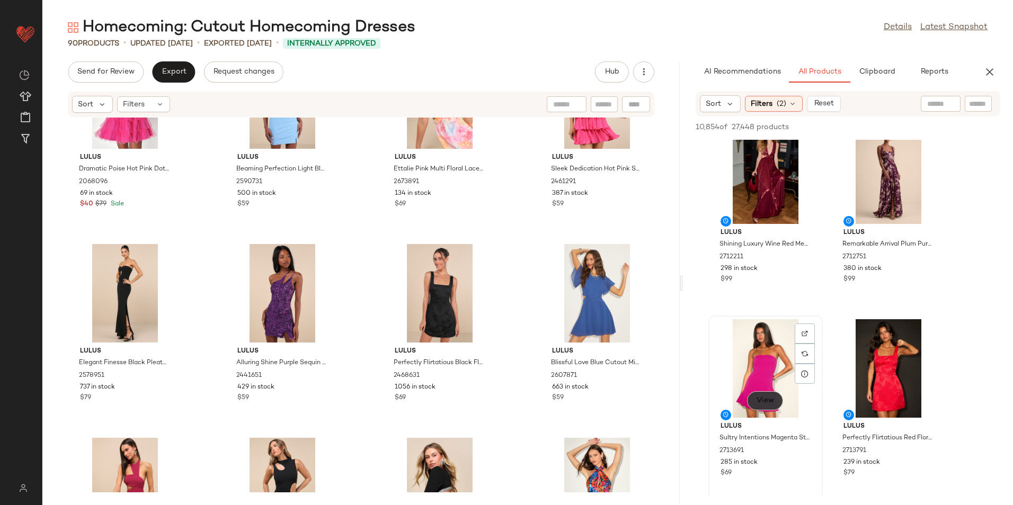
click at [766, 400] on span "View" at bounding box center [765, 401] width 18 height 8
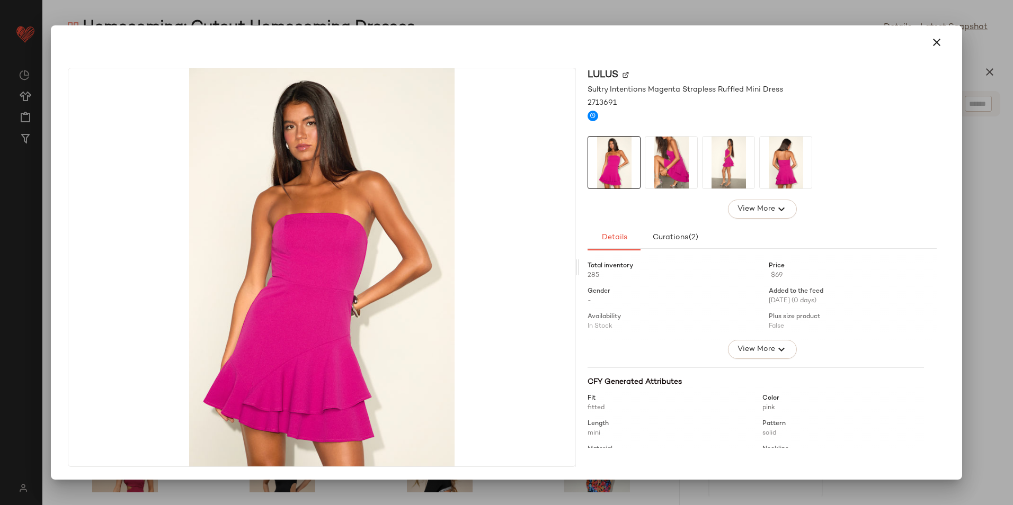
click at [675, 177] on img at bounding box center [671, 163] width 52 height 52
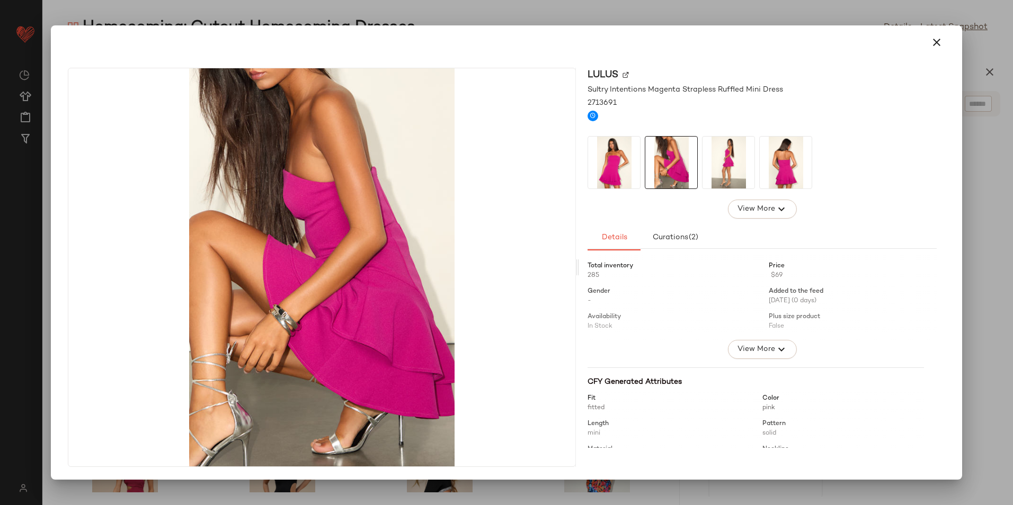
click at [734, 168] on img at bounding box center [728, 163] width 52 height 52
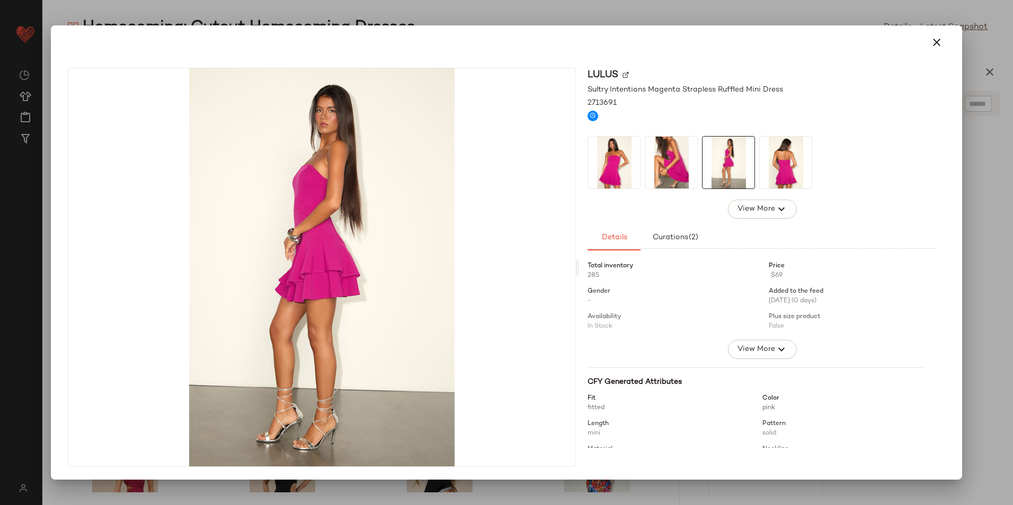
click at [770, 166] on img at bounding box center [786, 163] width 52 height 52
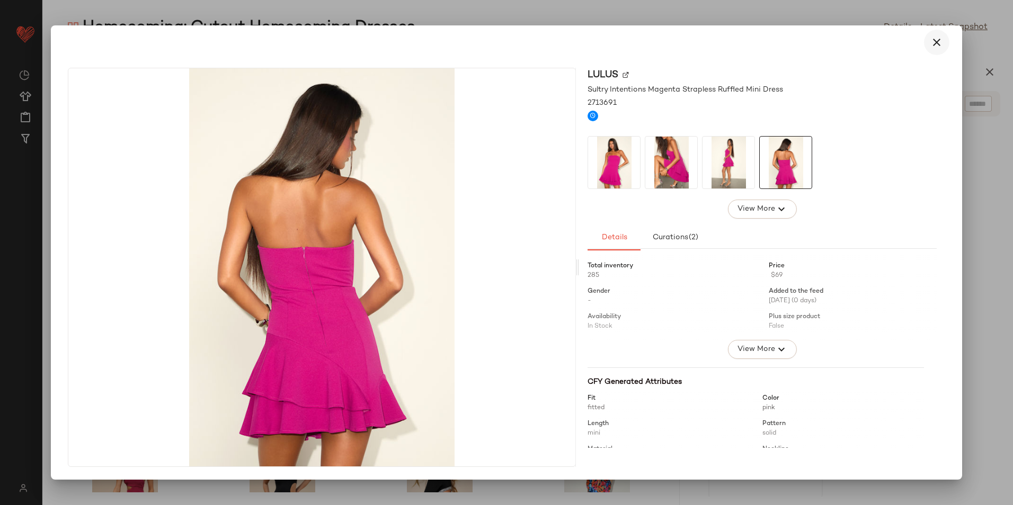
click at [934, 39] on icon "button" at bounding box center [936, 42] width 13 height 13
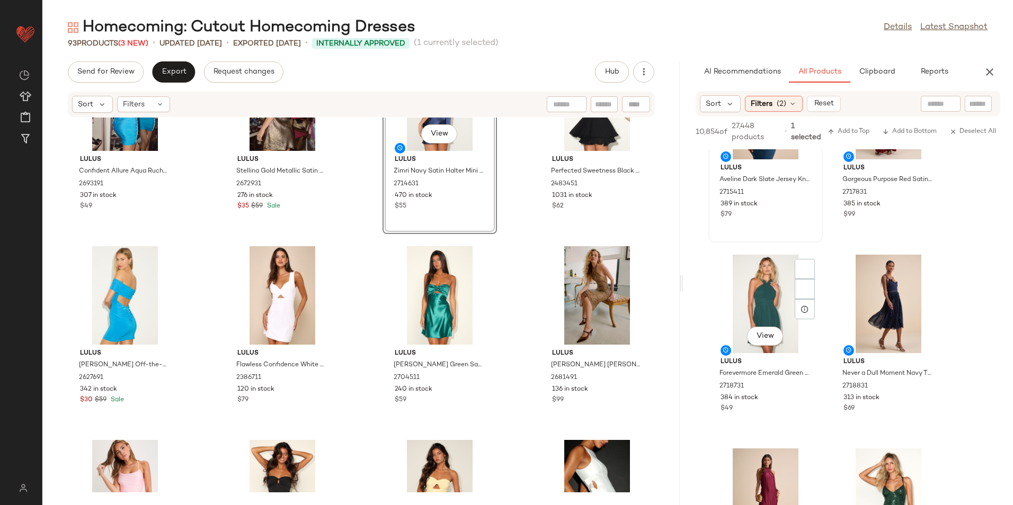
scroll to position [3231, 0]
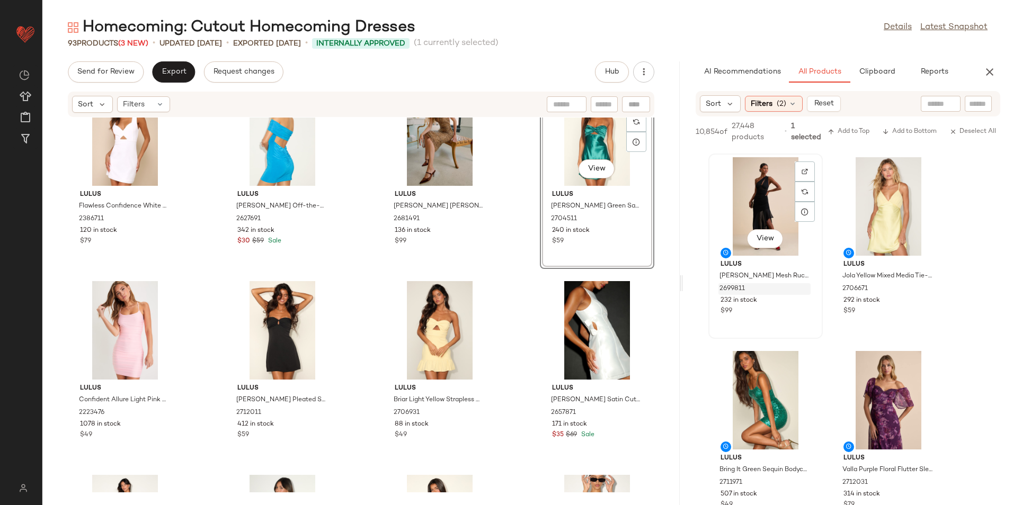
scroll to position [4767, 0]
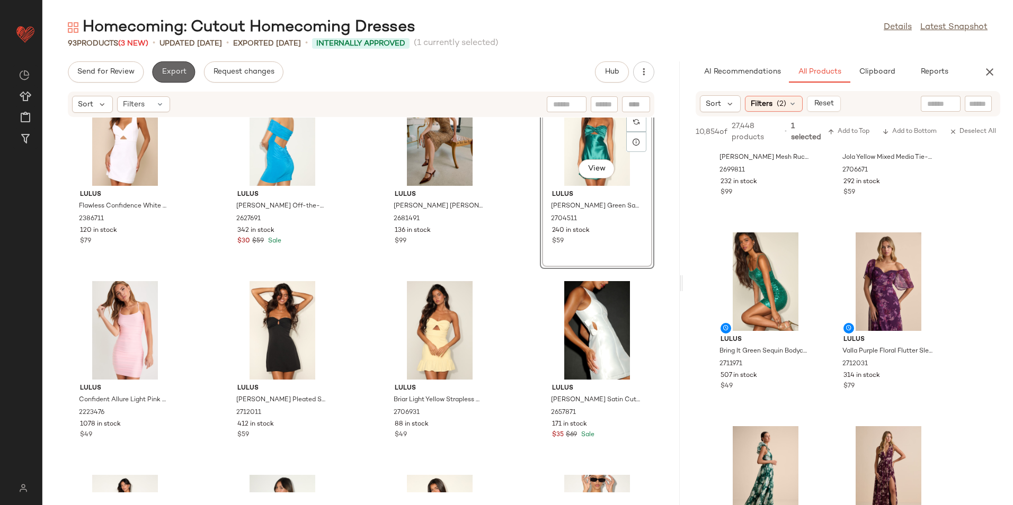
click at [175, 70] on span "Export" at bounding box center [173, 72] width 25 height 8
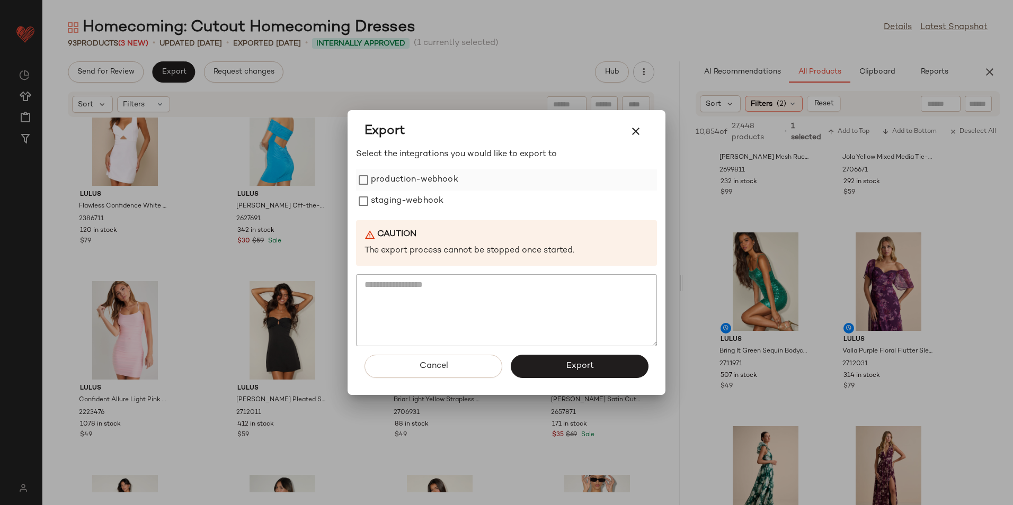
click at [390, 182] on label "production-webhook" at bounding box center [414, 179] width 87 height 21
drag, startPoint x: 390, startPoint y: 199, endPoint x: 394, endPoint y: 204, distance: 6.5
click at [392, 202] on label "staging-webhook" at bounding box center [407, 201] width 73 height 21
click at [560, 358] on button "Export" at bounding box center [580, 366] width 138 height 23
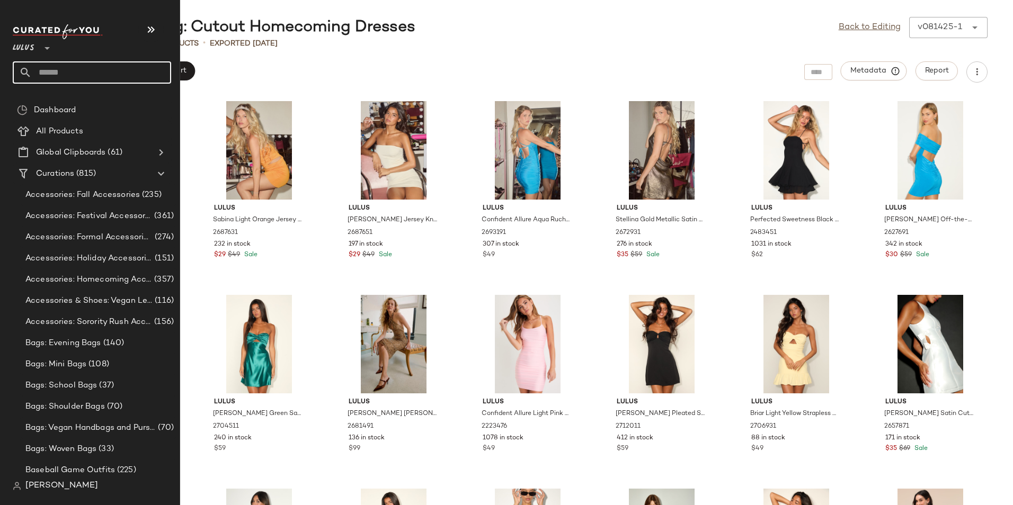
click at [57, 76] on input "text" at bounding box center [101, 72] width 139 height 22
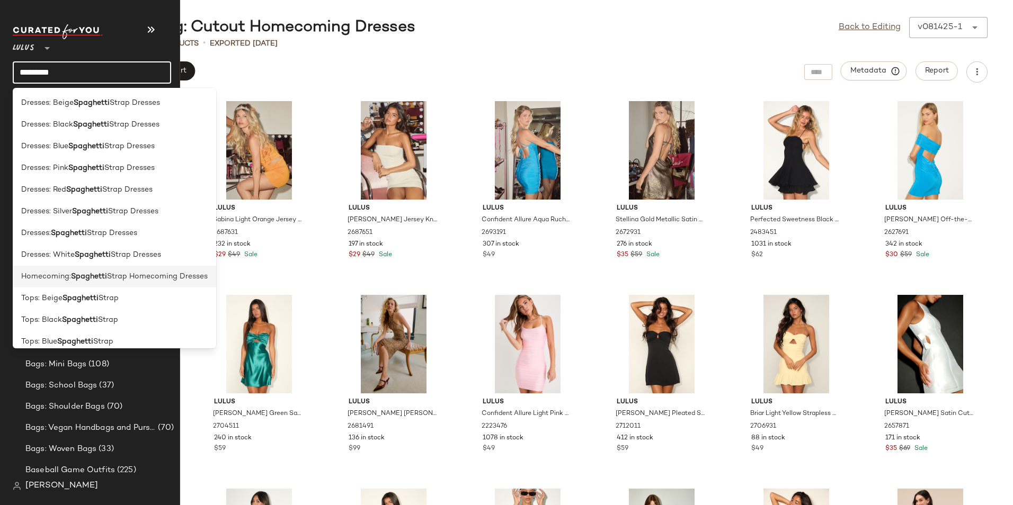
type input "*********"
click at [119, 276] on span "Strap Homecoming Dresses" at bounding box center [157, 276] width 101 height 11
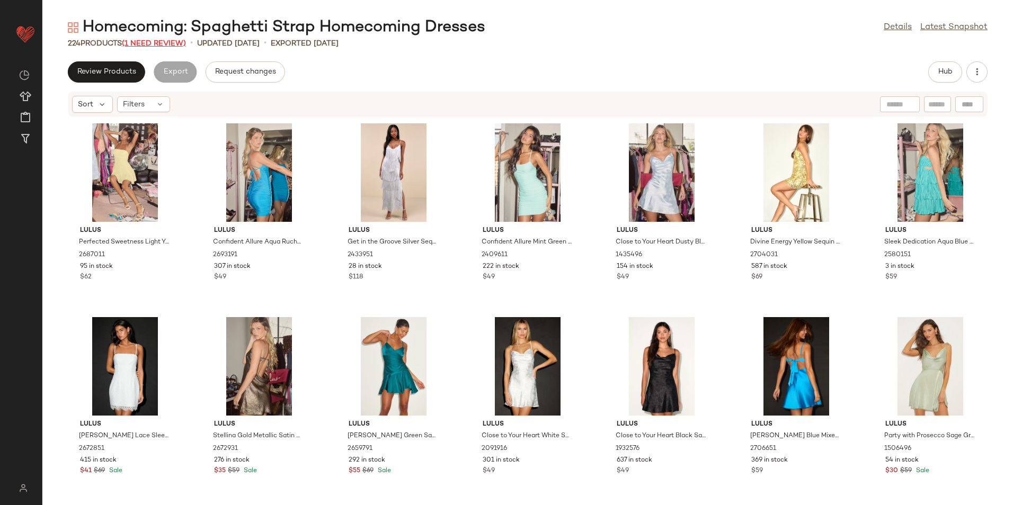
click at [154, 42] on span "(1 Need Review)" at bounding box center [154, 44] width 64 height 8
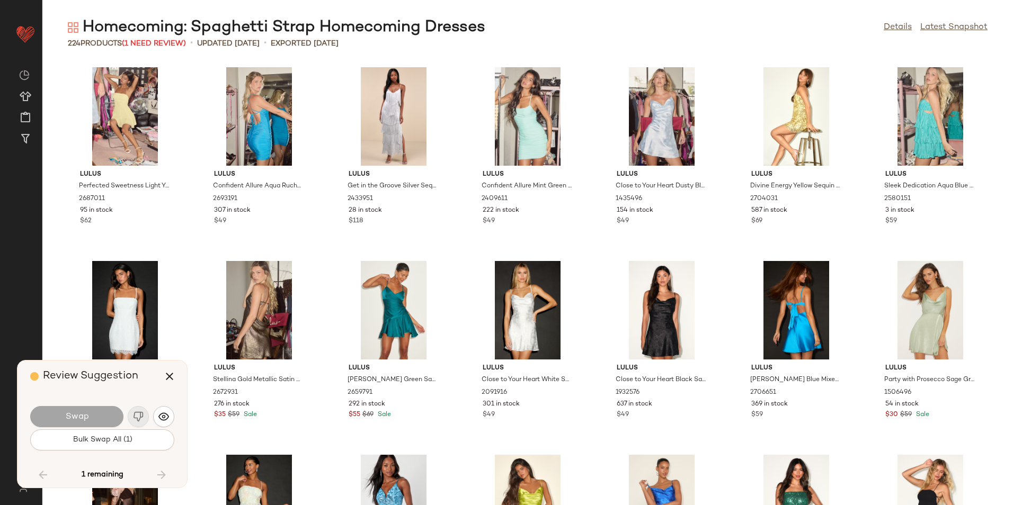
scroll to position [3296, 0]
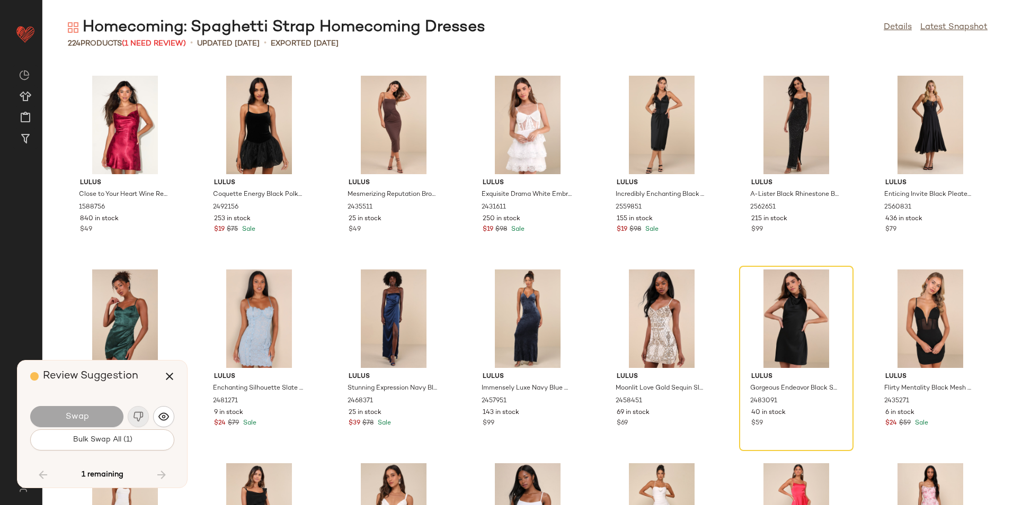
click at [132, 440] on span "Bulk Swap All (1)" at bounding box center [102, 440] width 60 height 8
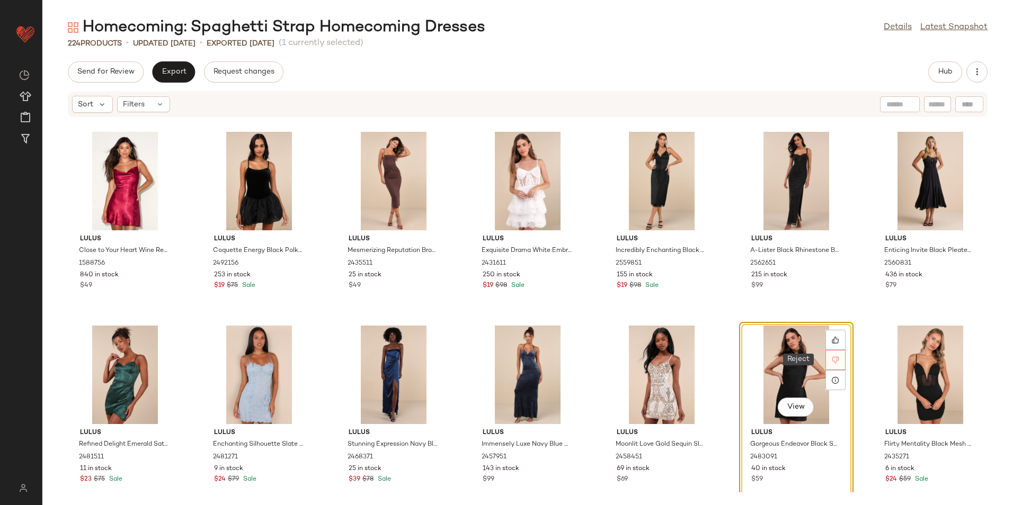
click at [837, 360] on div at bounding box center [835, 360] width 20 height 20
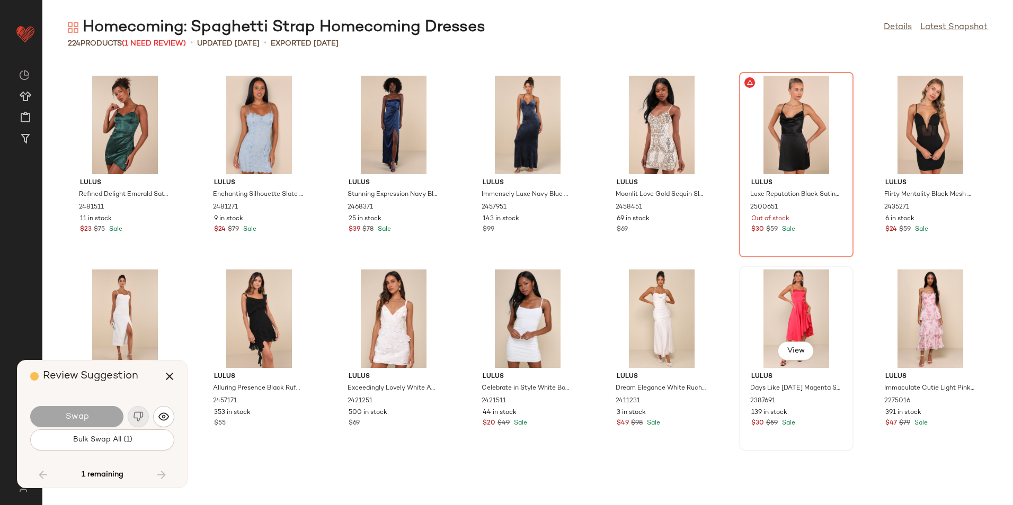
scroll to position [3296, 0]
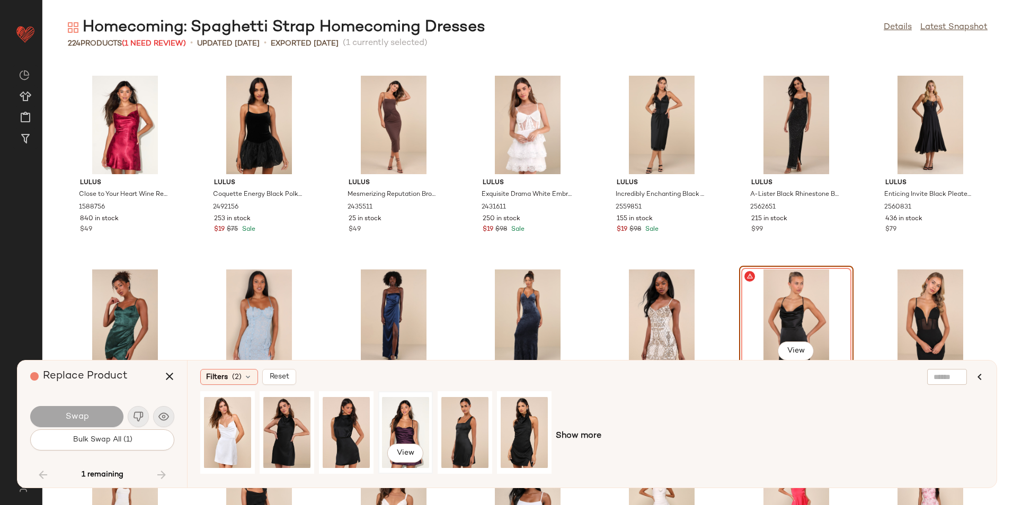
click at [405, 413] on div "View" at bounding box center [405, 432] width 47 height 75
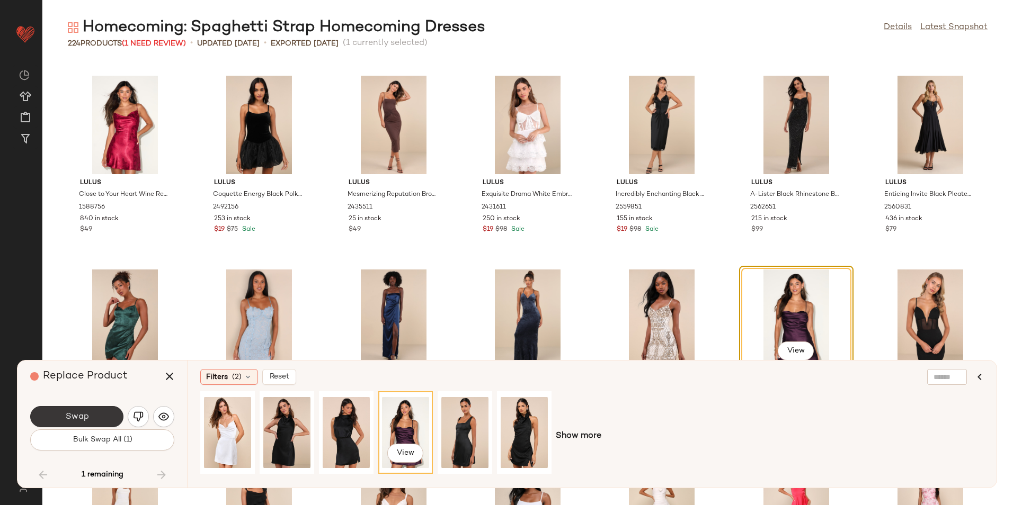
click at [104, 416] on button "Swap" at bounding box center [76, 416] width 93 height 21
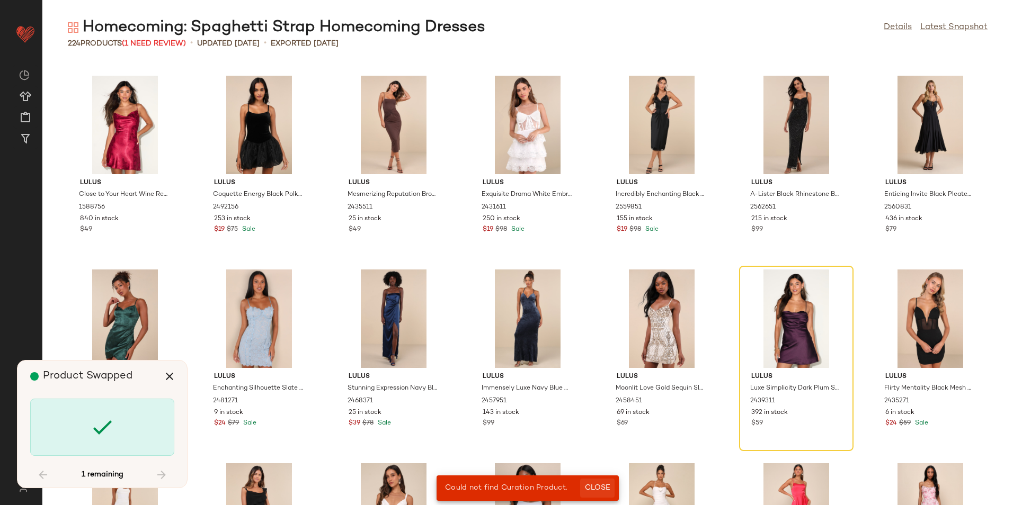
click at [595, 486] on span "Close" at bounding box center [597, 488] width 26 height 8
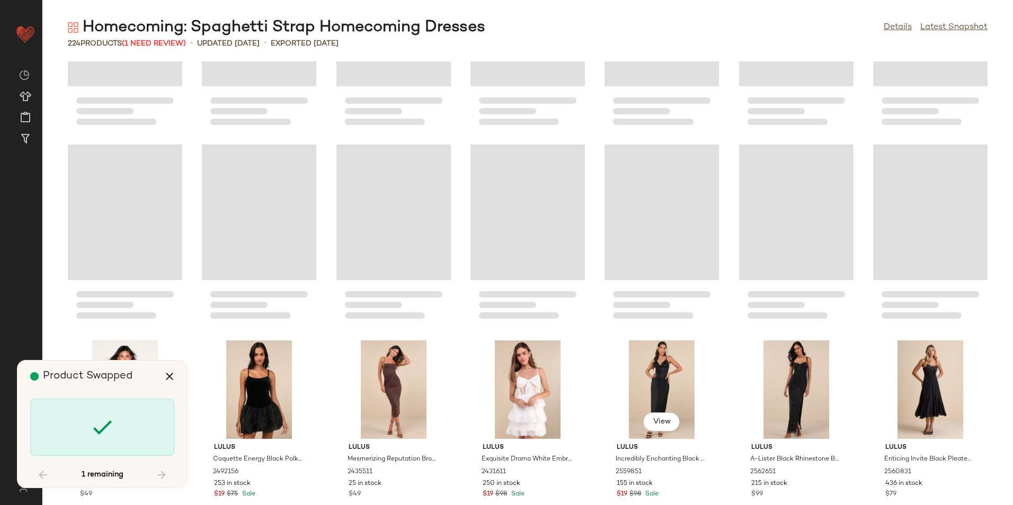
scroll to position [3296, 0]
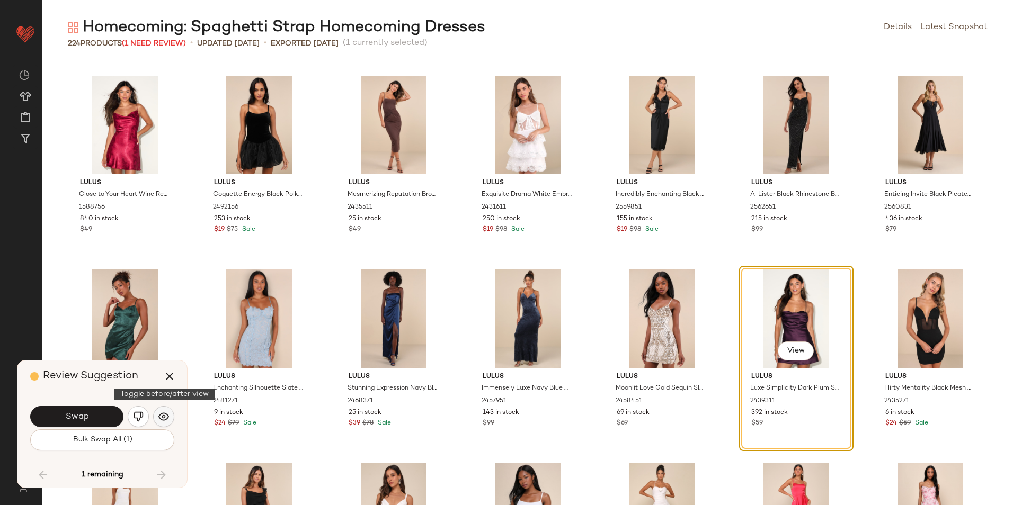
click at [159, 418] on img "button" at bounding box center [163, 417] width 11 height 11
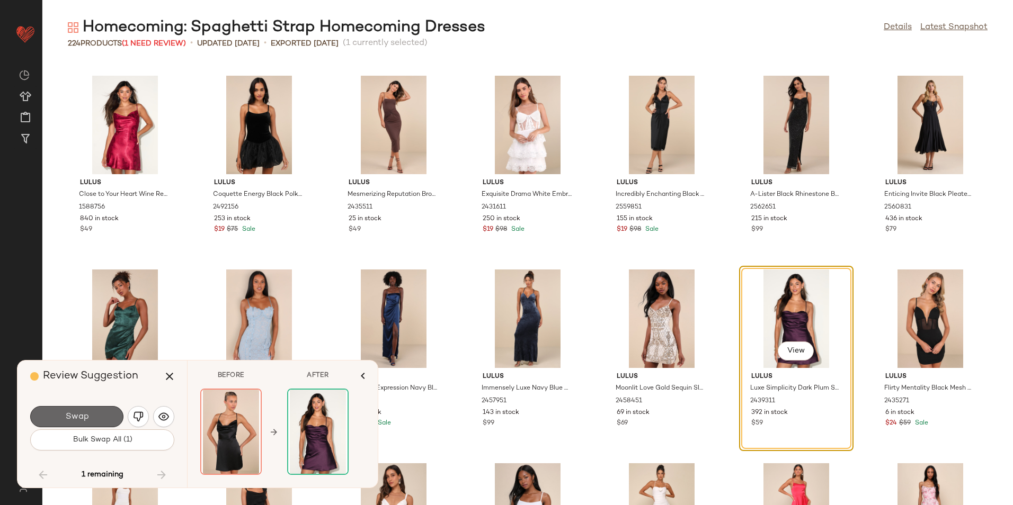
click at [100, 418] on button "Swap" at bounding box center [76, 416] width 93 height 21
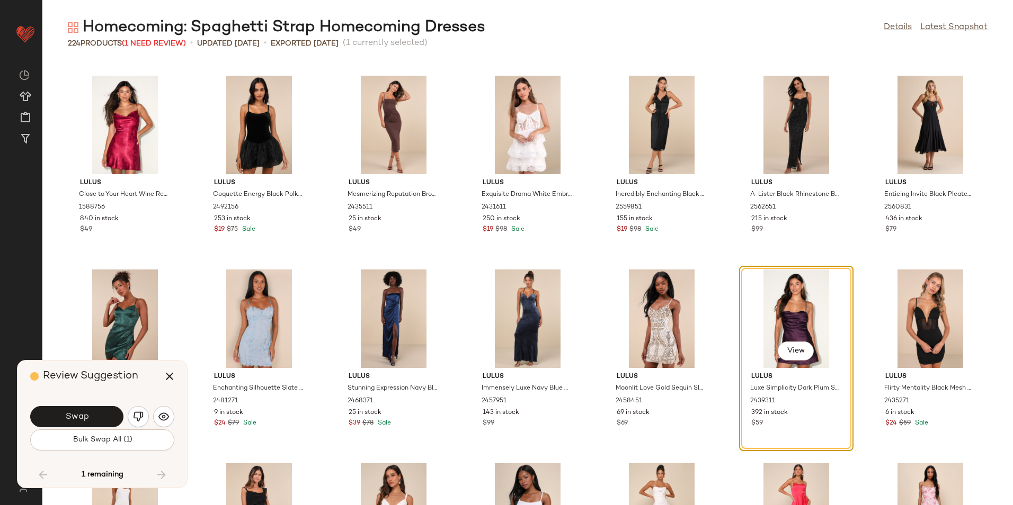
click at [772, 315] on div "View" at bounding box center [796, 319] width 107 height 99
click at [167, 374] on icon "button" at bounding box center [169, 376] width 13 height 13
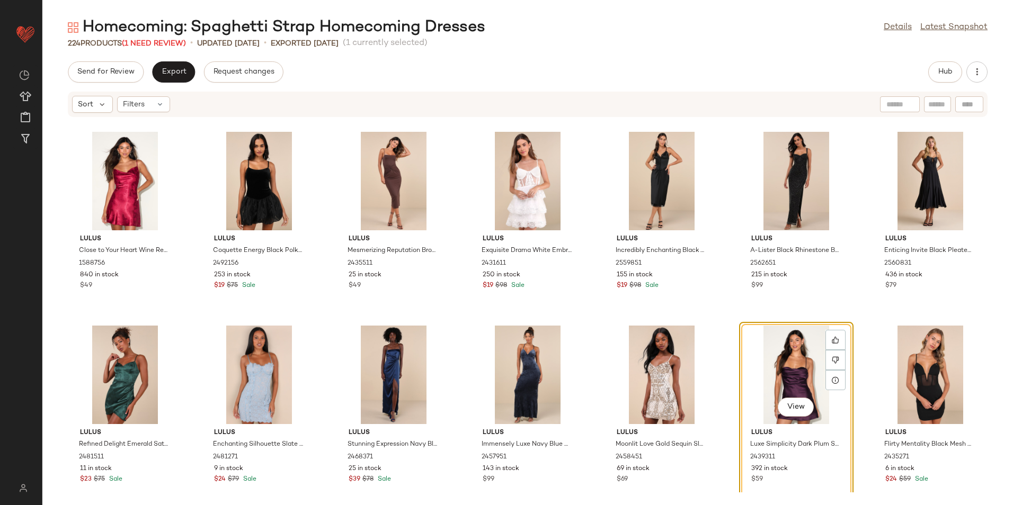
click at [791, 378] on div "View" at bounding box center [796, 375] width 107 height 99
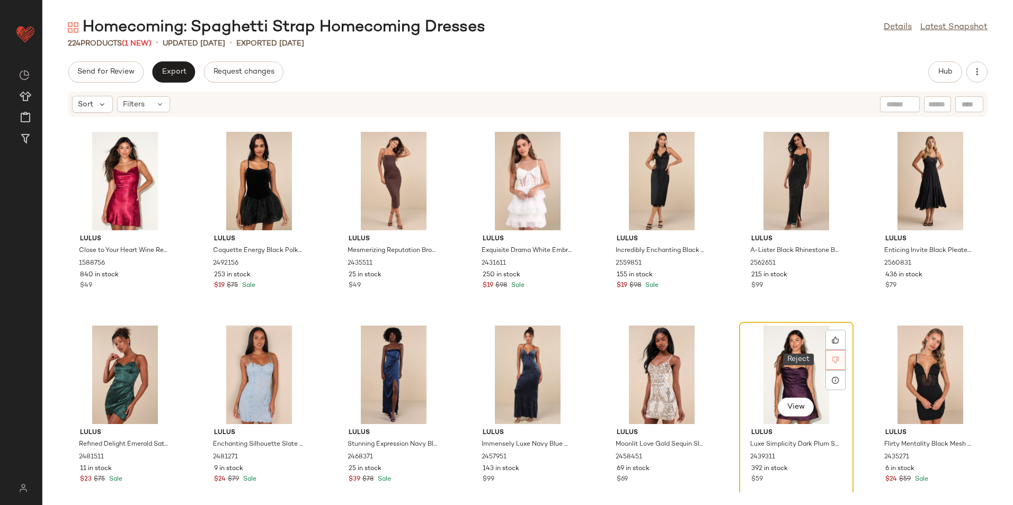
click at [832, 362] on icon at bounding box center [835, 360] width 7 height 7
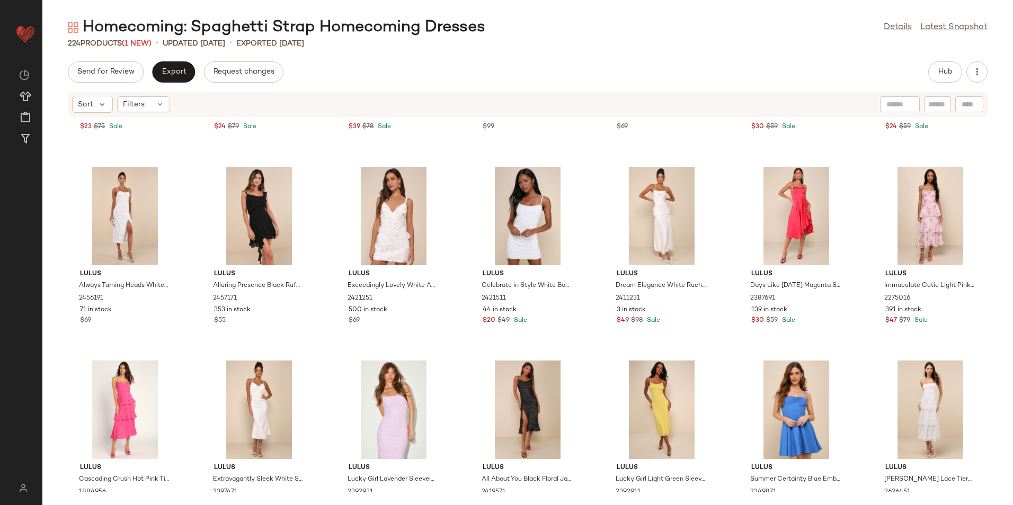
scroll to position [3437, 0]
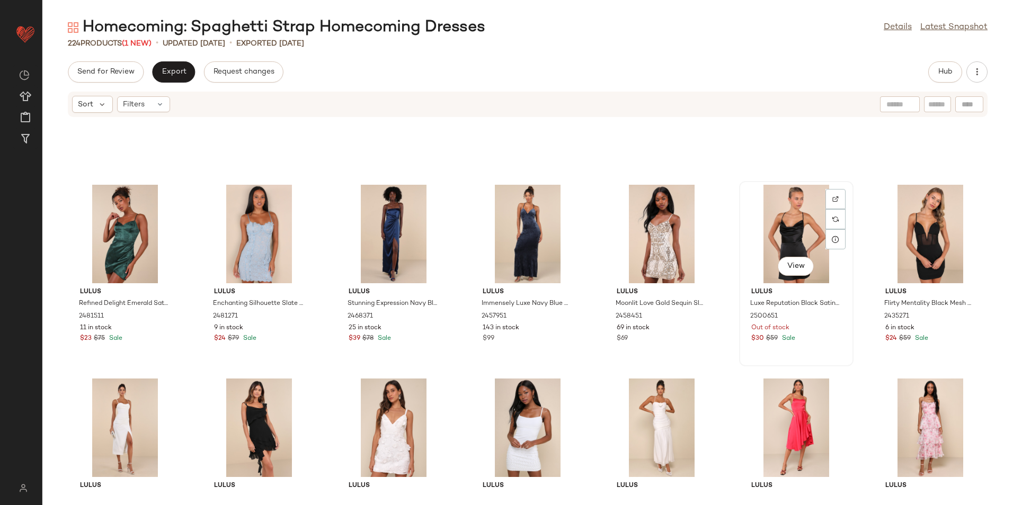
click at [778, 218] on div "View" at bounding box center [796, 234] width 107 height 99
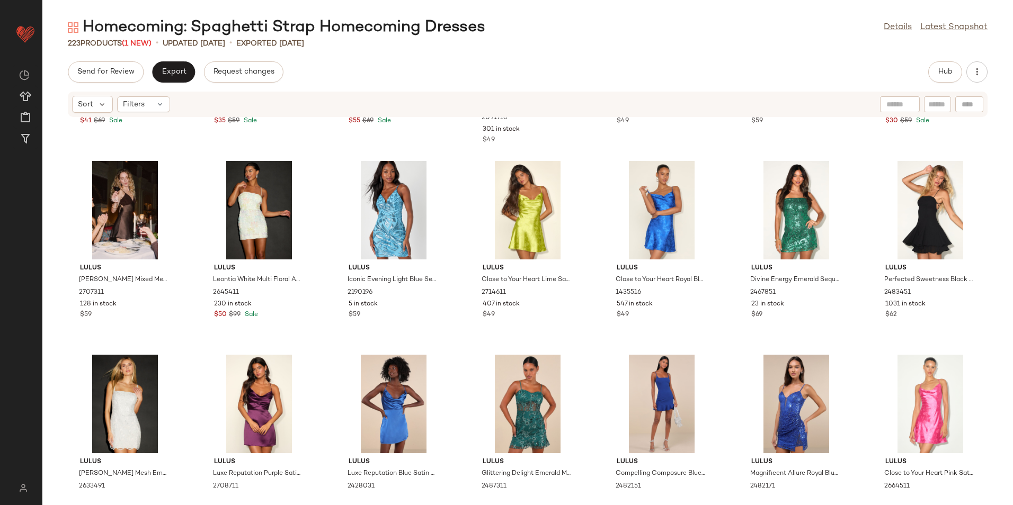
scroll to position [0, 0]
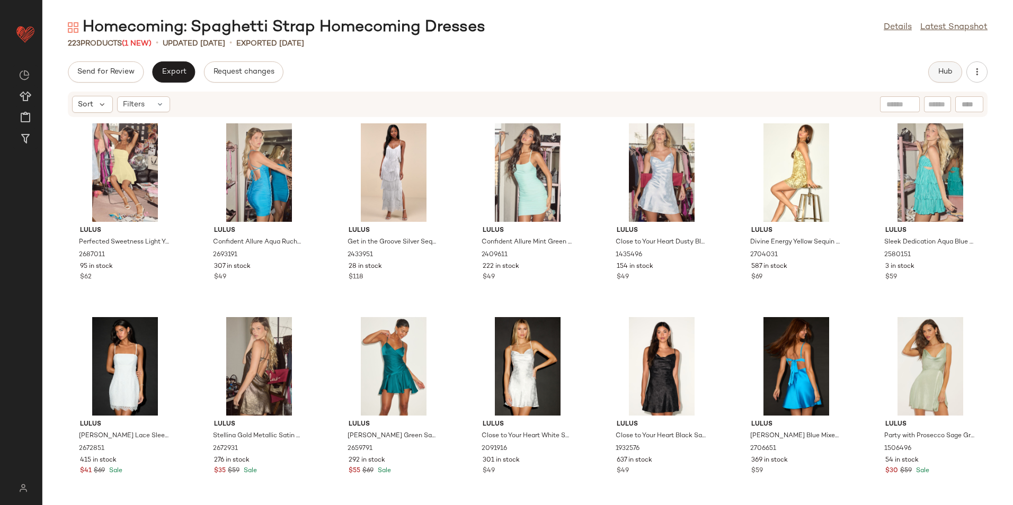
click at [948, 69] on span "Hub" at bounding box center [945, 72] width 15 height 8
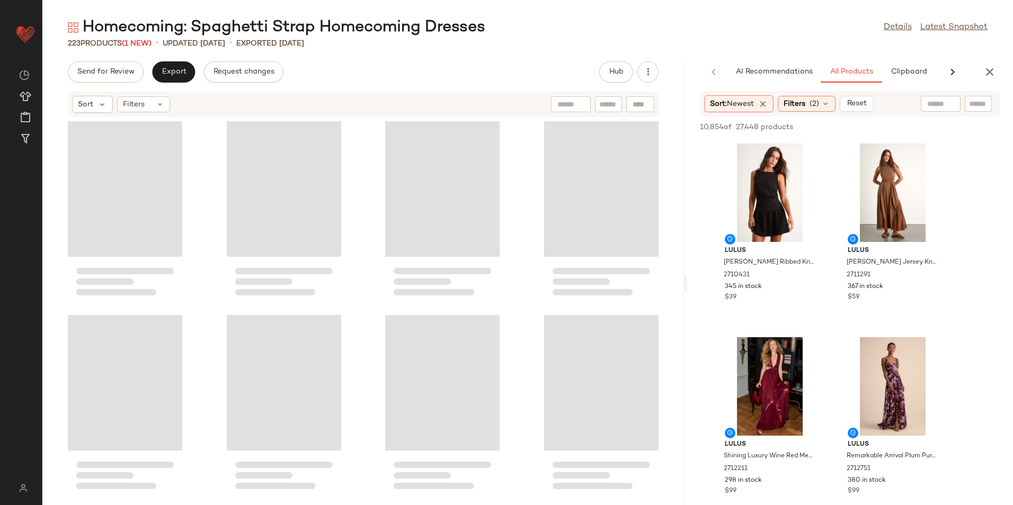
drag, startPoint x: 528, startPoint y: 279, endPoint x: 851, endPoint y: 273, distance: 322.6
click at [851, 273] on div "Homecoming: Spaghetti Strap Homecoming Dresses Details Latest Snapshot 223 Prod…" at bounding box center [527, 261] width 970 height 488
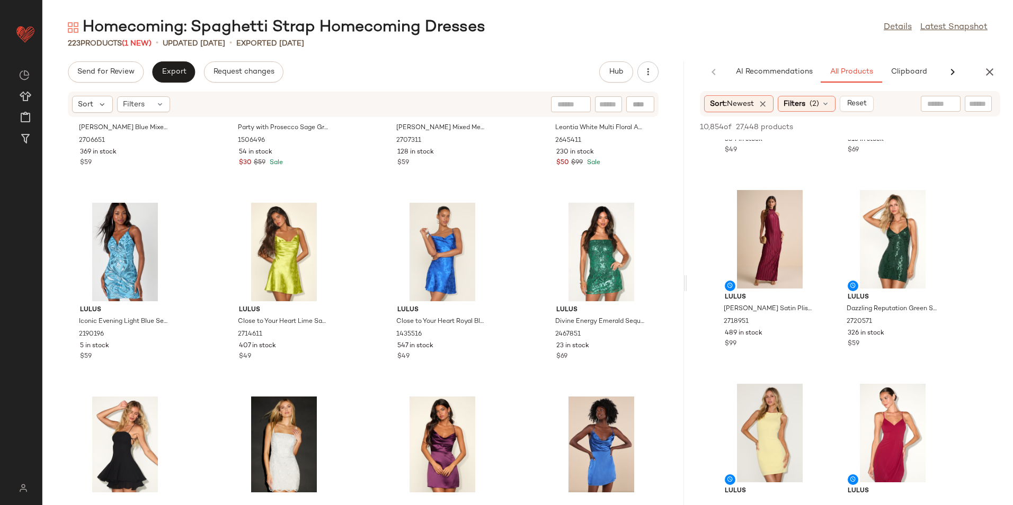
scroll to position [644, 0]
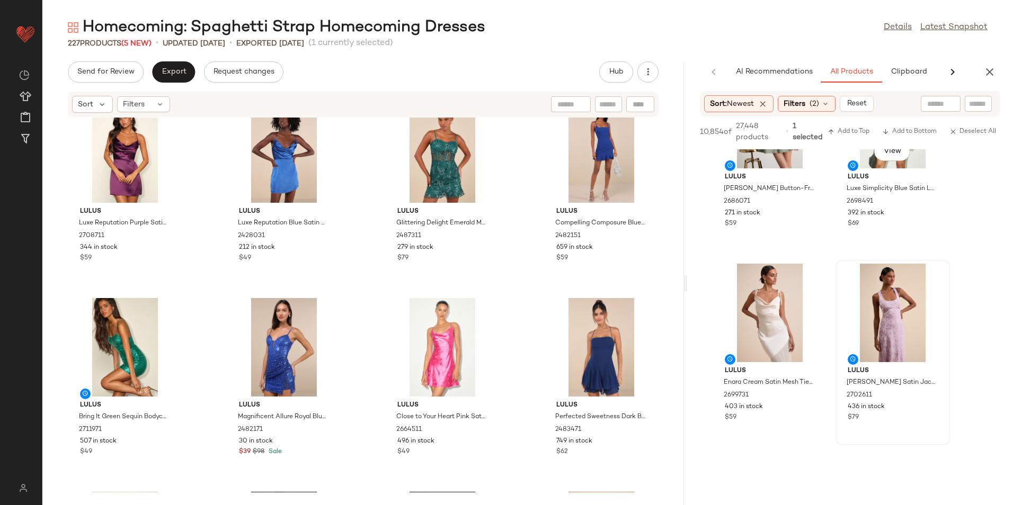
scroll to position [5721, 0]
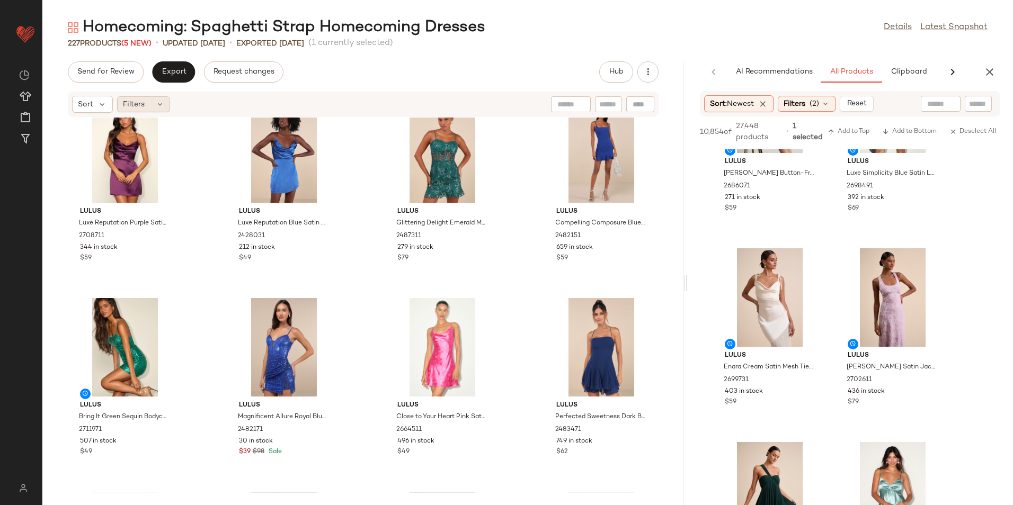
click at [127, 106] on span "Filters" at bounding box center [134, 104] width 22 height 11
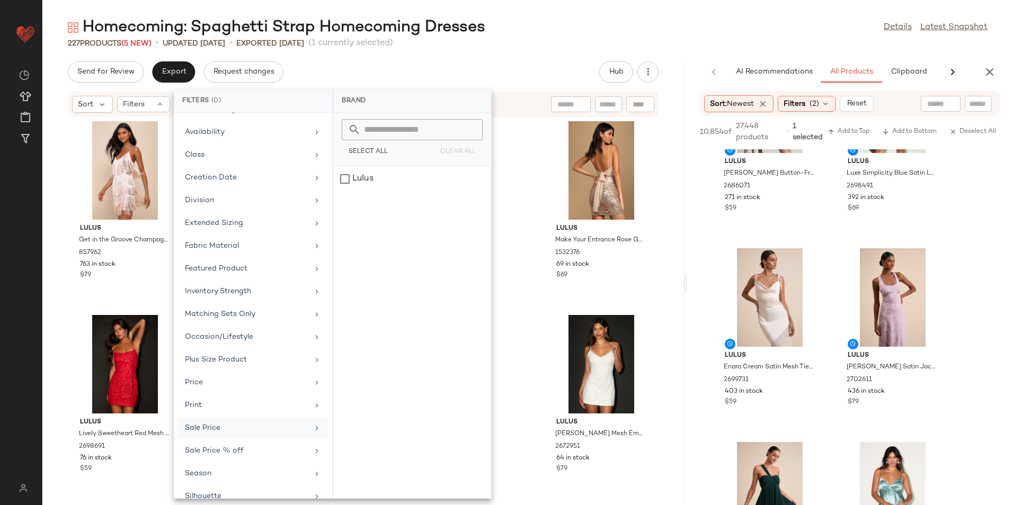
scroll to position [123, 0]
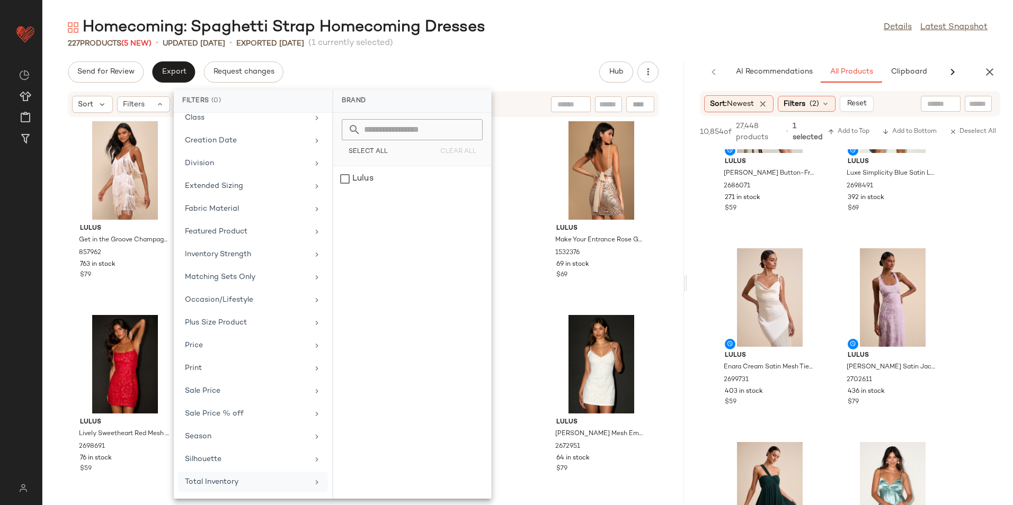
click at [227, 483] on div "Total Inventory" at bounding box center [246, 482] width 123 height 11
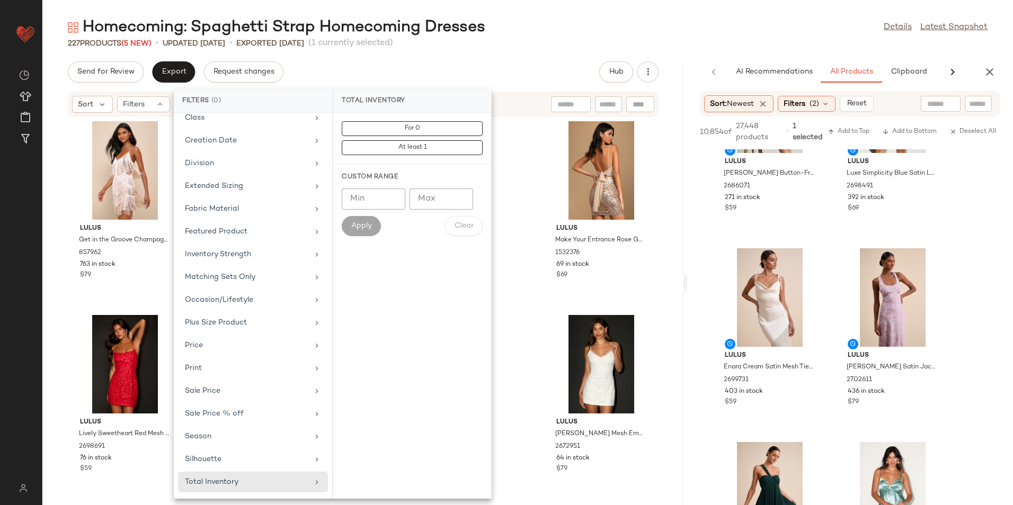
click at [447, 202] on input "Max" at bounding box center [441, 199] width 64 height 21
type input "**"
click at [365, 228] on span "Apply" at bounding box center [361, 226] width 21 height 8
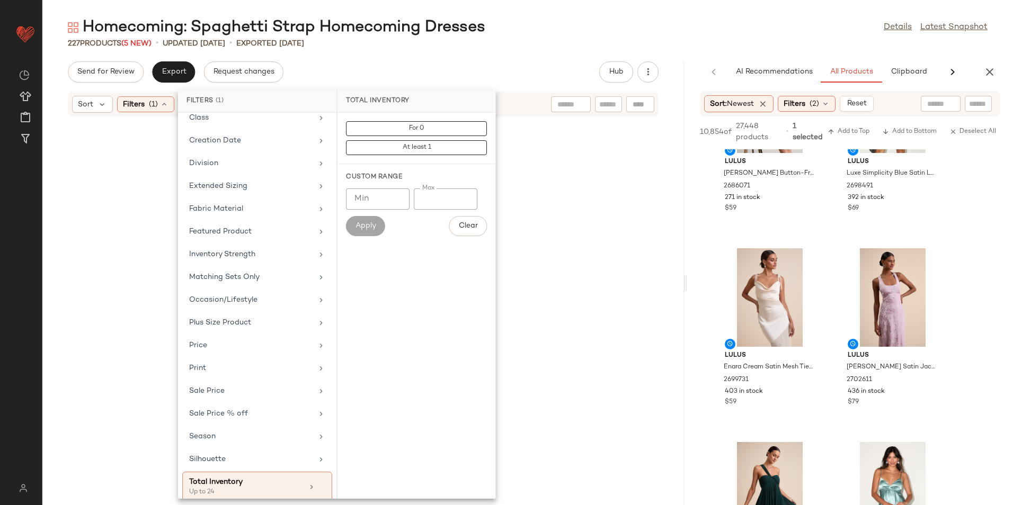
click at [524, 41] on div "227 Products (5 New) • updated [DATE] • Exported [DATE]" at bounding box center [527, 43] width 970 height 11
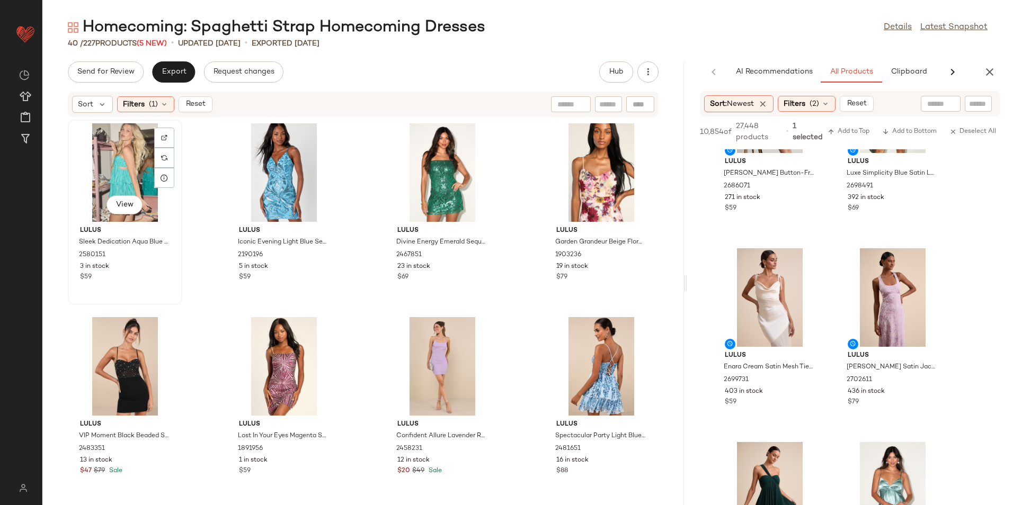
click at [118, 163] on div "View" at bounding box center [125, 172] width 107 height 99
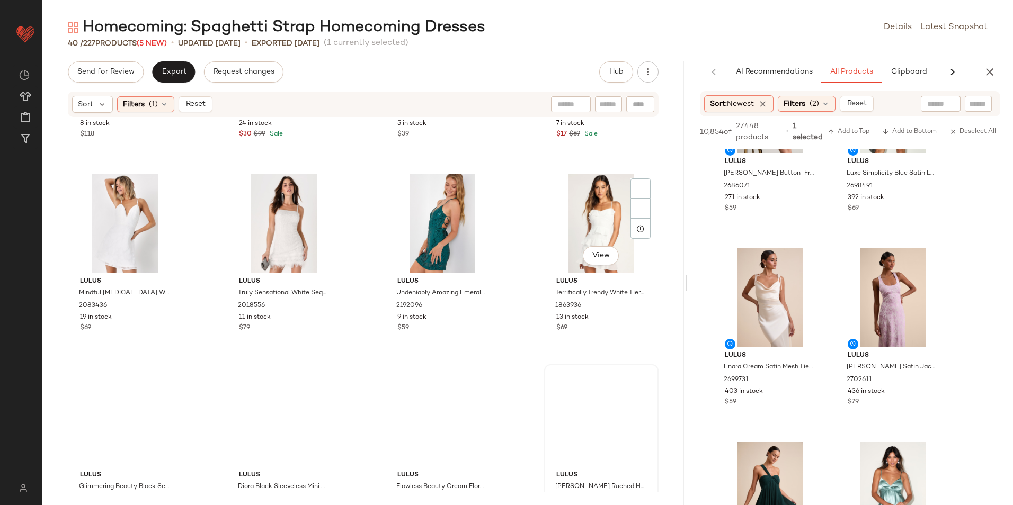
scroll to position [1566, 0]
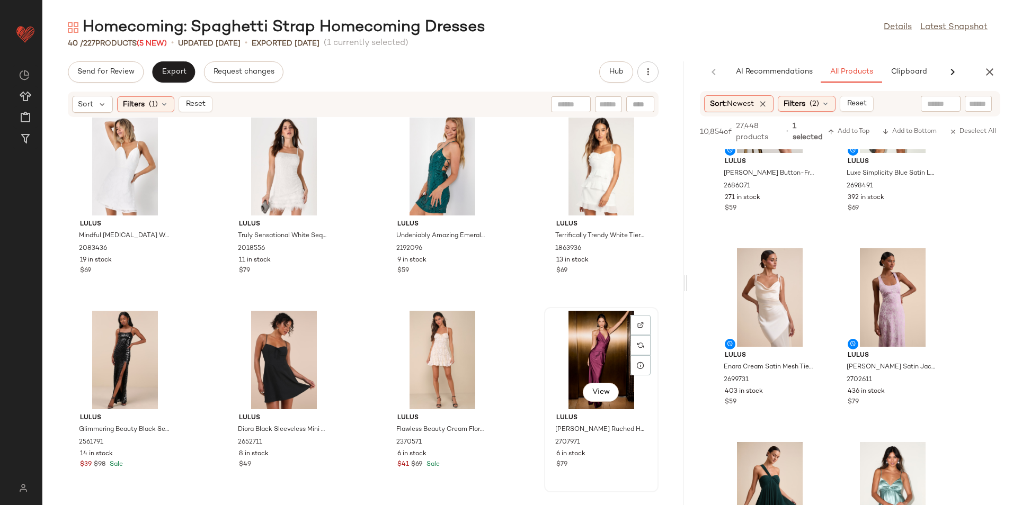
click at [593, 346] on div "View" at bounding box center [601, 360] width 107 height 99
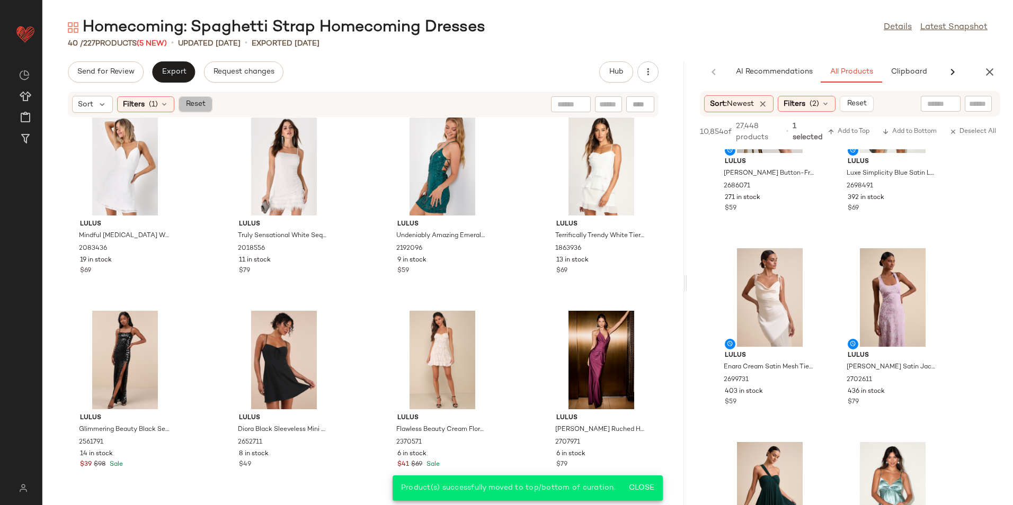
click at [189, 109] on span "Reset" at bounding box center [195, 104] width 20 height 8
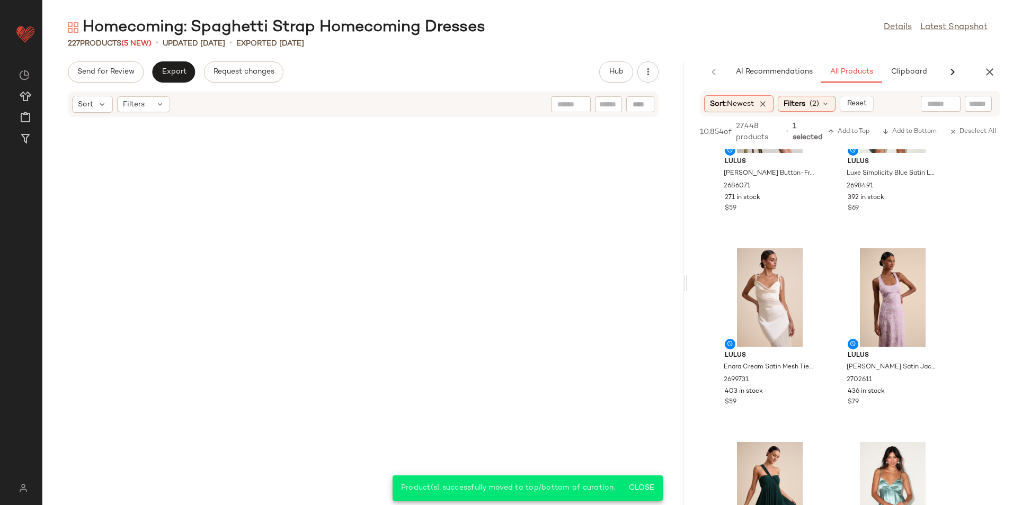
scroll to position [10677, 0]
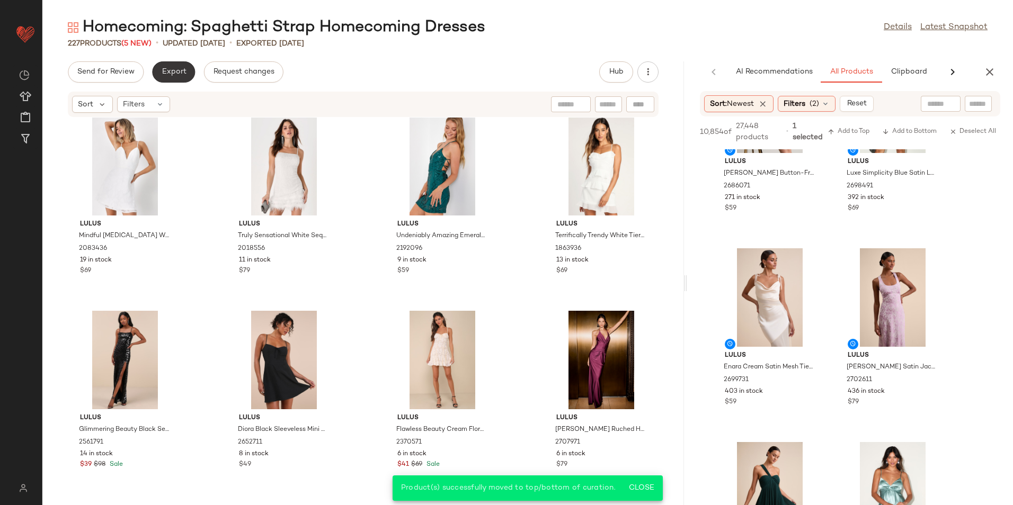
click at [176, 70] on span "Export" at bounding box center [173, 72] width 25 height 8
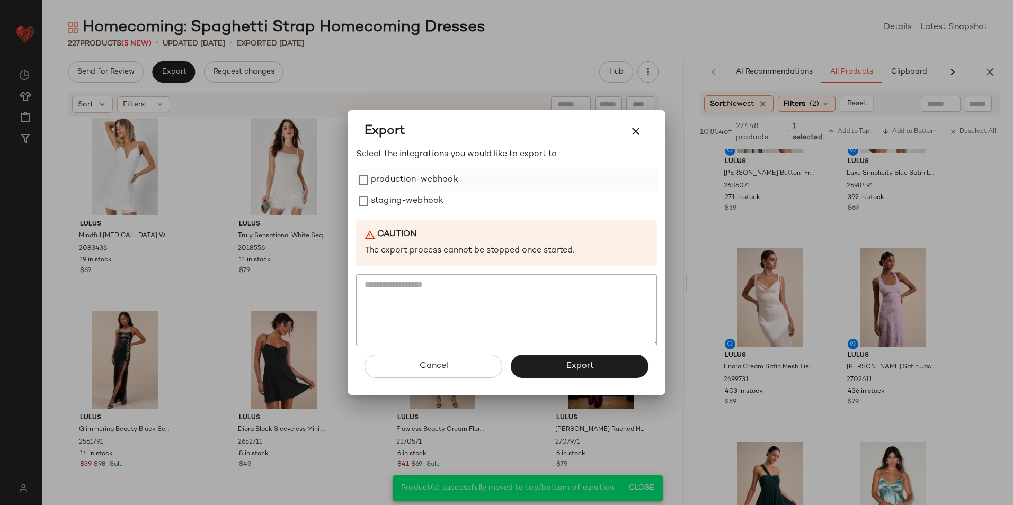
click at [403, 182] on label "production-webhook" at bounding box center [414, 179] width 87 height 21
click at [392, 201] on label "staging-webhook" at bounding box center [407, 201] width 73 height 21
click at [597, 364] on button "Export" at bounding box center [580, 366] width 138 height 23
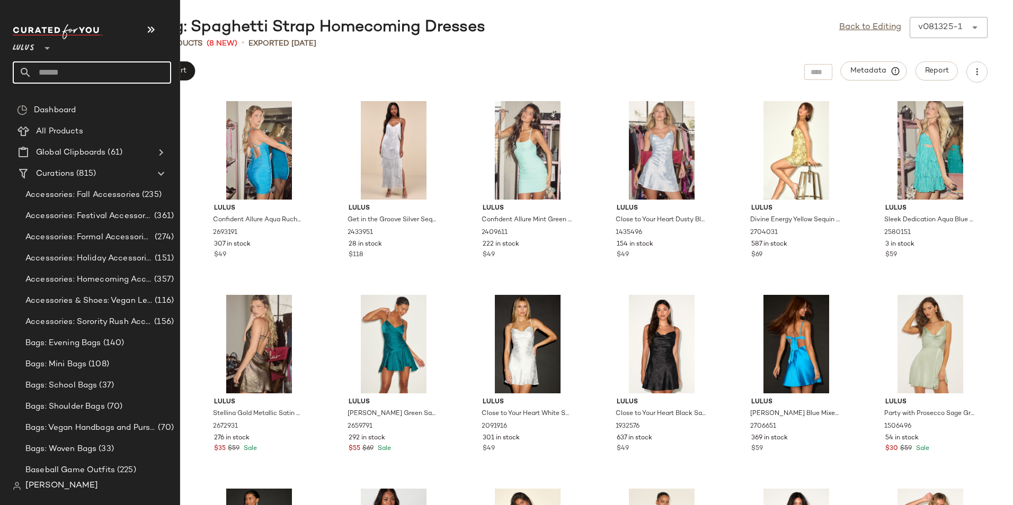
click at [63, 74] on input "text" at bounding box center [101, 72] width 139 height 22
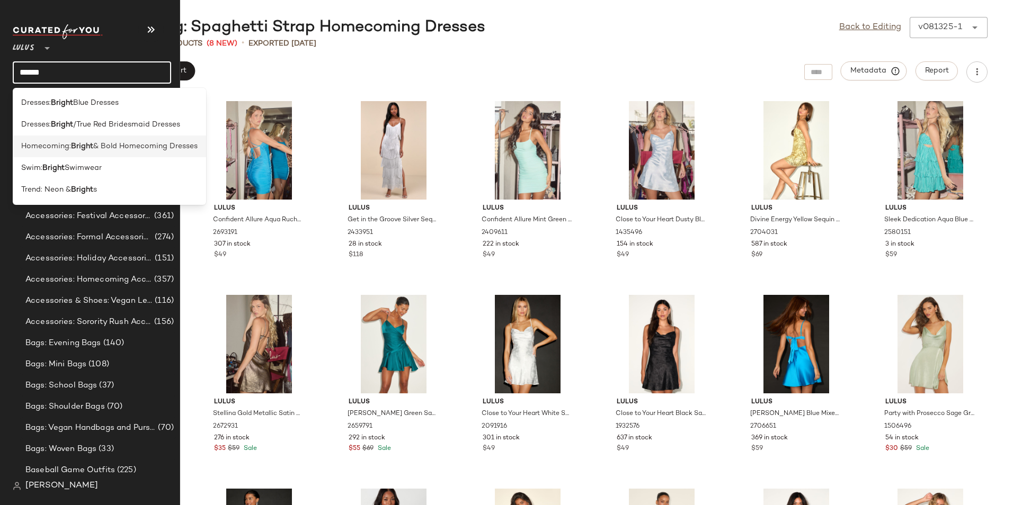
type input "******"
click at [87, 144] on b "Bright" at bounding box center [82, 146] width 22 height 11
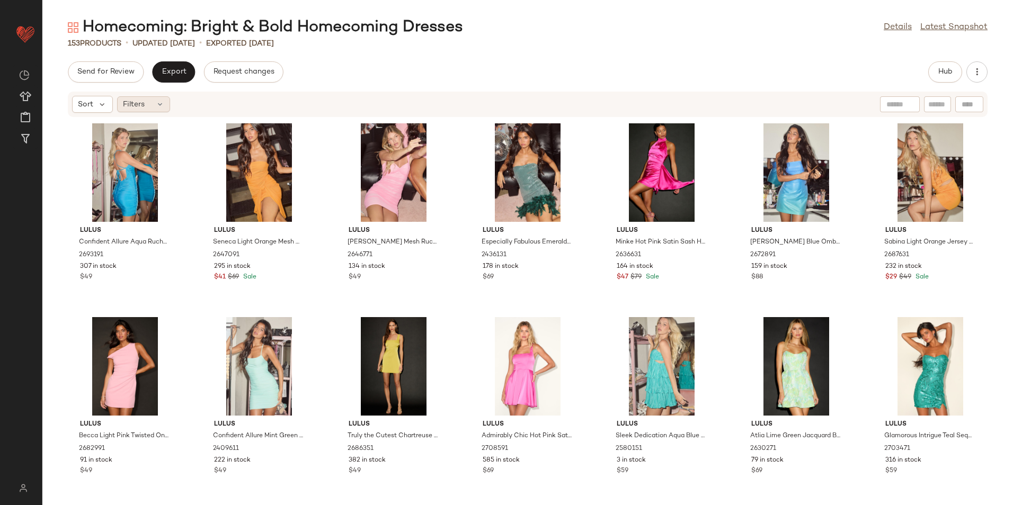
click at [157, 100] on icon at bounding box center [160, 104] width 8 height 8
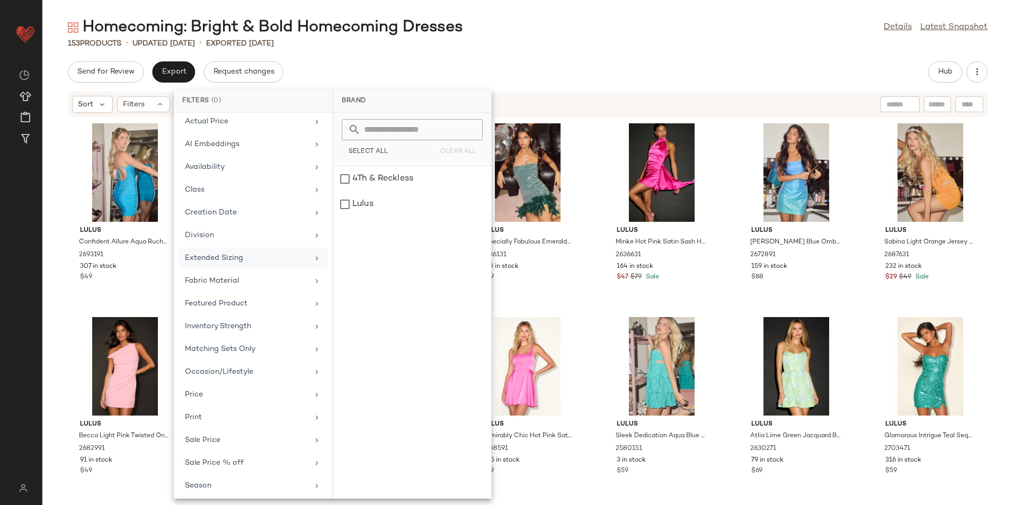
scroll to position [101, 0]
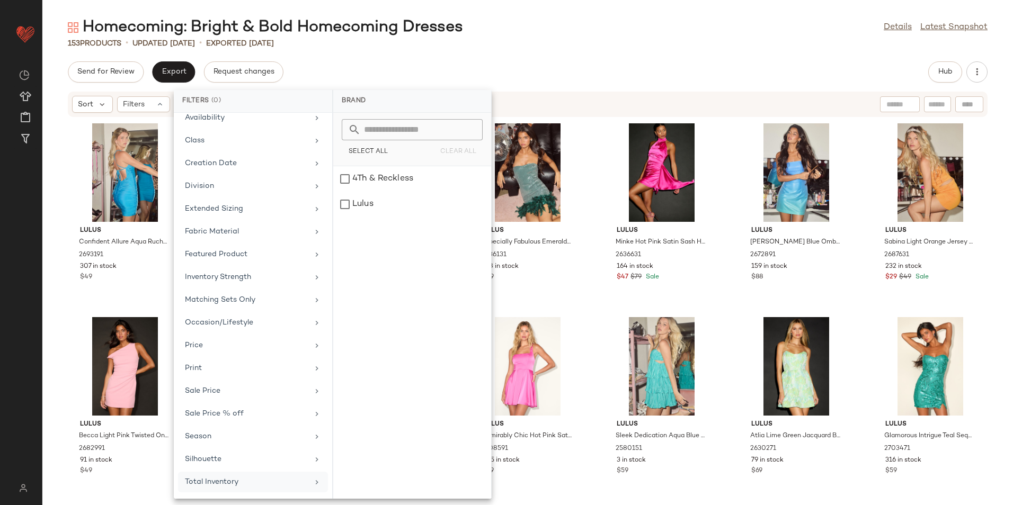
click at [237, 479] on div "Total Inventory" at bounding box center [246, 482] width 123 height 11
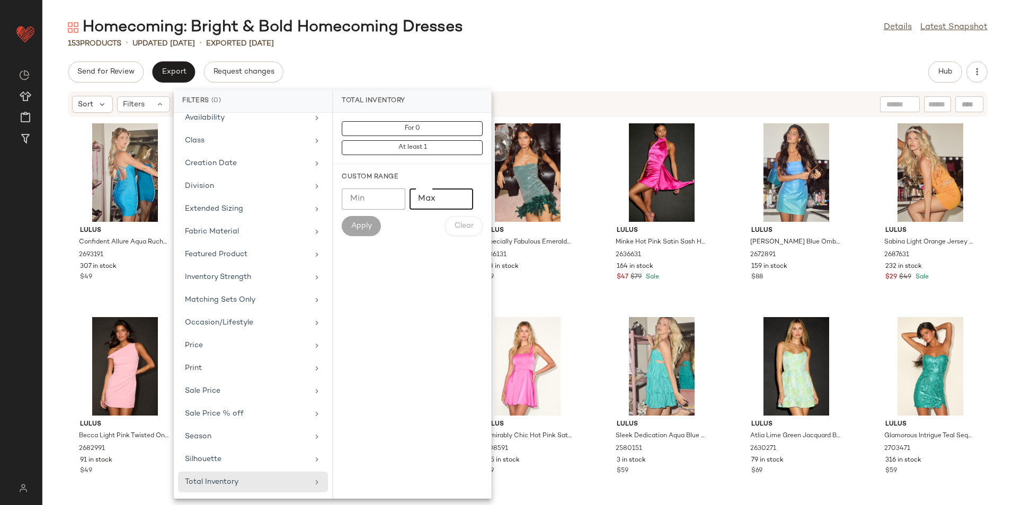
click at [439, 198] on input "Max" at bounding box center [441, 199] width 64 height 21
type input "**"
click at [365, 229] on span "Apply" at bounding box center [361, 226] width 21 height 8
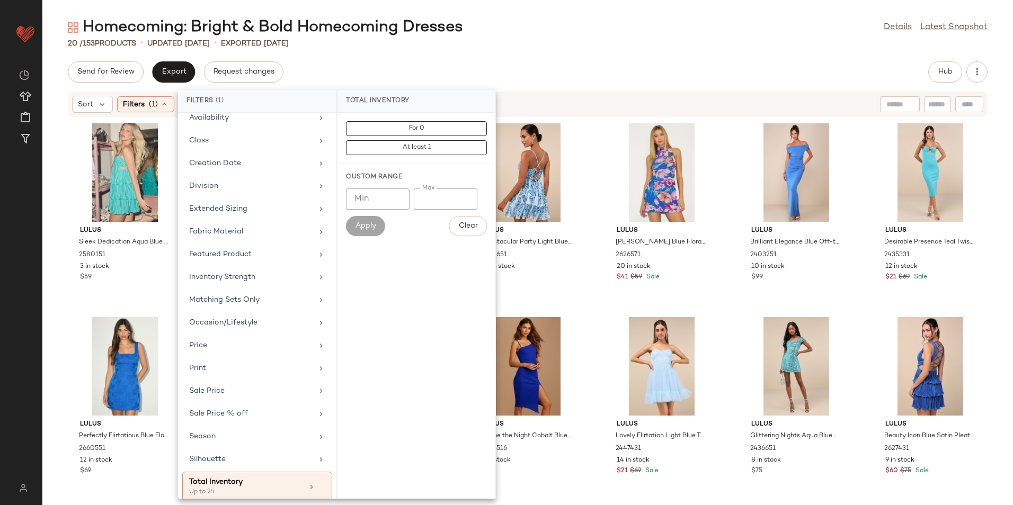
click at [568, 52] on div "Homecoming: Bright & Bold Homecoming Dresses Details Latest Snapshot 20 / 153 P…" at bounding box center [527, 261] width 970 height 488
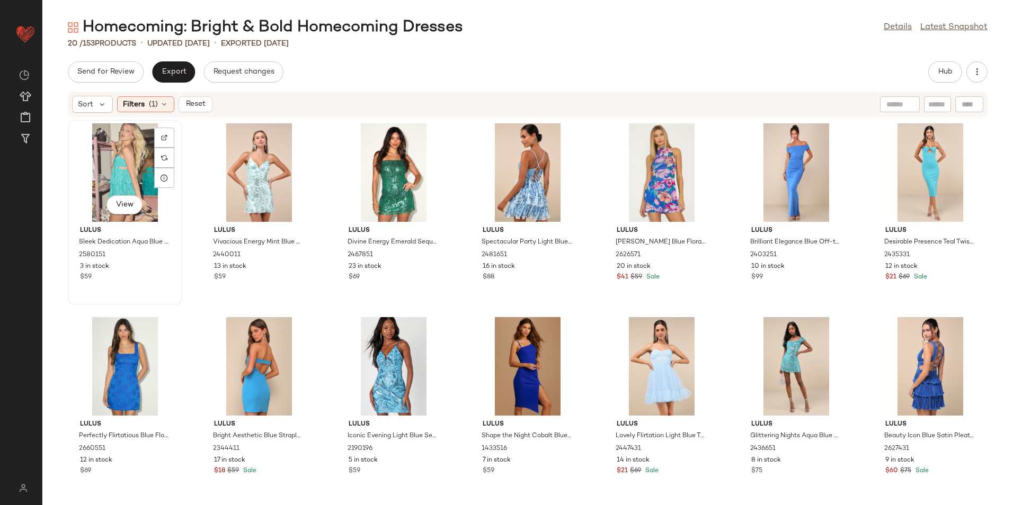
click at [117, 157] on div "View" at bounding box center [125, 172] width 107 height 99
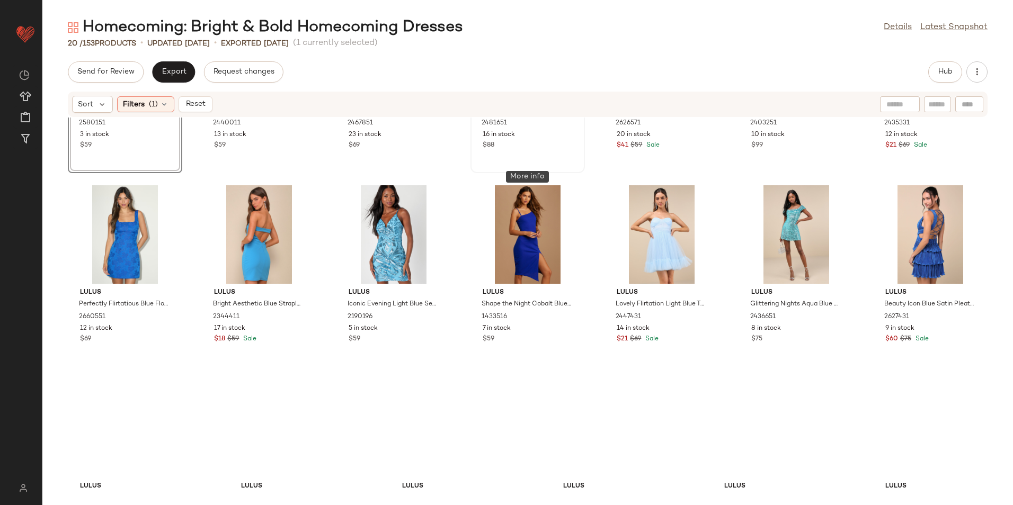
scroll to position [200, 0]
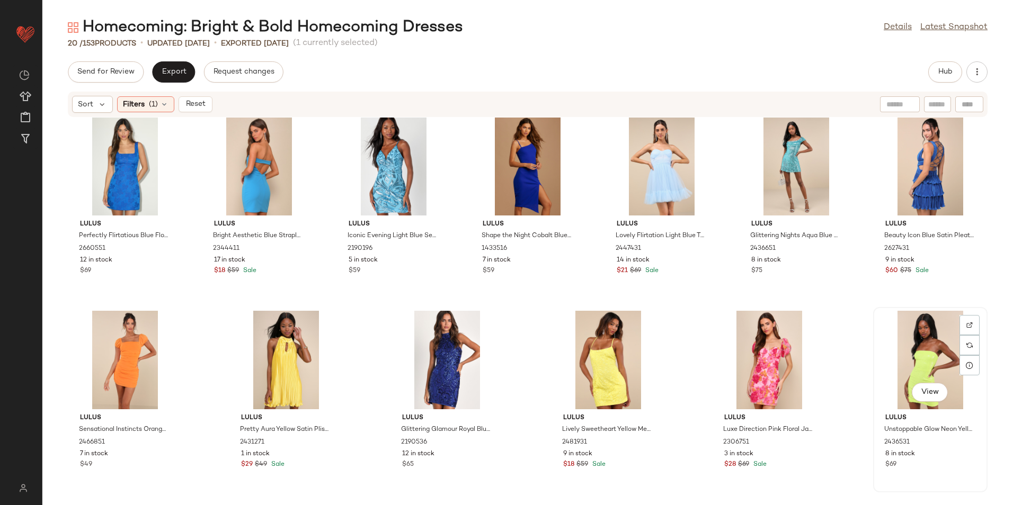
click at [919, 336] on div "View" at bounding box center [930, 360] width 107 height 99
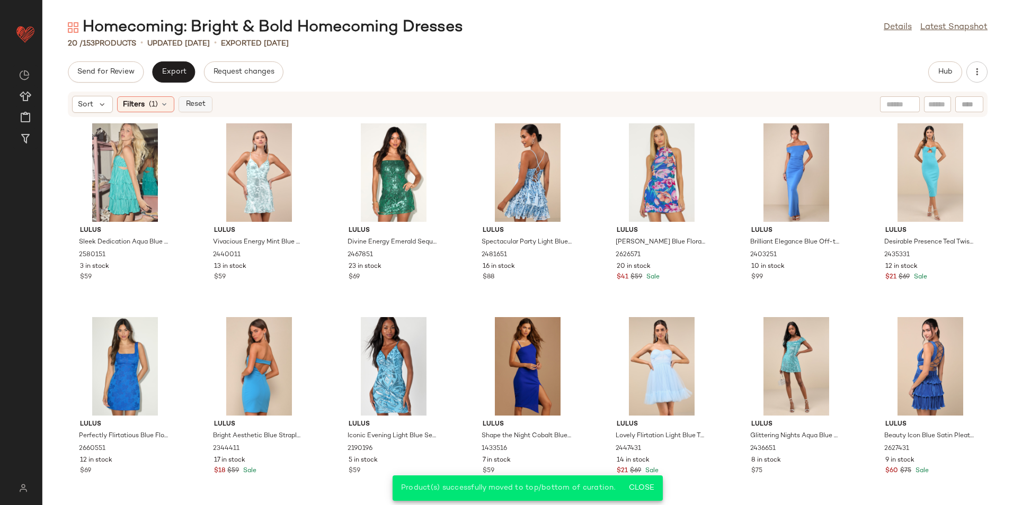
click at [196, 108] on span "Reset" at bounding box center [195, 104] width 20 height 8
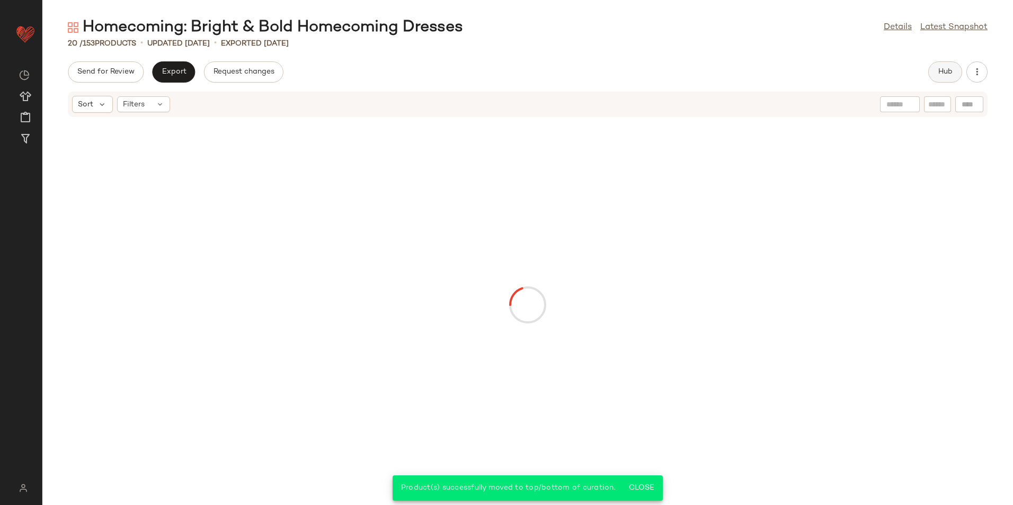
click at [941, 76] on span "Hub" at bounding box center [945, 72] width 15 height 8
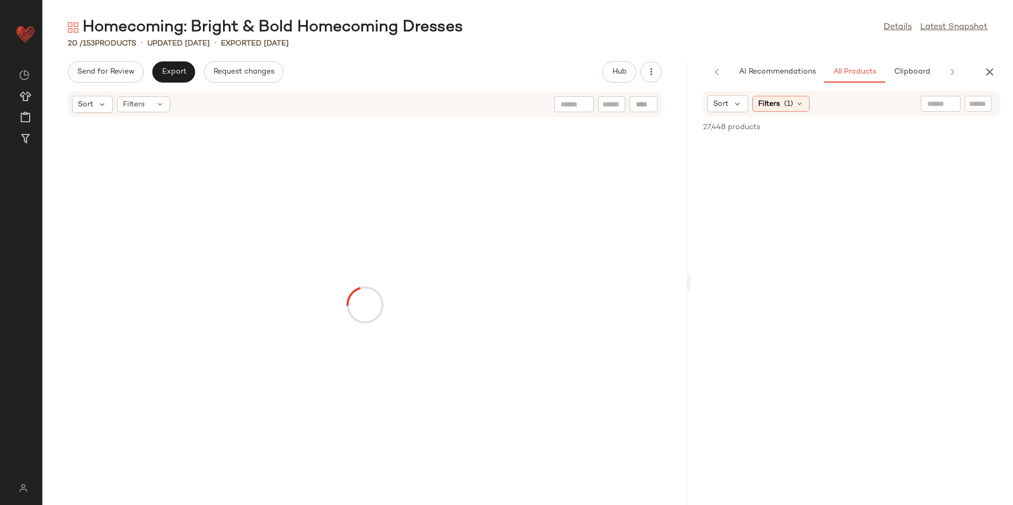
drag, startPoint x: 528, startPoint y: 286, endPoint x: 712, endPoint y: 271, distance: 184.4
click at [753, 261] on div "Homecoming: Bright & Bold Homecoming Dresses Details Latest Snapshot 20 / 153 P…" at bounding box center [527, 261] width 970 height 488
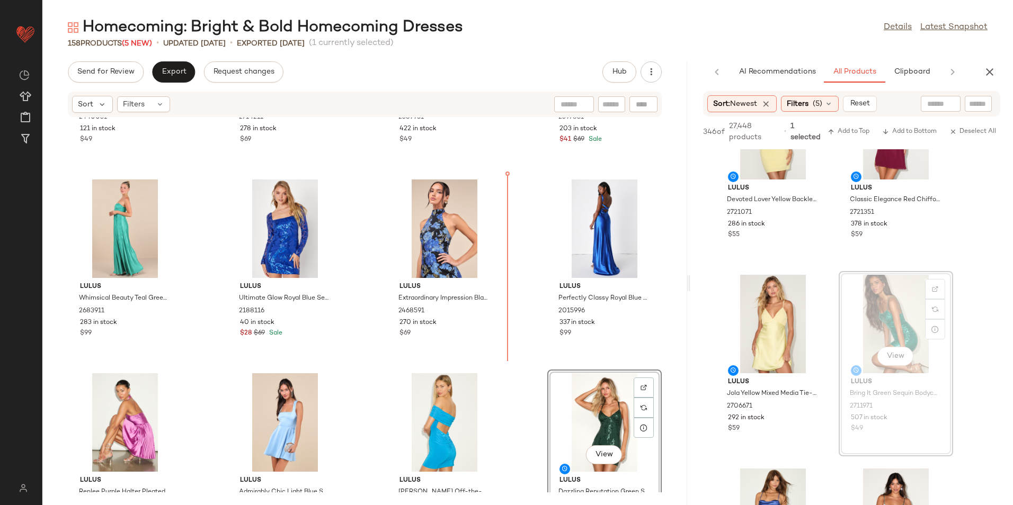
scroll to position [1678, 0]
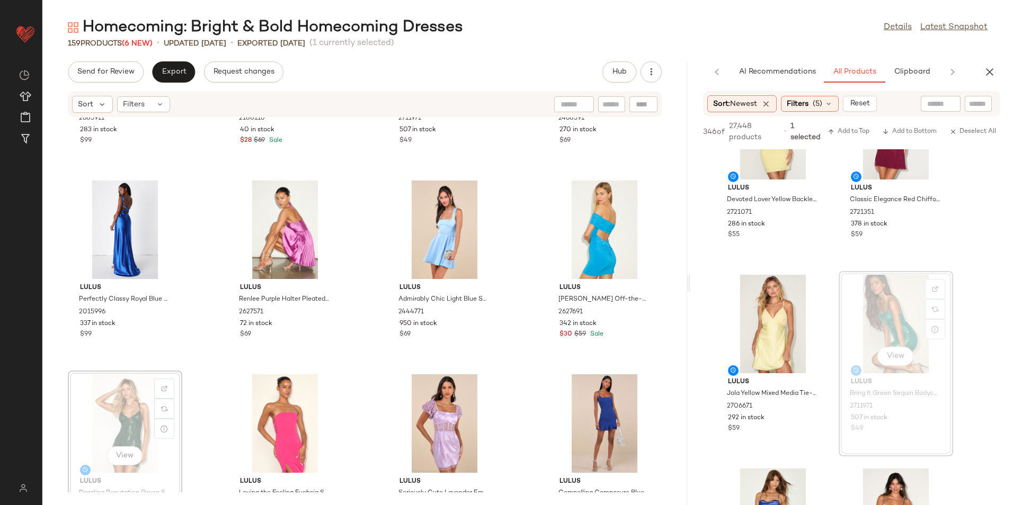
scroll to position [1892, 0]
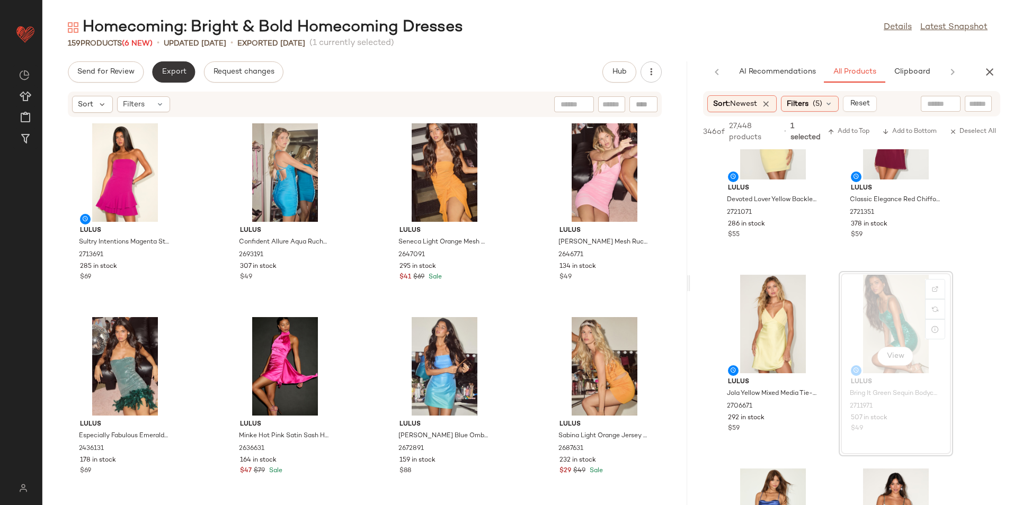
click at [180, 68] on span "Export" at bounding box center [173, 72] width 25 height 8
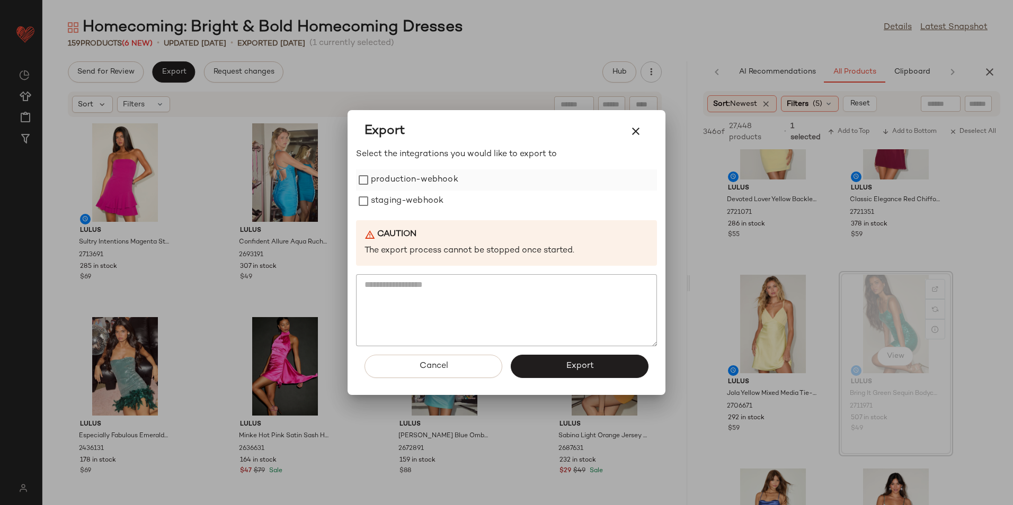
click at [412, 181] on label "production-webhook" at bounding box center [414, 179] width 87 height 21
click at [403, 210] on label "staging-webhook" at bounding box center [407, 201] width 73 height 21
drag, startPoint x: 558, startPoint y: 373, endPoint x: 557, endPoint y: 368, distance: 5.4
click at [559, 371] on button "Export" at bounding box center [580, 366] width 138 height 23
